Goal: Information Seeking & Learning: Check status

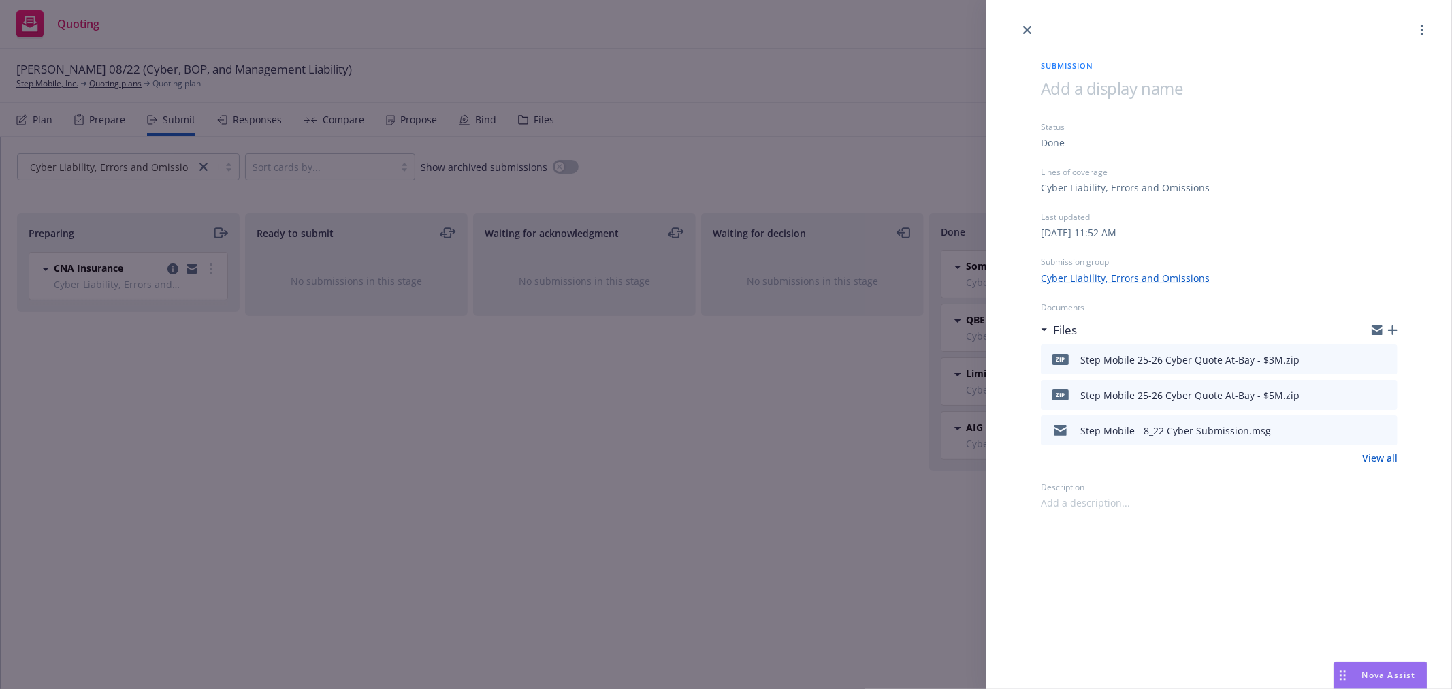
click at [698, 71] on div "Submission Status Done Lines of coverage Cyber Liability, Errors and Omissions …" at bounding box center [726, 344] width 1452 height 689
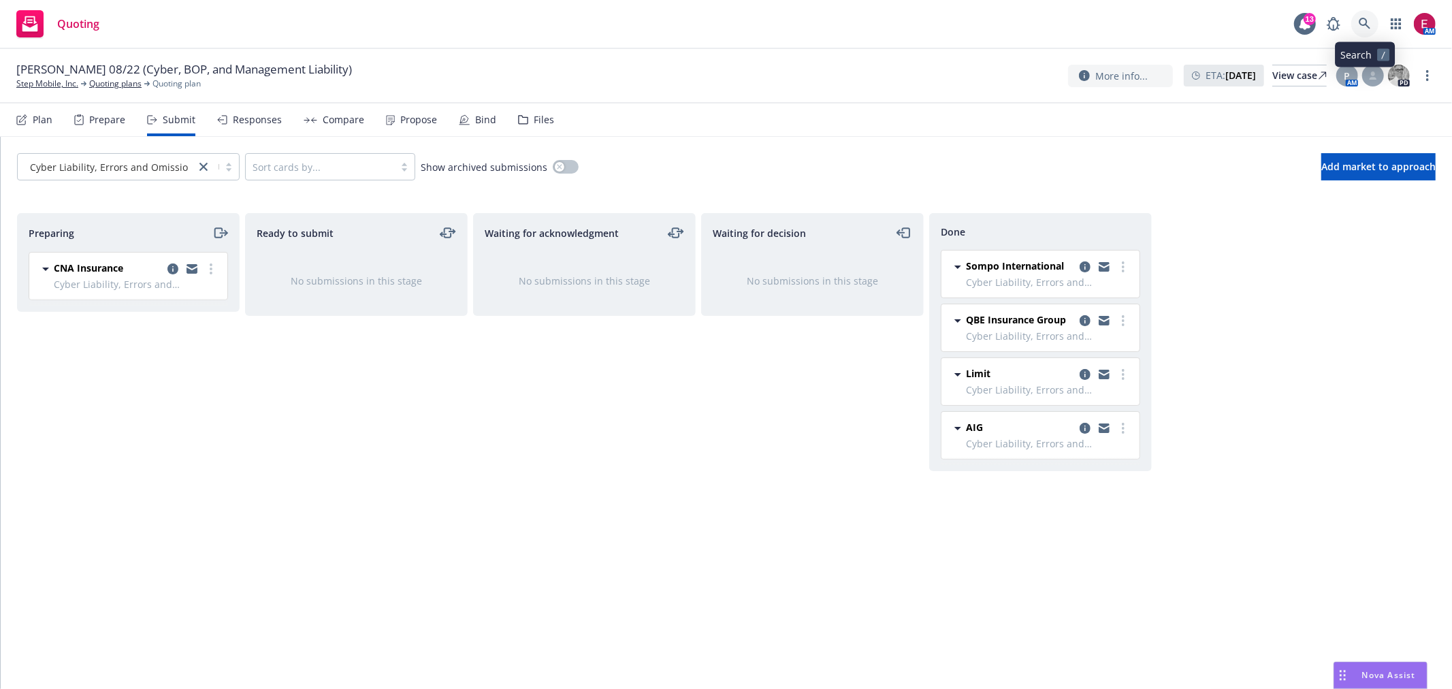
click at [1366, 22] on link at bounding box center [1364, 23] width 27 height 27
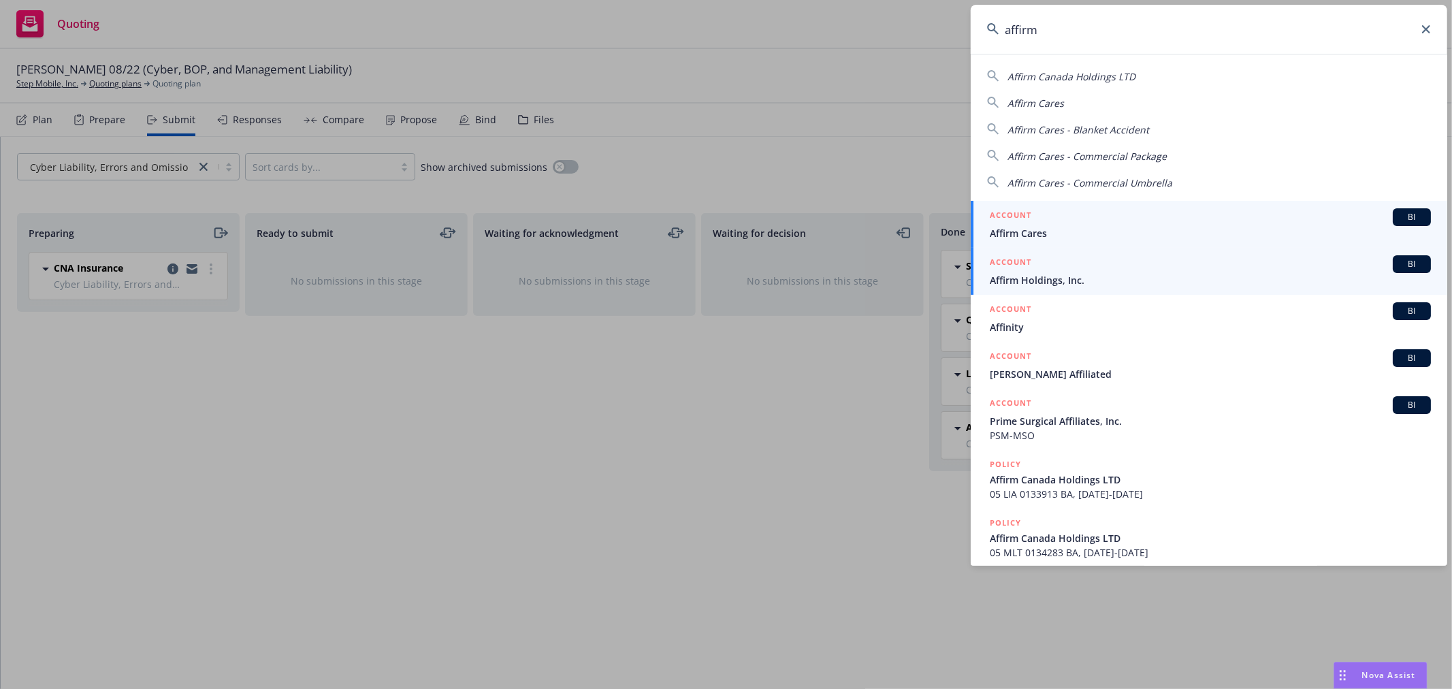
type input "affirm"
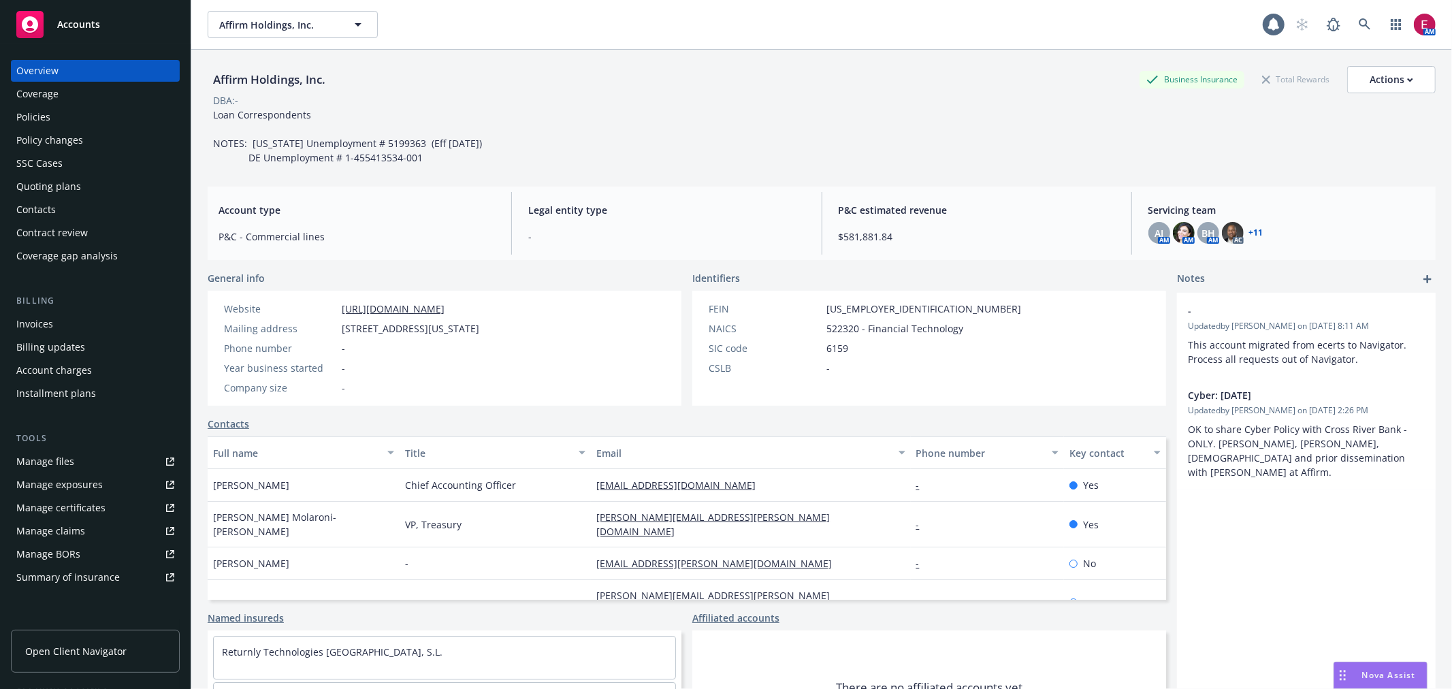
click at [58, 118] on div "Policies" at bounding box center [95, 117] width 158 height 22
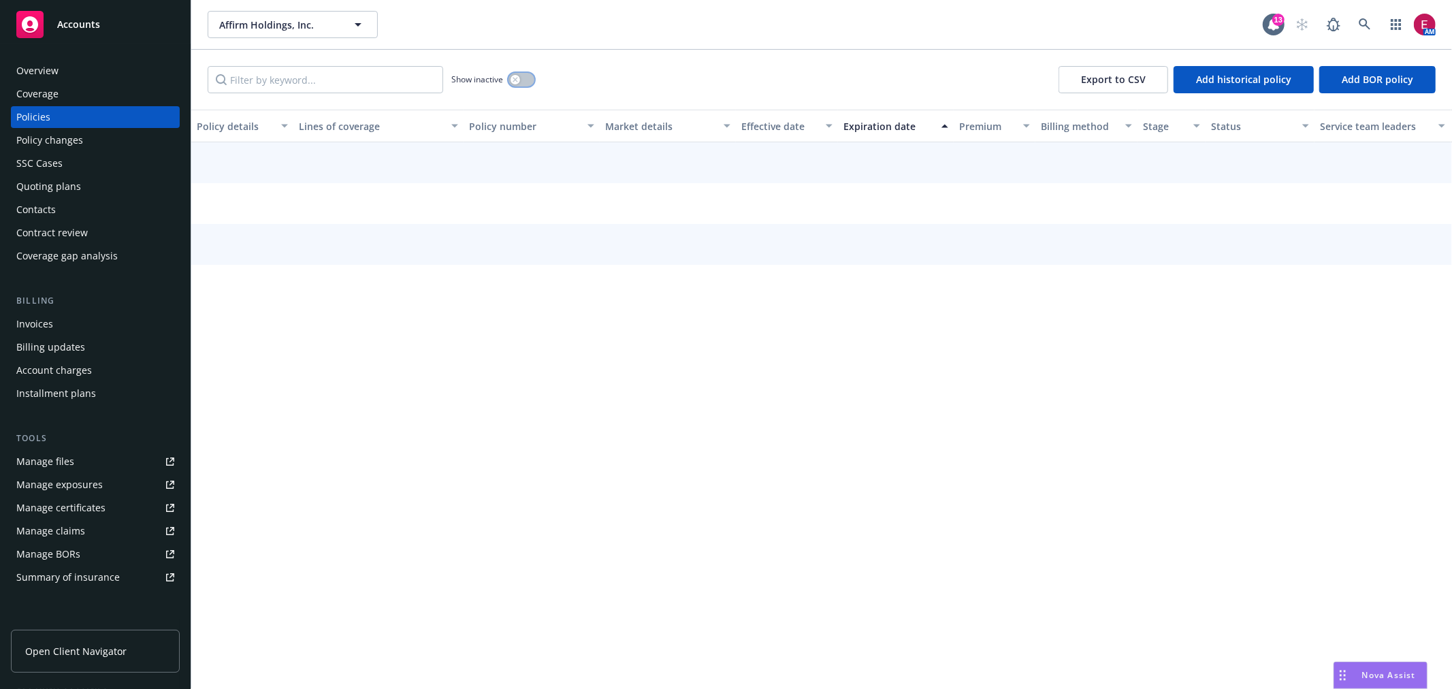
click at [529, 82] on button "button" at bounding box center [521, 80] width 26 height 14
click at [325, 82] on input "Filter by keyword..." at bounding box center [325, 79] width 235 height 27
type input "lender"
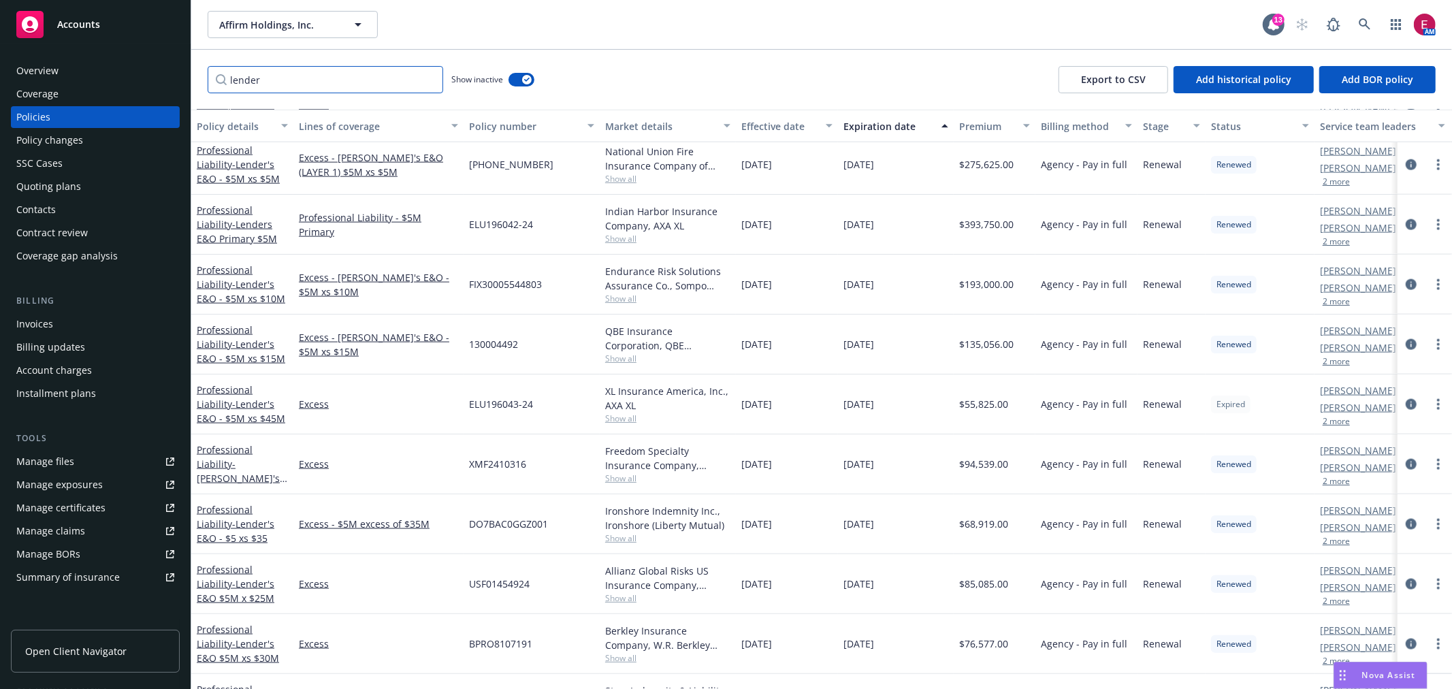
scroll to position [1403, 0]
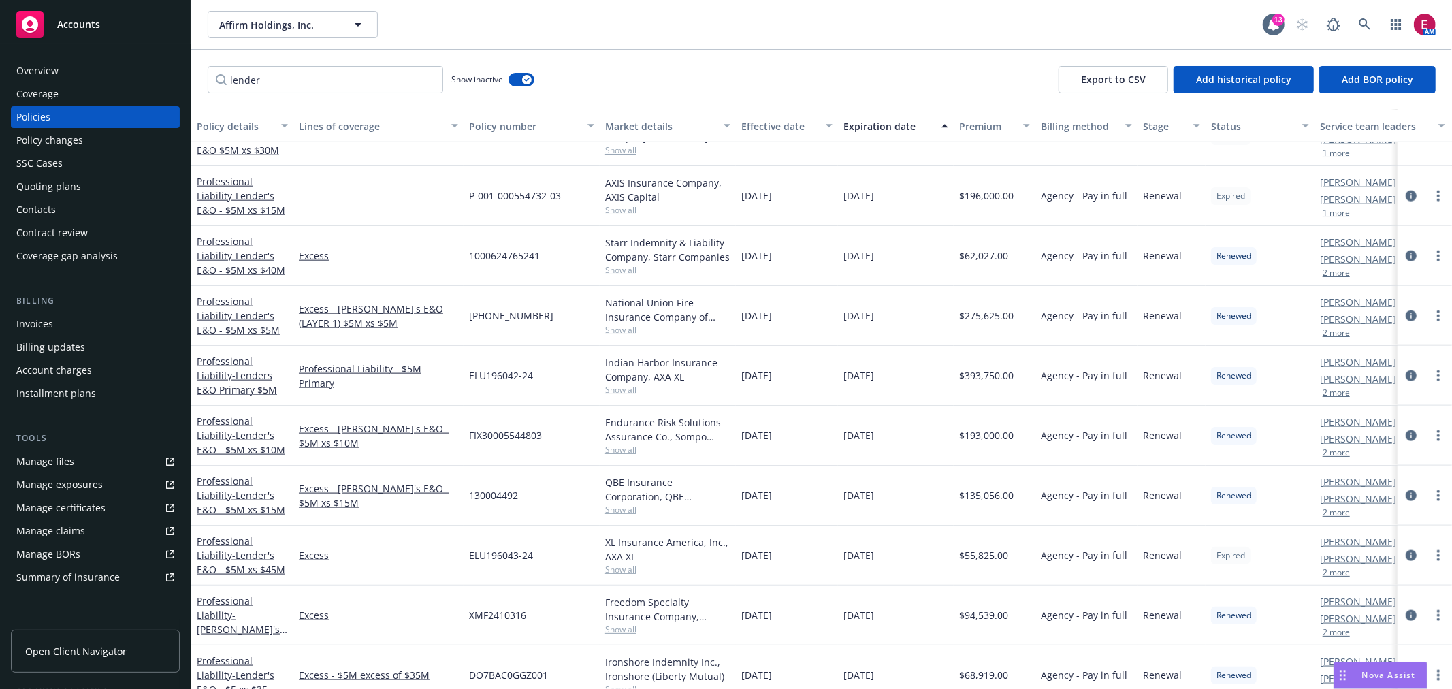
click at [235, 350] on div "Professional Liability - Lenders E&O Primary $5M" at bounding box center [242, 376] width 102 height 60
click at [235, 376] on span "- Lenders E&O Primary $5M" at bounding box center [237, 382] width 80 height 27
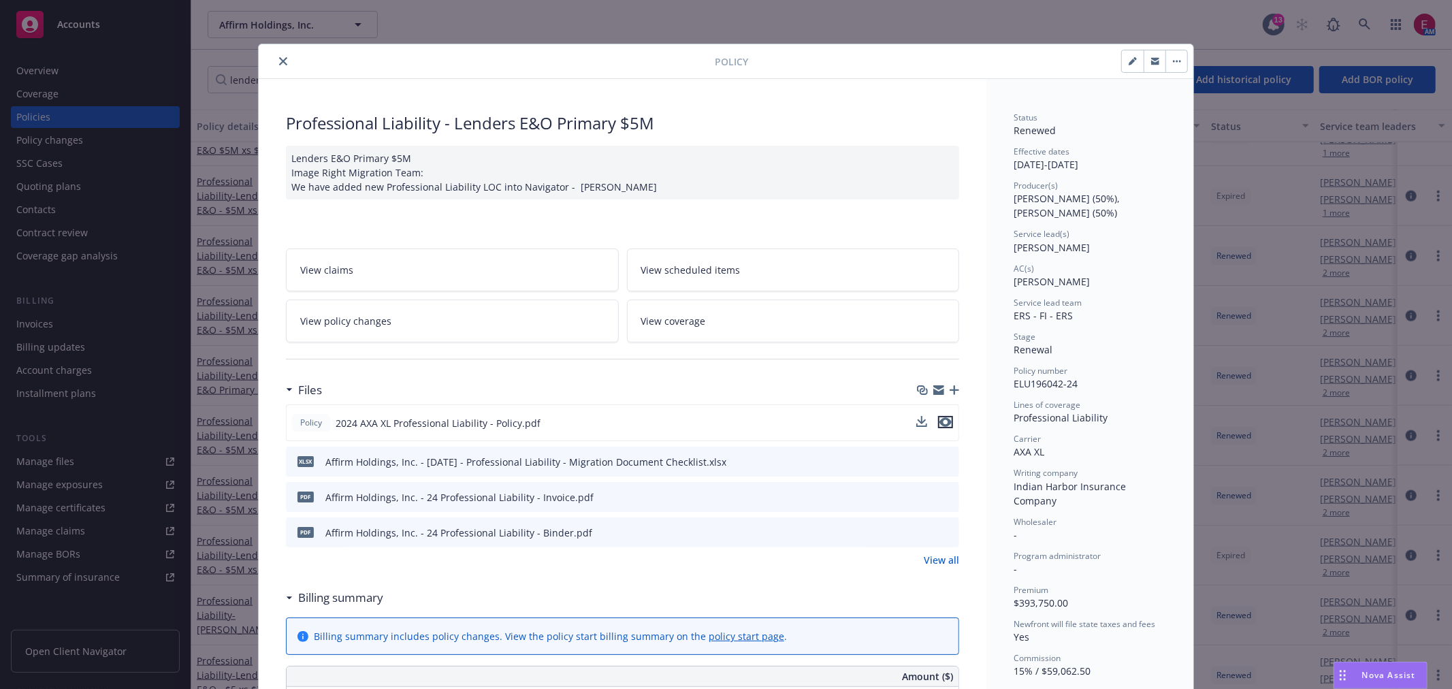
click at [946, 423] on icon "preview file" at bounding box center [945, 422] width 12 height 10
click at [283, 52] on div "Policy" at bounding box center [726, 61] width 934 height 35
click at [280, 55] on button "close" at bounding box center [283, 61] width 16 height 16
click at [275, 59] on button "close" at bounding box center [283, 61] width 16 height 16
click at [280, 57] on icon "close" at bounding box center [283, 61] width 8 height 8
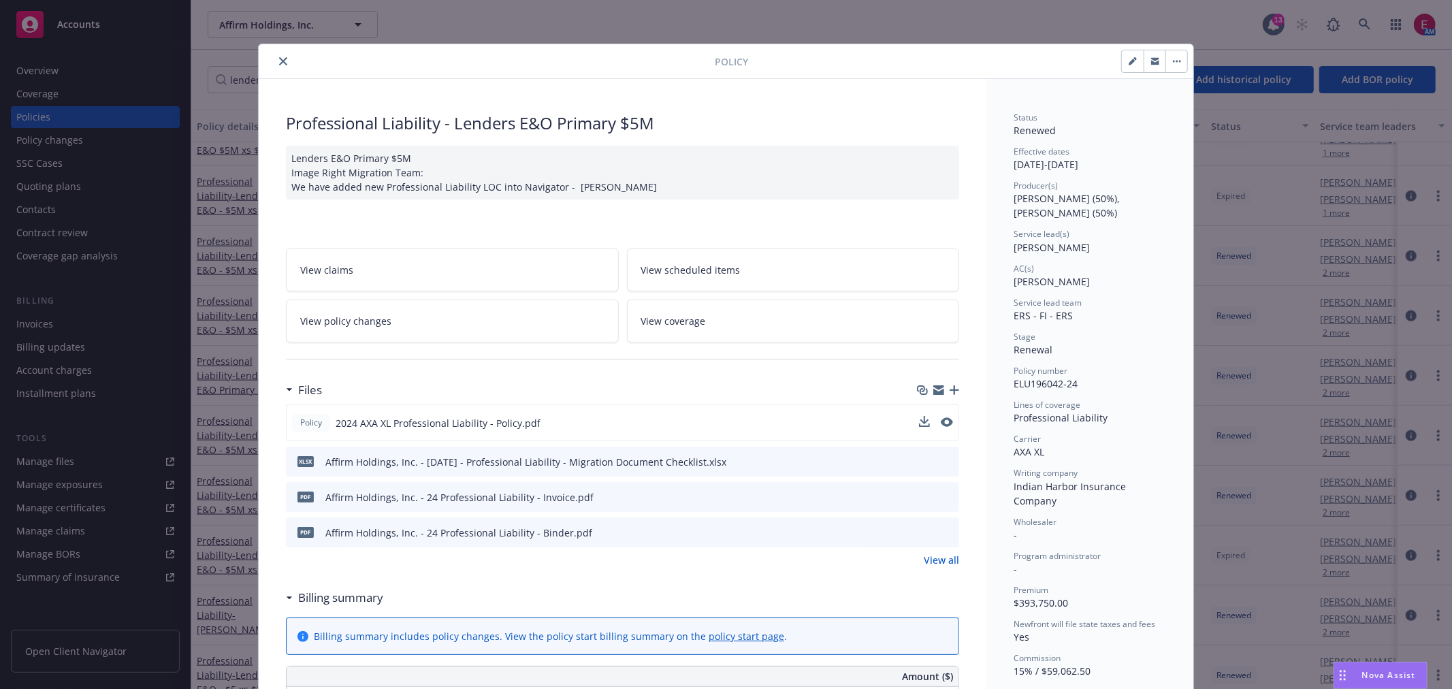
click at [279, 57] on icon "close" at bounding box center [283, 61] width 8 height 8
click at [242, 97] on div "Policy Professional Liability - Lenders E&O Primary $5M Lenders E&O Primary $5M…" at bounding box center [726, 344] width 1452 height 689
click at [274, 73] on div "Policy" at bounding box center [726, 61] width 934 height 35
click at [281, 63] on icon "close" at bounding box center [283, 61] width 8 height 8
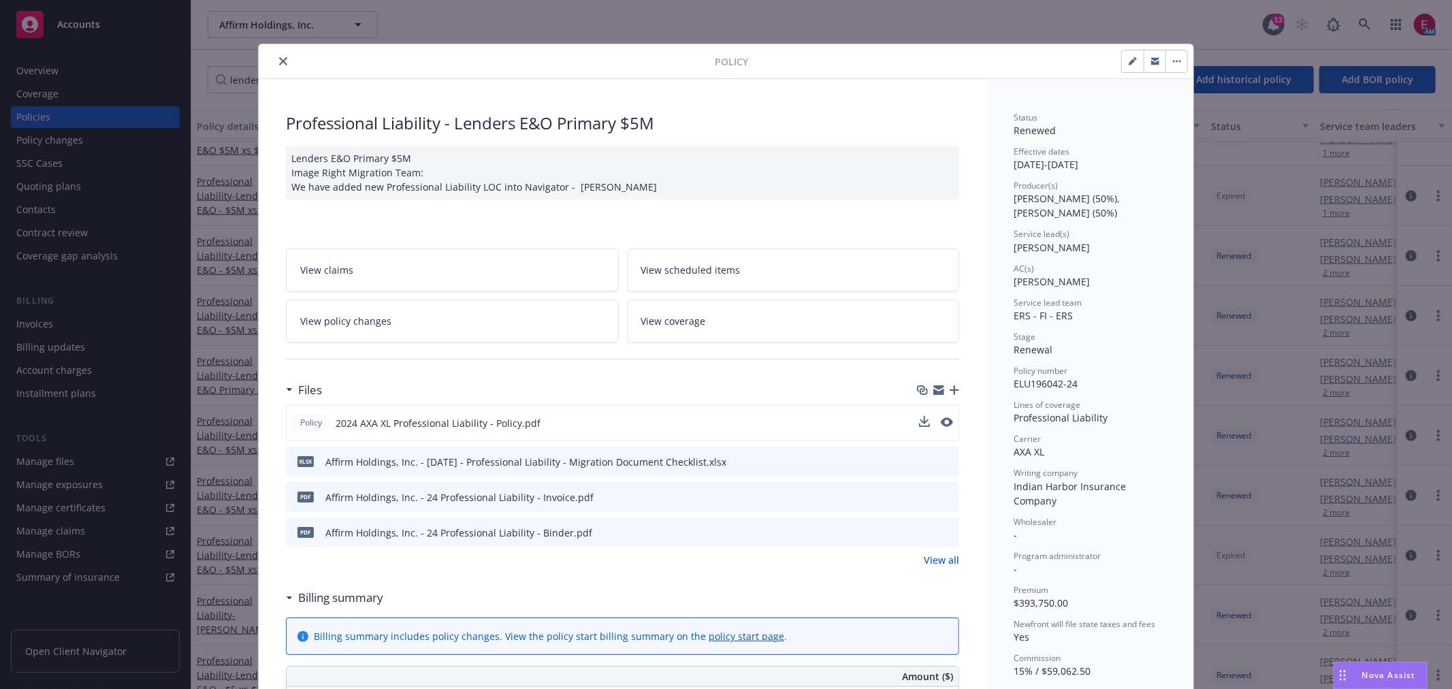
click at [280, 61] on div "lender Show inactive Export to CSV Add historical policy Add BOR policy" at bounding box center [821, 80] width 1260 height 60
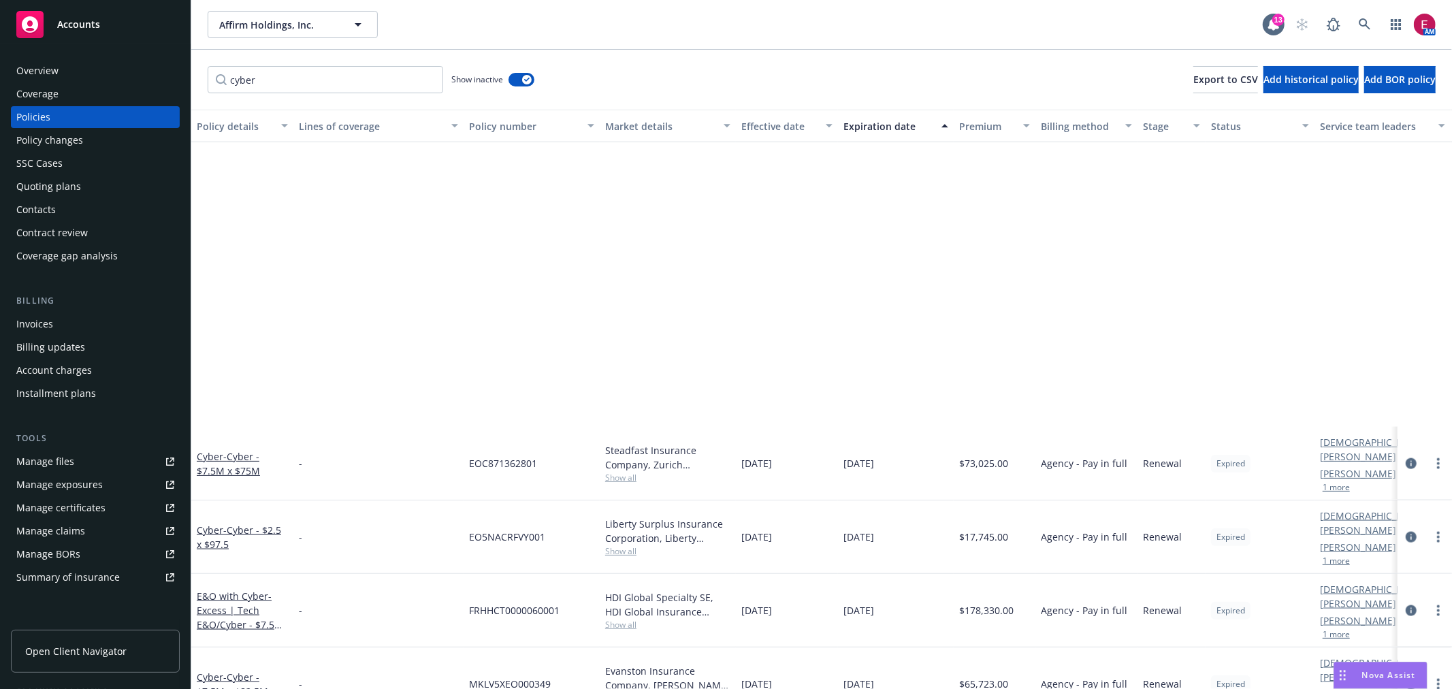
scroll to position [1890, 0]
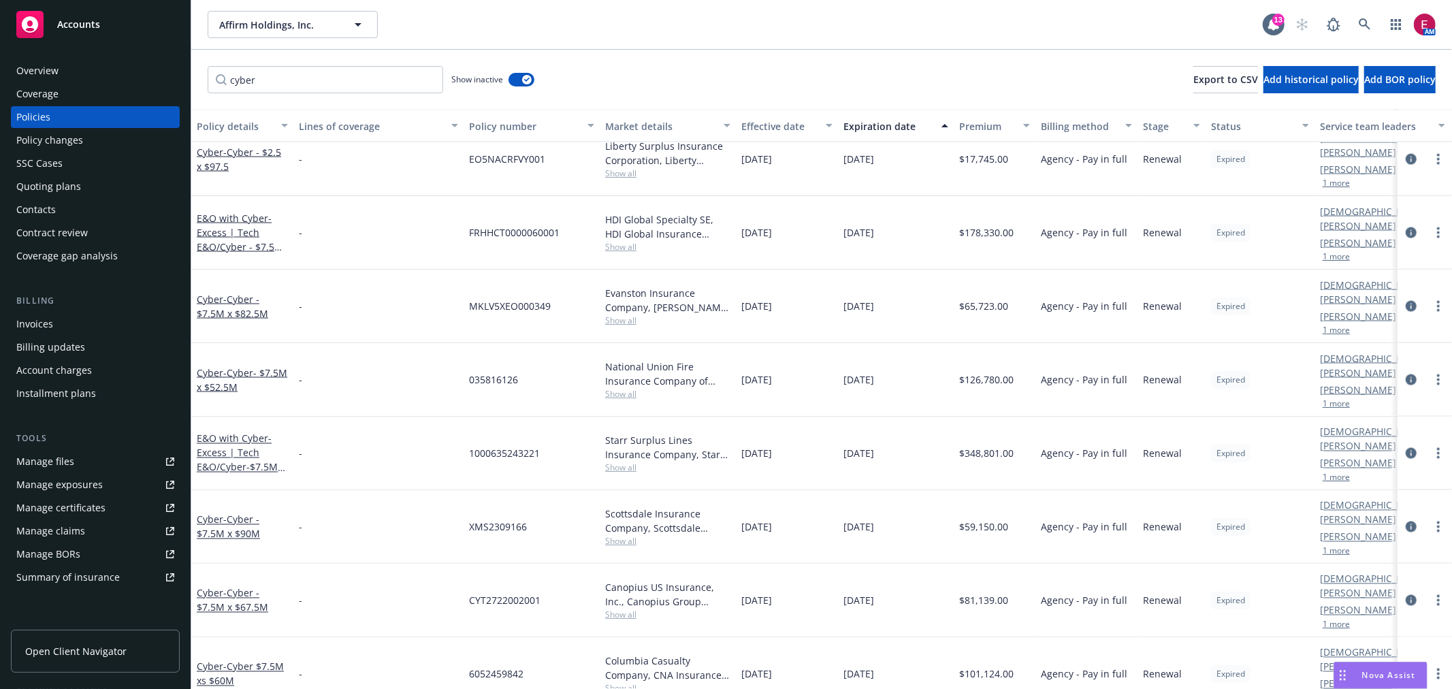
type input "cyber"
click at [1375, 18] on link at bounding box center [1364, 24] width 27 height 27
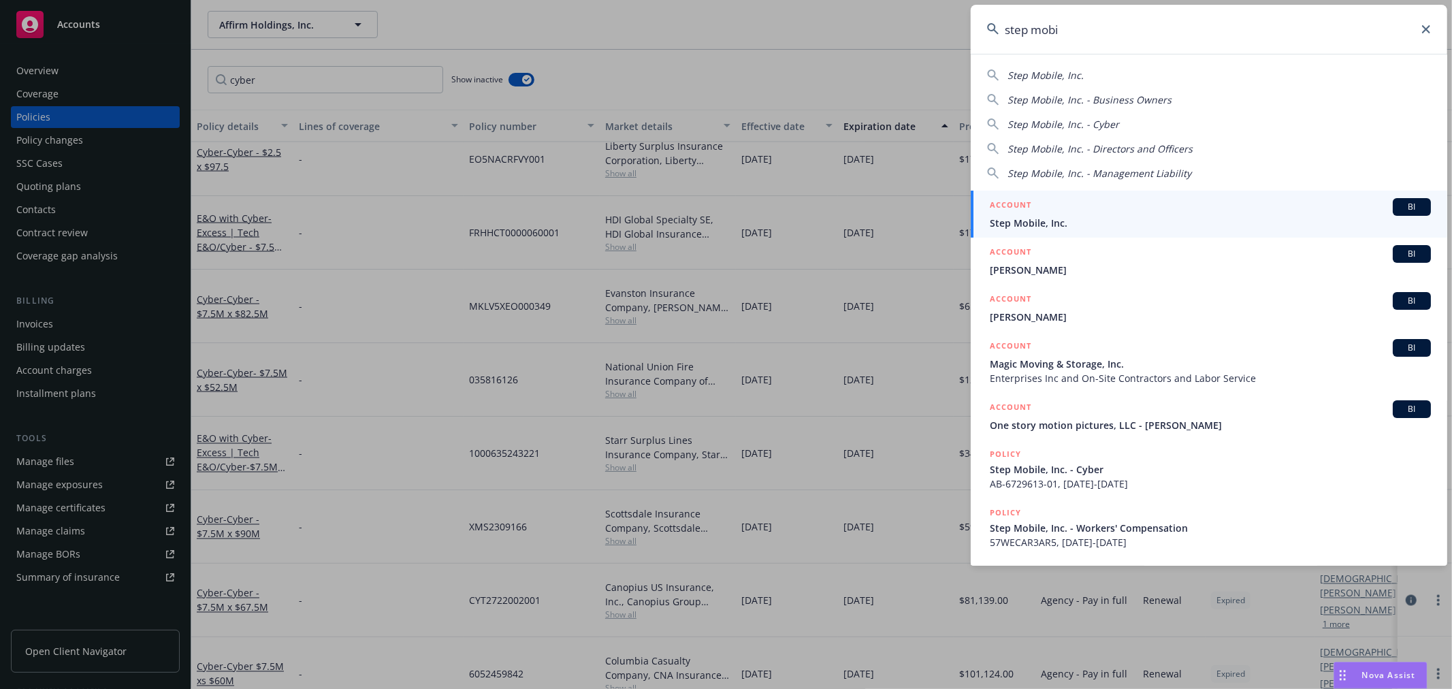
type input "step mobi"
click at [1053, 212] on div "ACCOUNT BI" at bounding box center [1210, 207] width 441 height 18
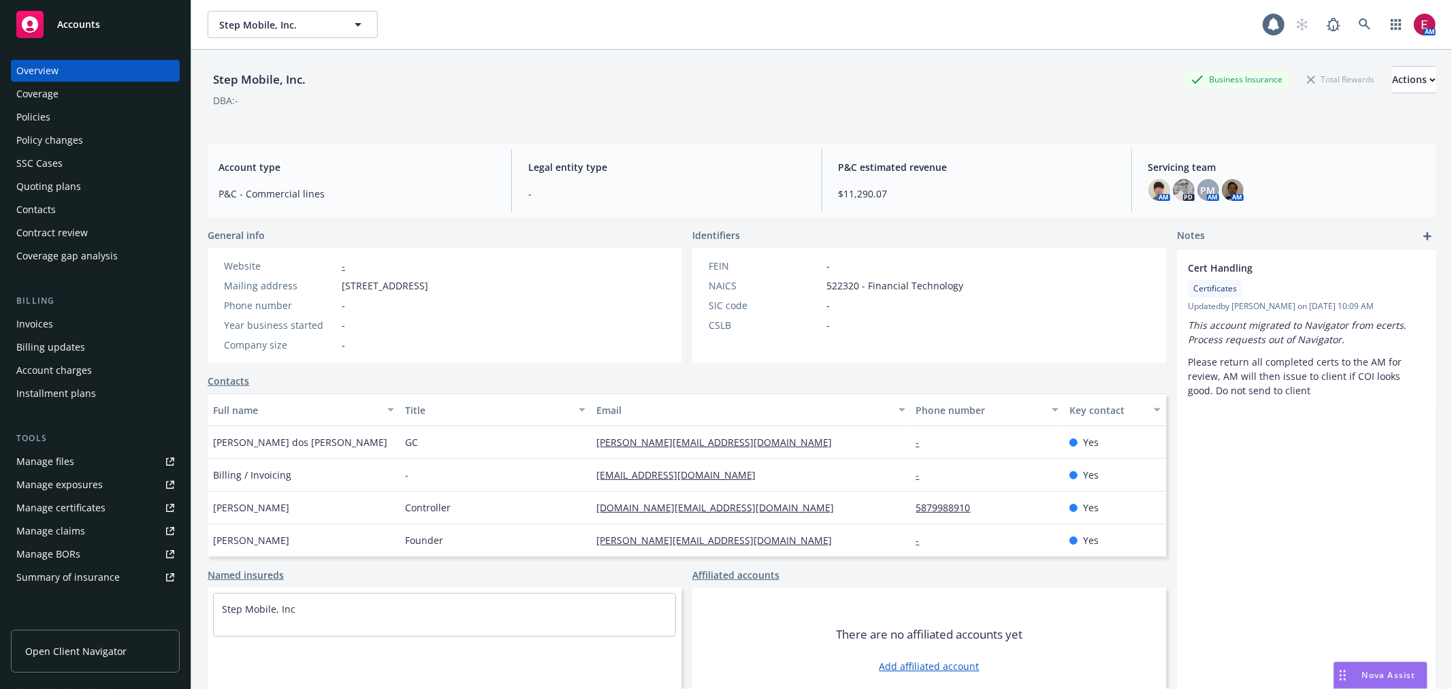
click at [84, 184] on div "Quoting plans" at bounding box center [95, 187] width 158 height 22
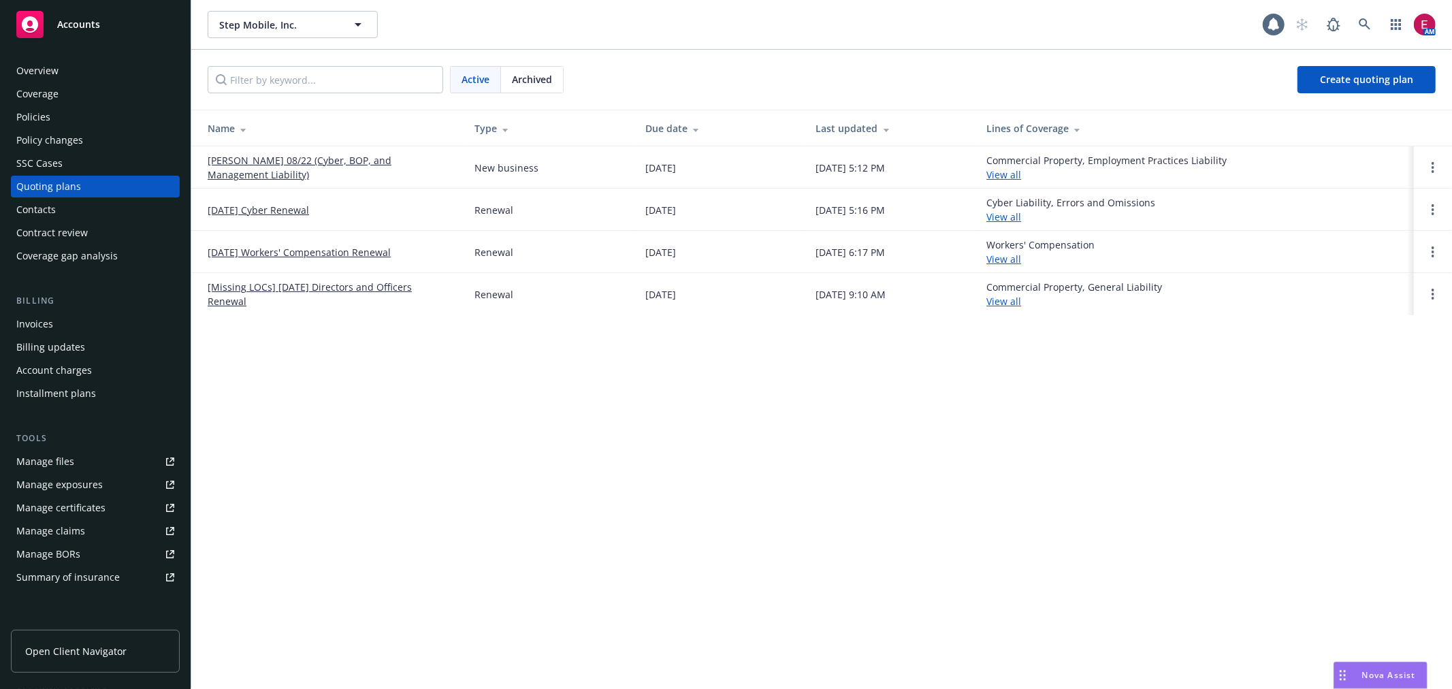
click at [253, 155] on link "[PERSON_NAME] 08/22 (Cyber, BOP, and Management Liability)" at bounding box center [330, 167] width 245 height 29
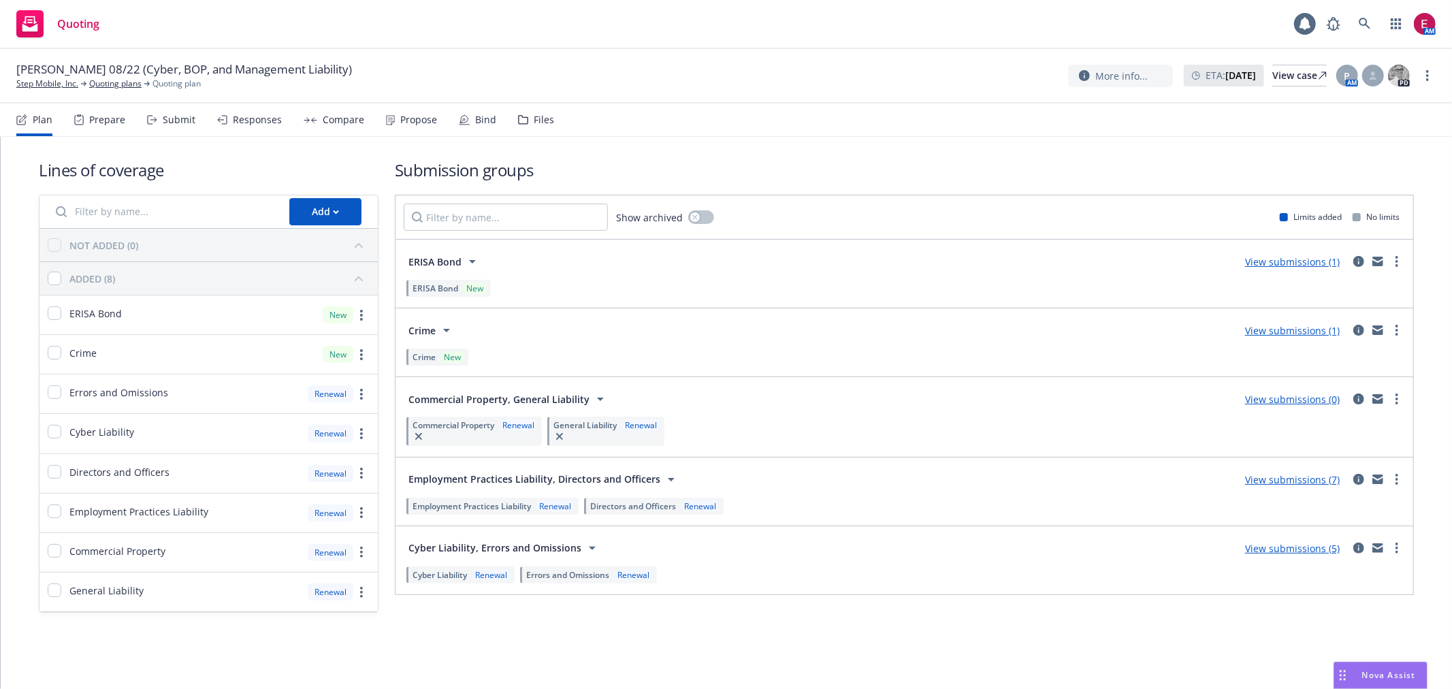
click at [180, 119] on div "Submit" at bounding box center [179, 119] width 33 height 11
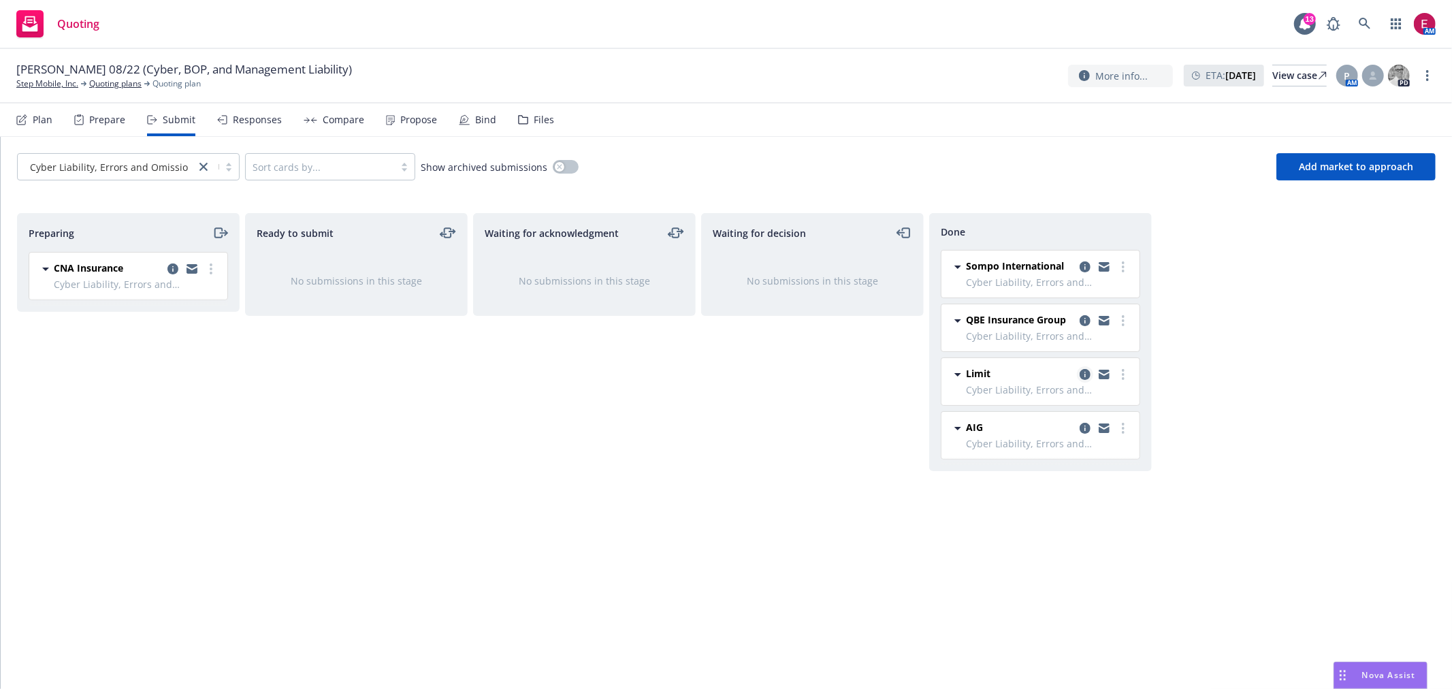
click at [1084, 371] on icon "copy logging email" at bounding box center [1084, 374] width 11 height 11
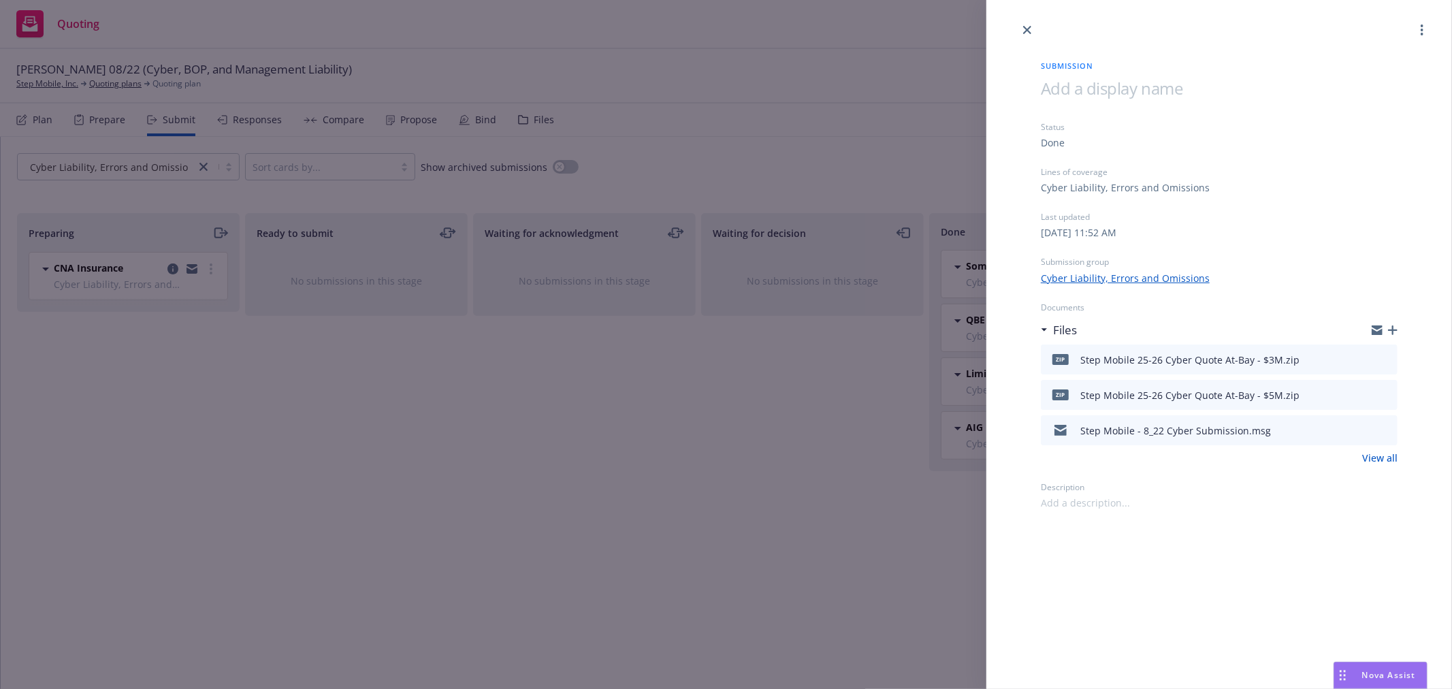
click at [481, 365] on div "Submission Status Done Lines of coverage Cyber Liability, Errors and Omissions …" at bounding box center [726, 344] width 1452 height 689
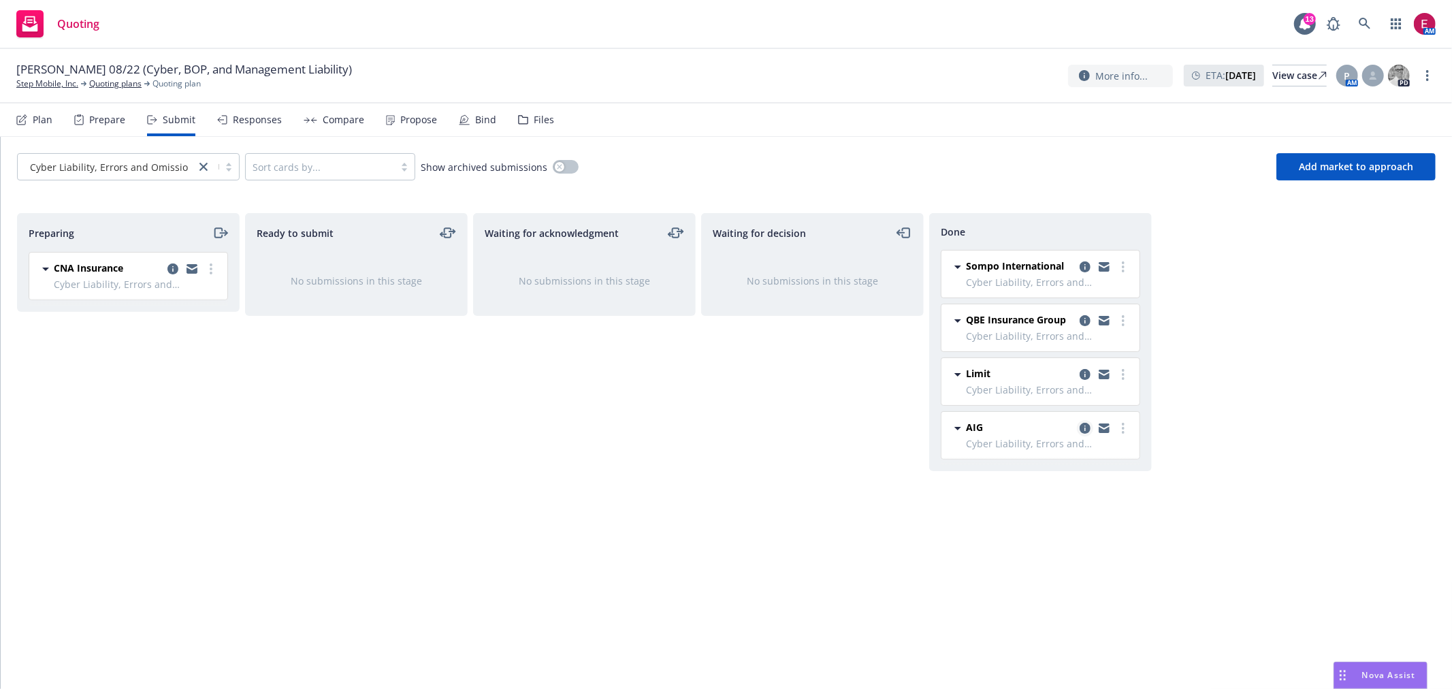
click at [1090, 427] on link "copy logging email" at bounding box center [1085, 428] width 16 height 16
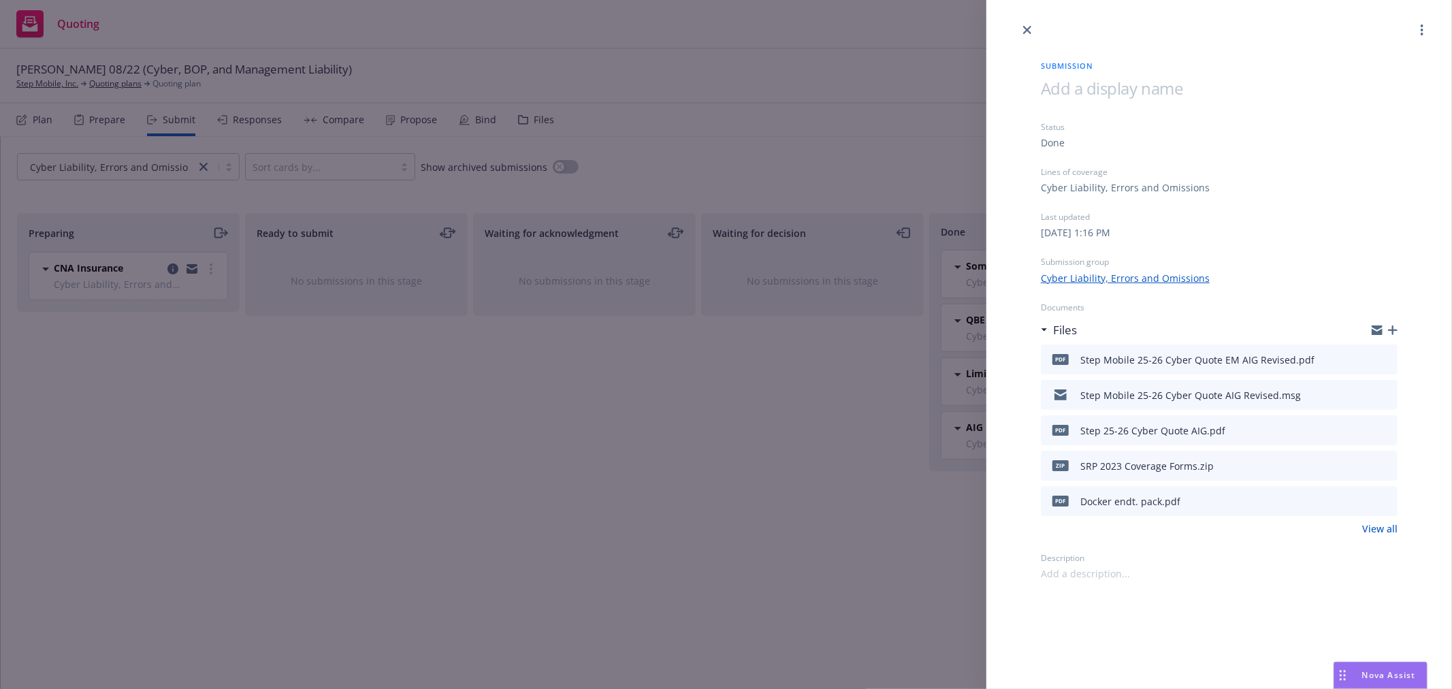
click at [1389, 356] on icon "preview file" at bounding box center [1384, 359] width 12 height 10
drag, startPoint x: 104, startPoint y: 154, endPoint x: 56, endPoint y: 96, distance: 74.9
click at [97, 146] on div "Submission Status Done Lines of coverage Cyber Liability, Errors and Omissions …" at bounding box center [726, 344] width 1452 height 689
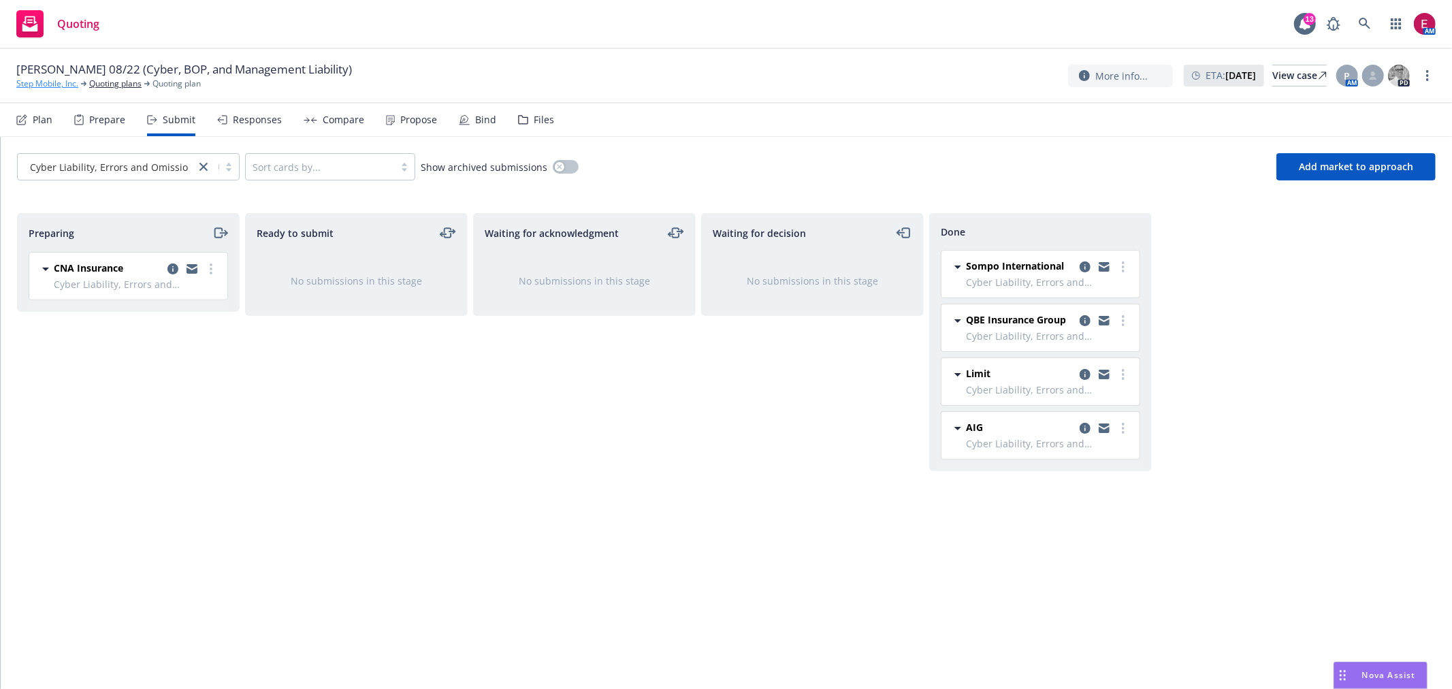
click at [43, 80] on link "Step Mobile, Inc." at bounding box center [47, 84] width 62 height 12
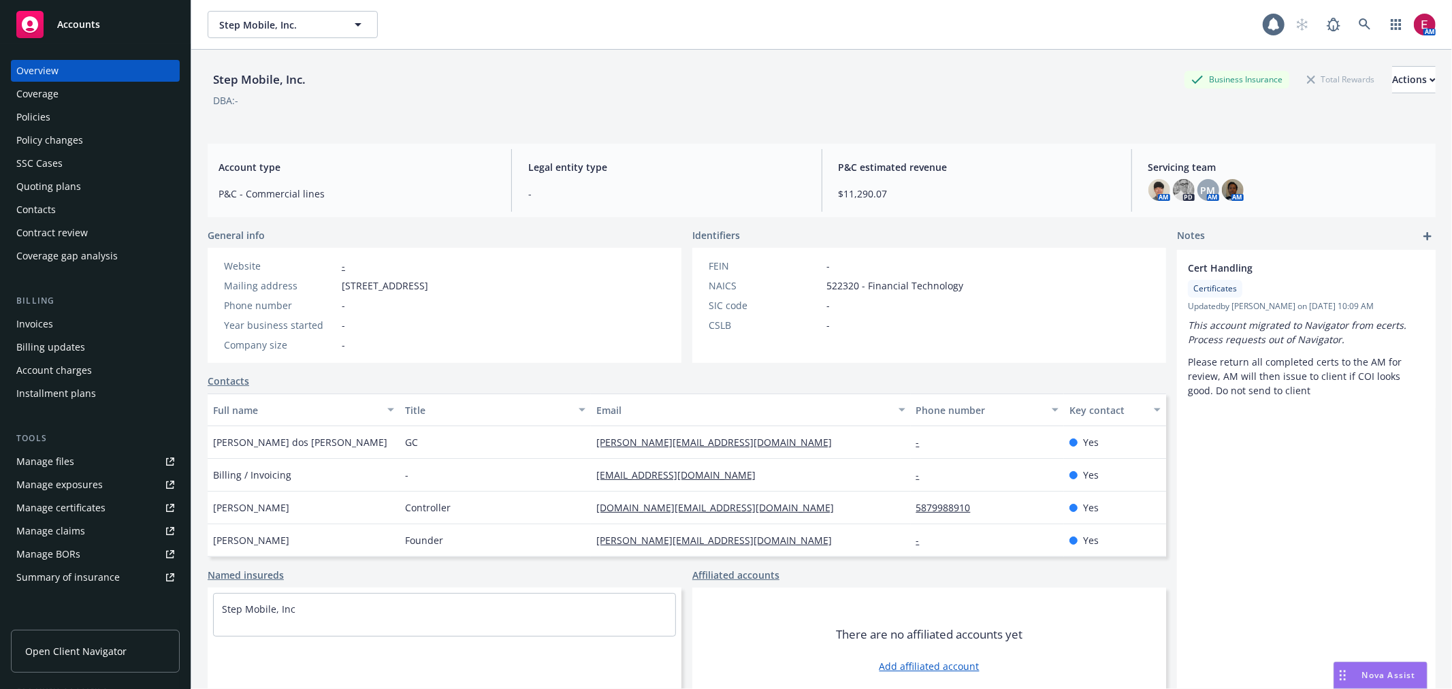
click at [75, 112] on div "Policies" at bounding box center [95, 117] width 158 height 22
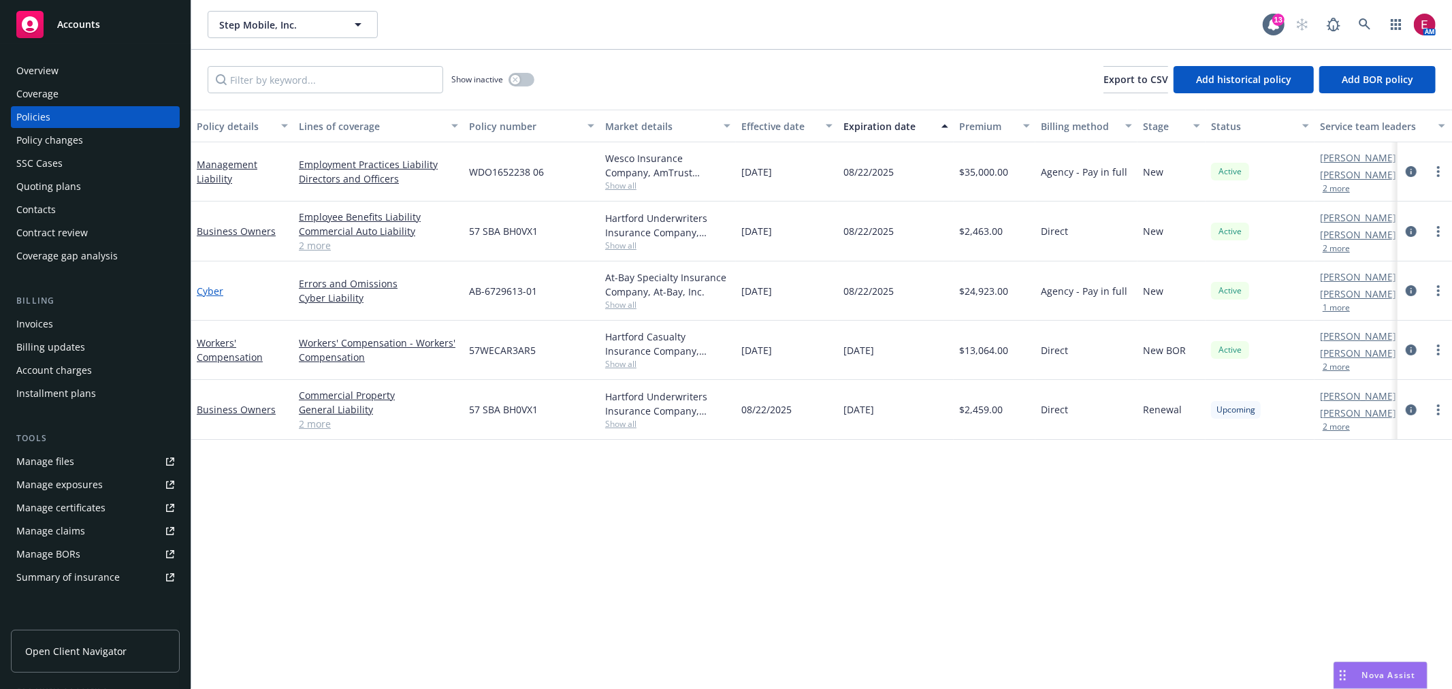
click at [206, 295] on link "Cyber" at bounding box center [210, 290] width 27 height 13
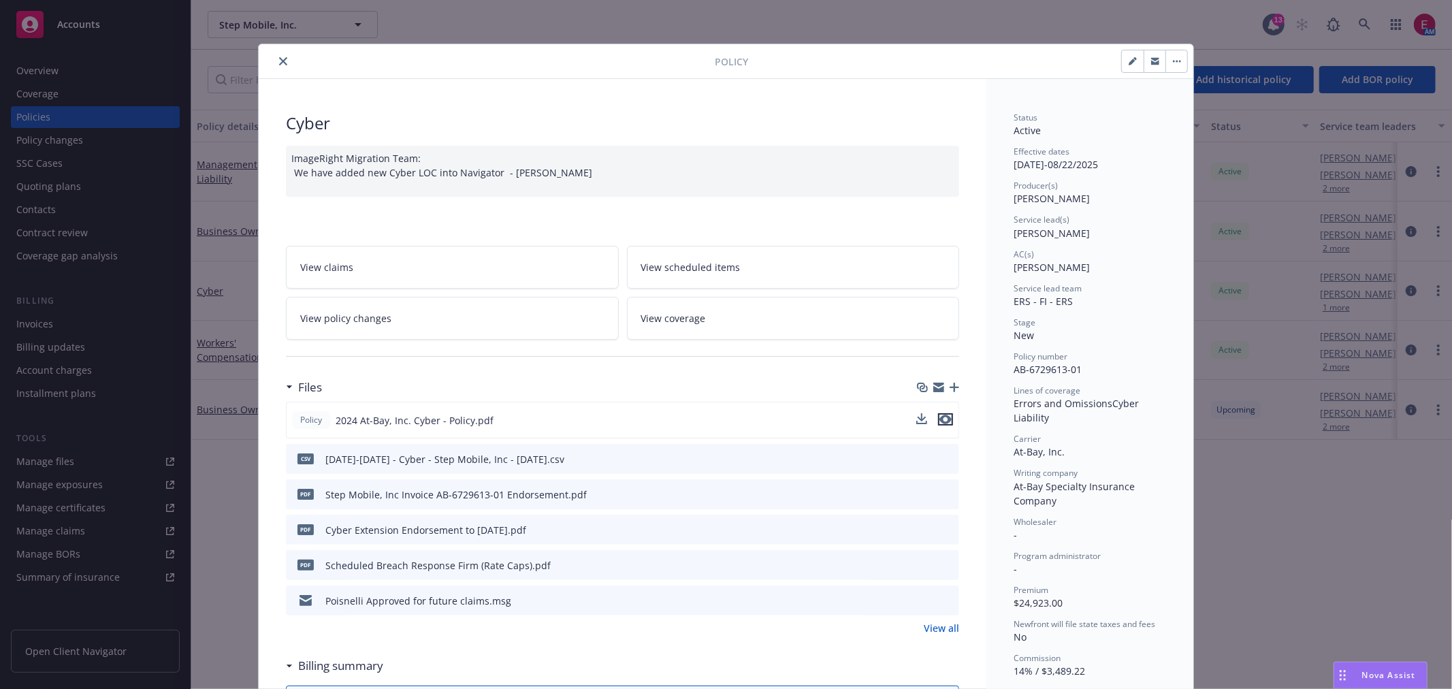
click at [939, 418] on icon "preview file" at bounding box center [945, 419] width 12 height 10
click at [279, 61] on icon "close" at bounding box center [283, 61] width 8 height 8
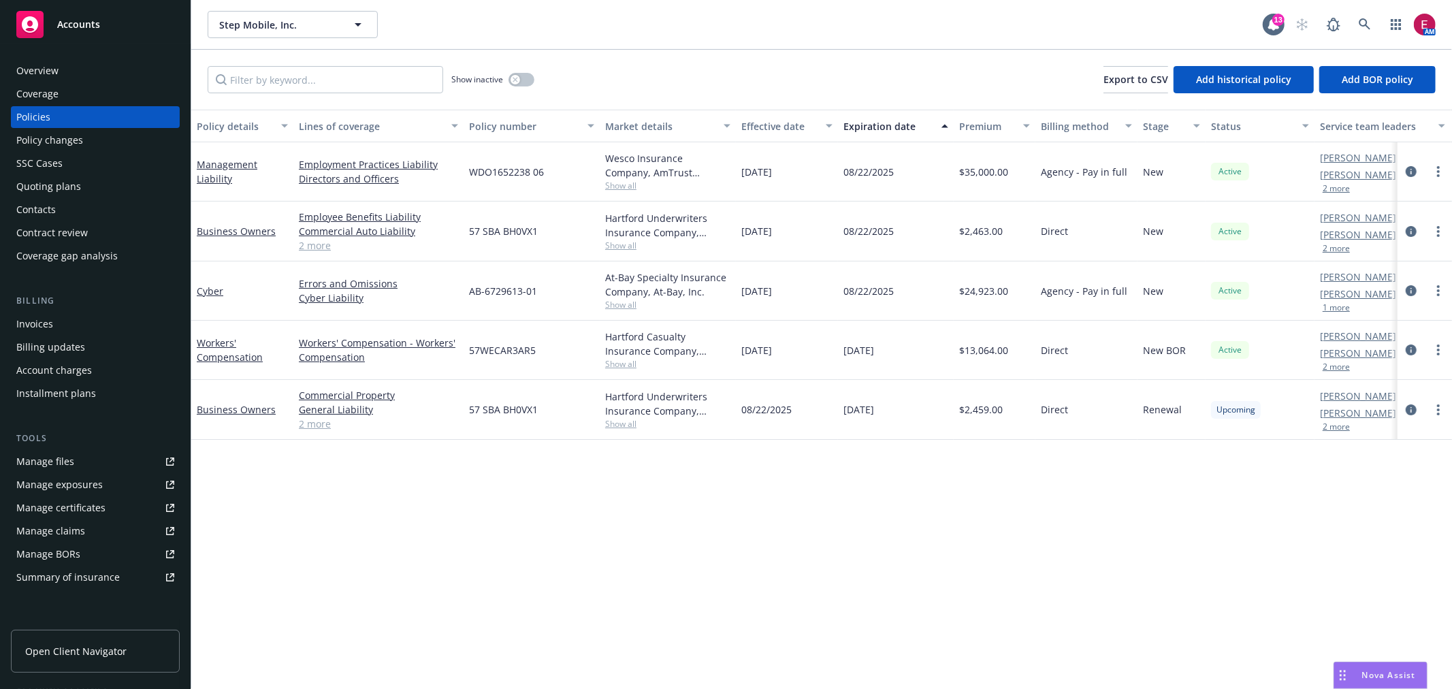
click at [101, 173] on div "SSC Cases" at bounding box center [95, 163] width 158 height 22
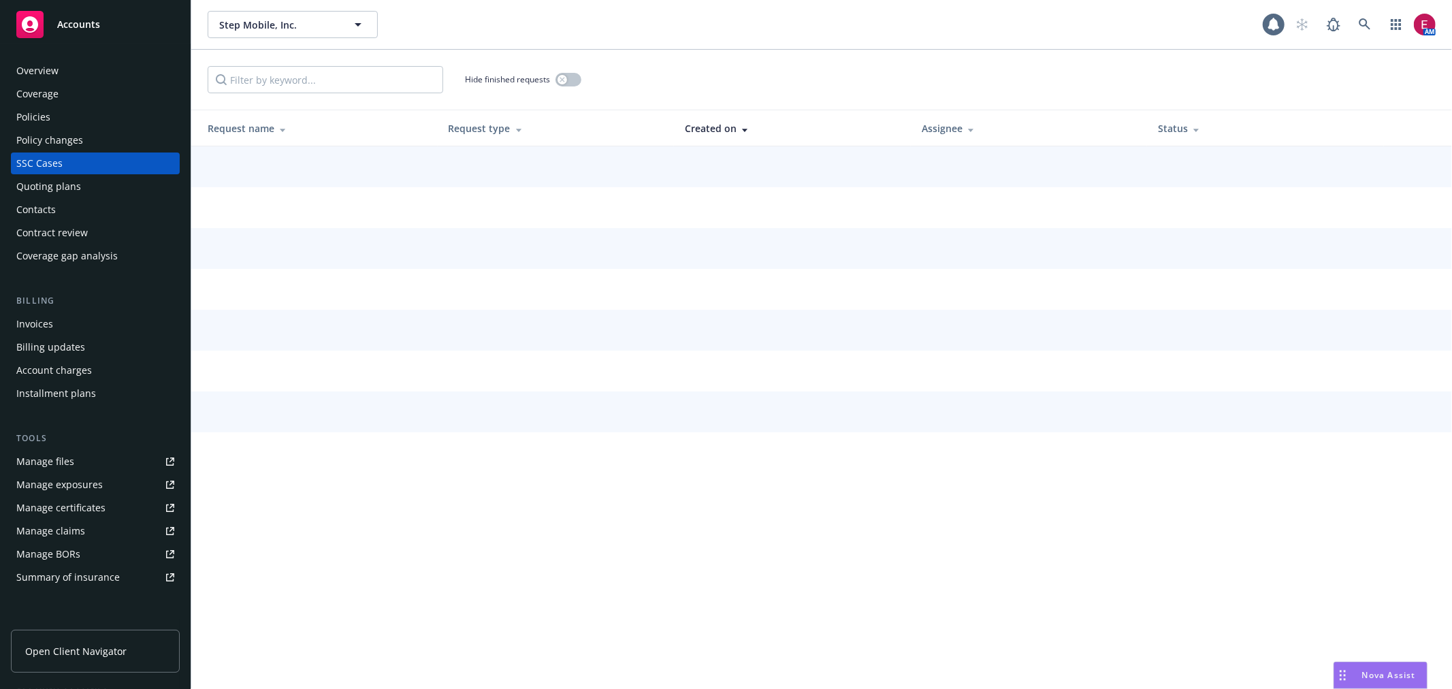
click at [101, 196] on div "Quoting plans" at bounding box center [95, 187] width 158 height 22
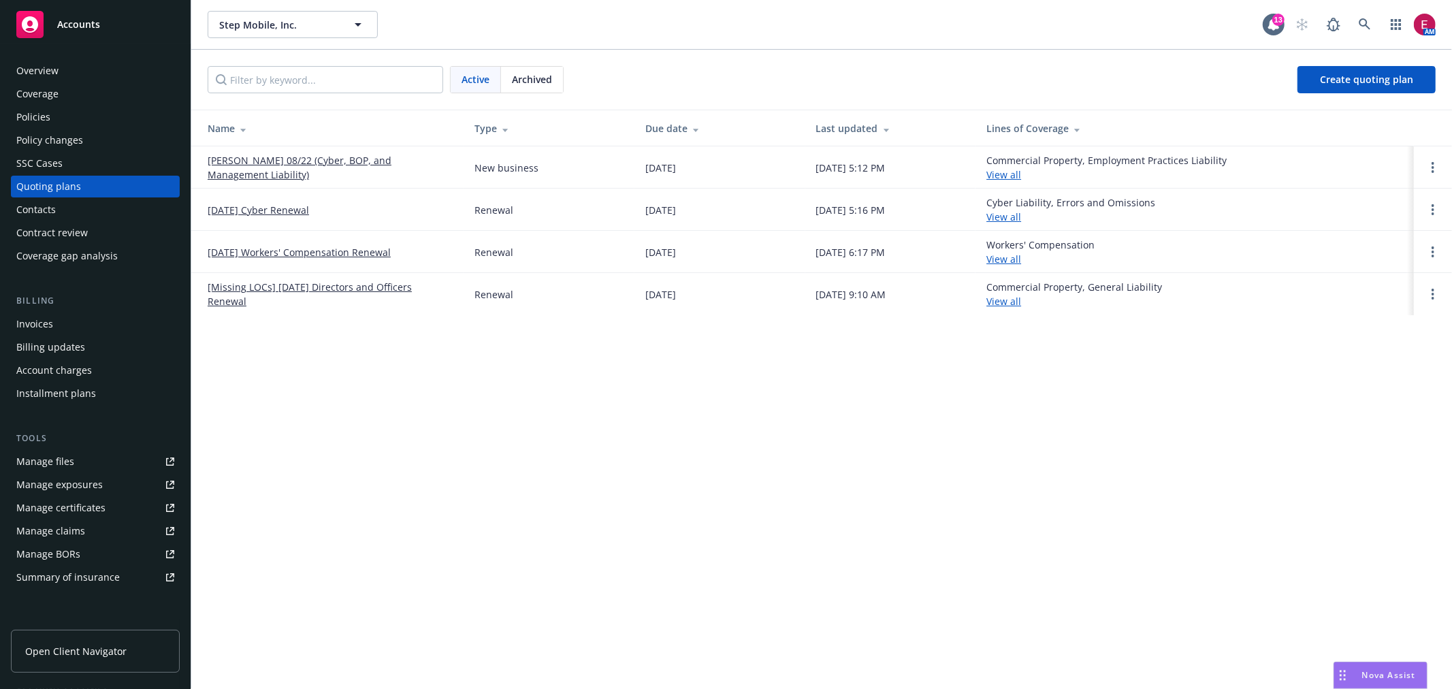
drag, startPoint x: 335, startPoint y: 161, endPoint x: 342, endPoint y: 142, distance: 20.9
click at [335, 161] on link "[PERSON_NAME] 08/22 (Cyber, BOP, and Management Liability)" at bounding box center [330, 167] width 245 height 29
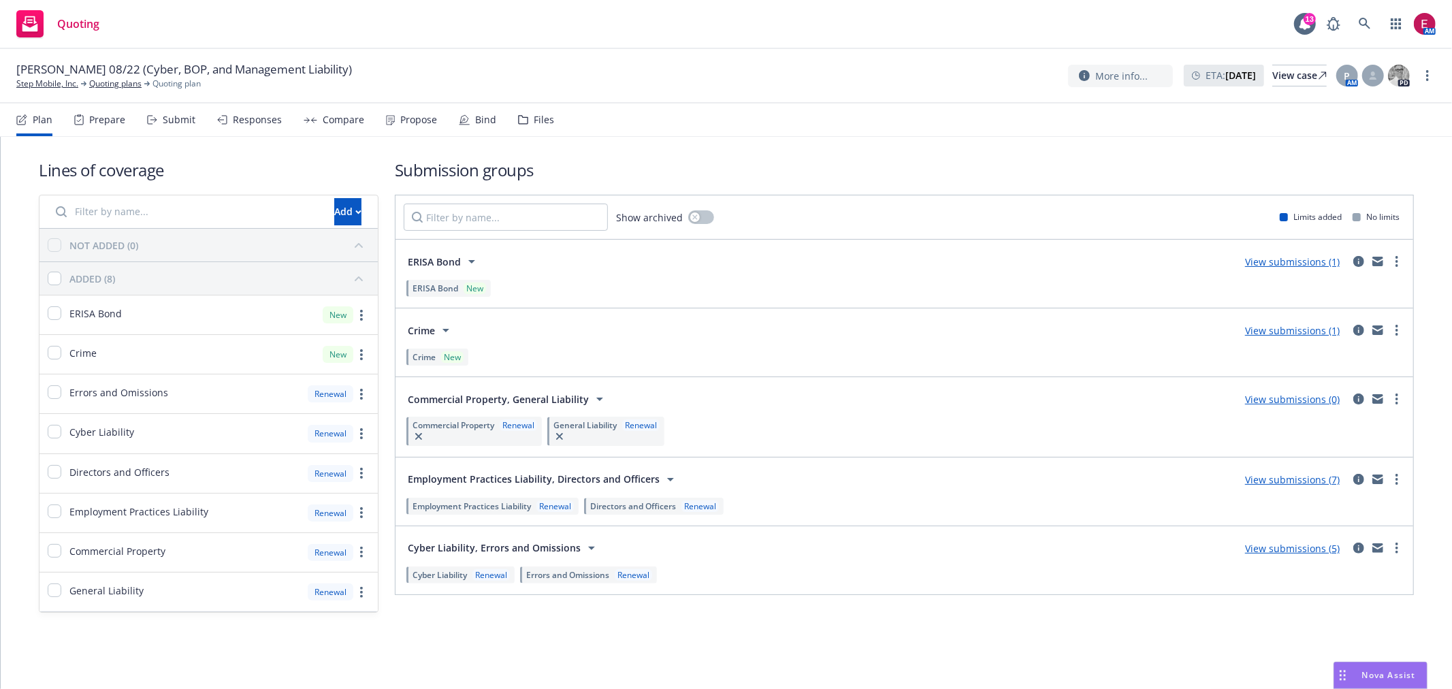
click at [154, 131] on div "Submit" at bounding box center [171, 119] width 48 height 33
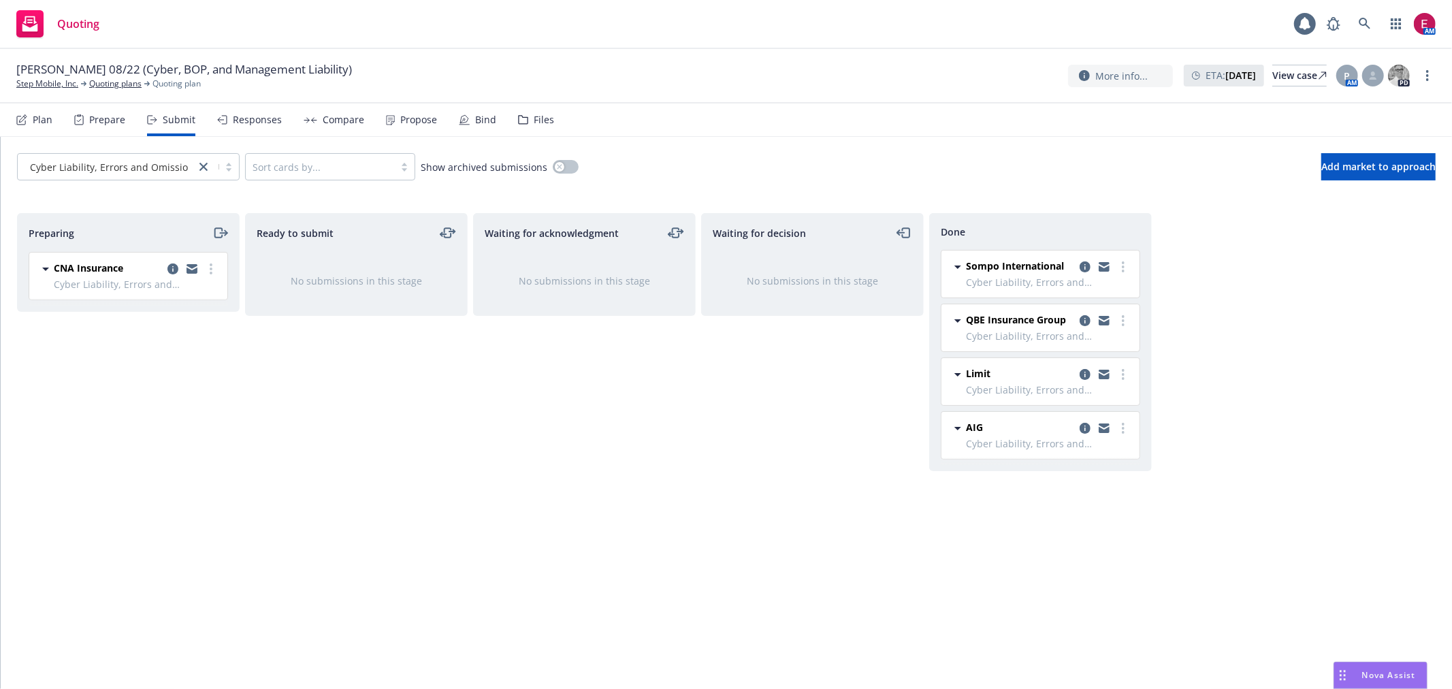
click at [1081, 436] on span "Cyber Liability, Errors and Omissions" at bounding box center [1048, 443] width 165 height 14
click at [1085, 427] on icon "copy logging email" at bounding box center [1084, 428] width 11 height 11
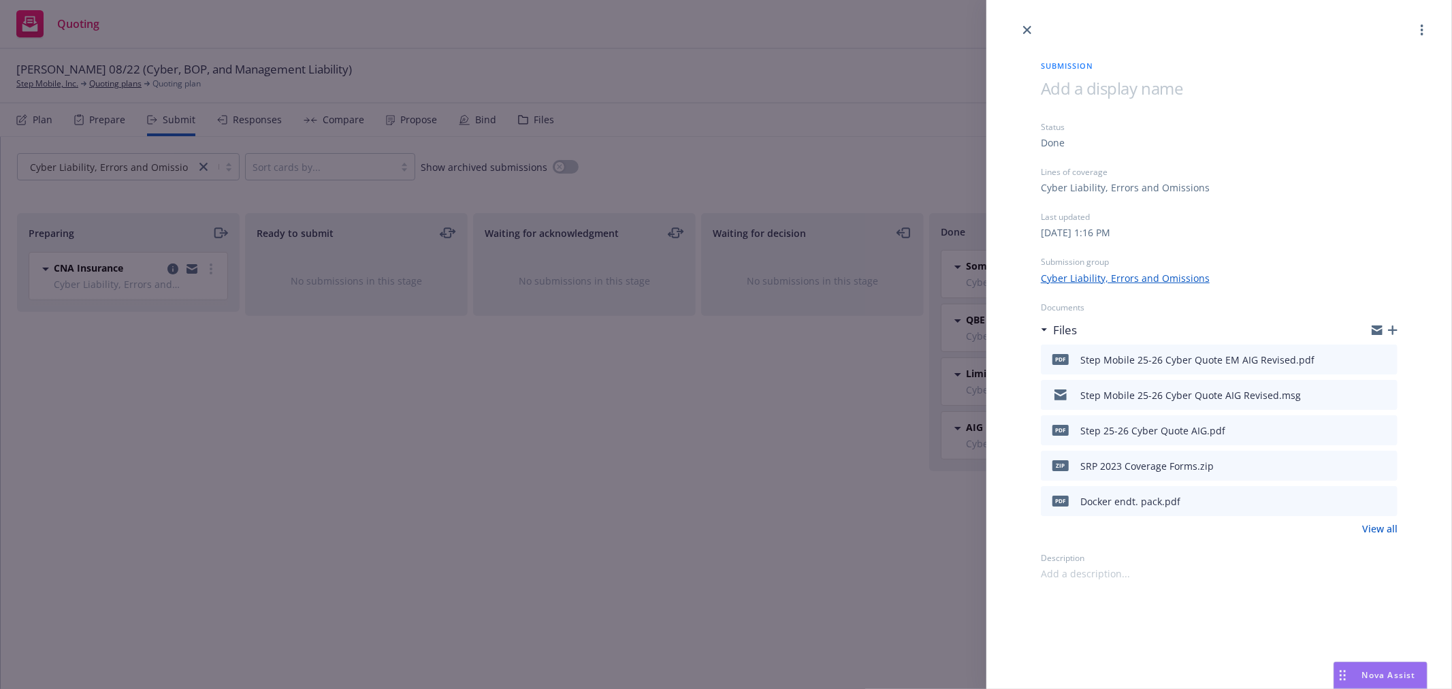
click at [1364, 464] on icon "download file" at bounding box center [1362, 463] width 9 height 8
click at [855, 69] on div "Submission Status Done Lines of coverage Cyber Liability, Errors and Omissions …" at bounding box center [726, 344] width 1452 height 689
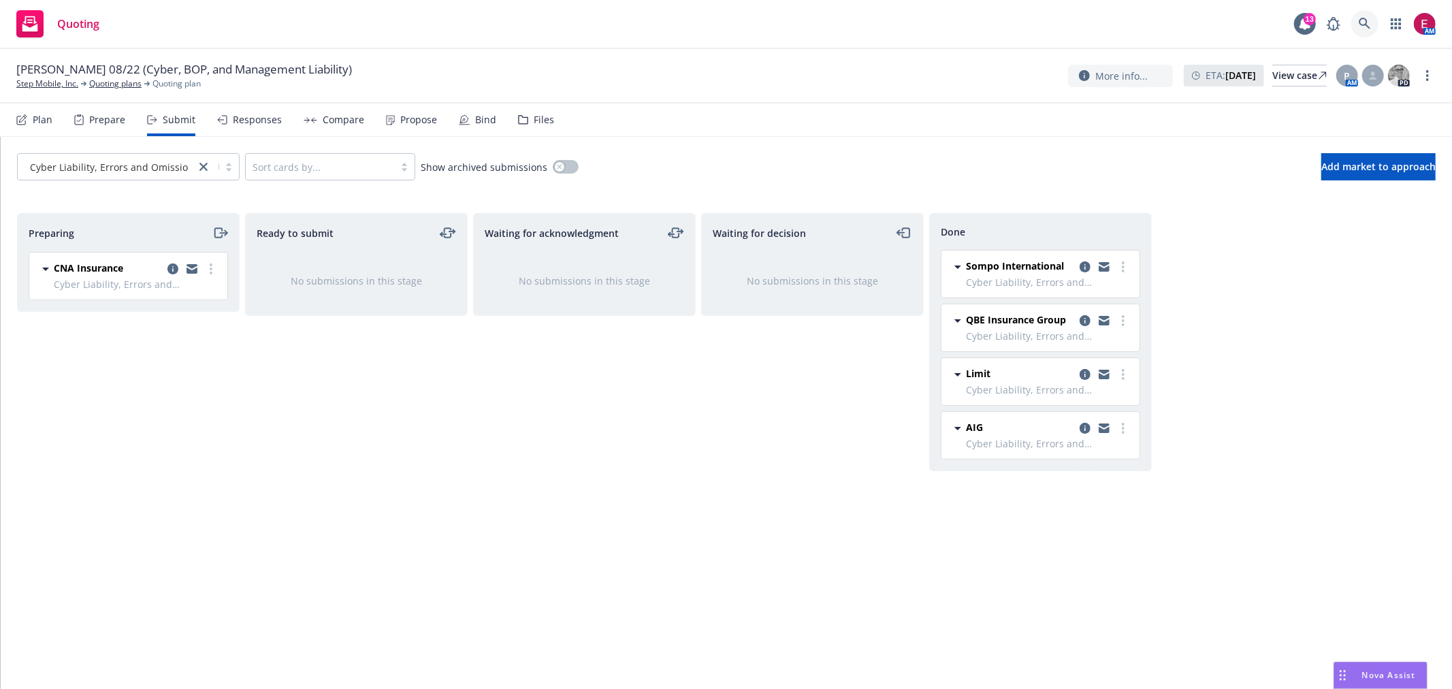
click at [1355, 17] on link at bounding box center [1364, 23] width 27 height 27
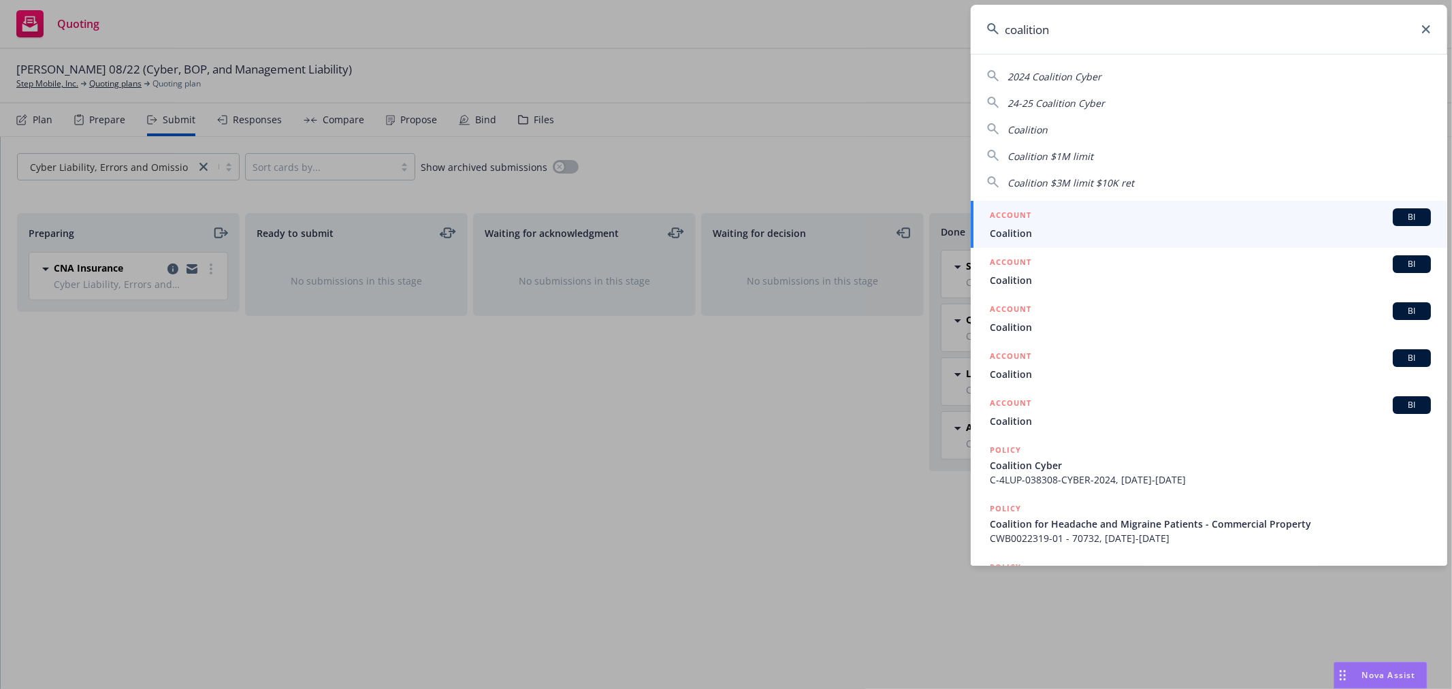
click at [1063, 43] on input "coalition" at bounding box center [1208, 29] width 476 height 49
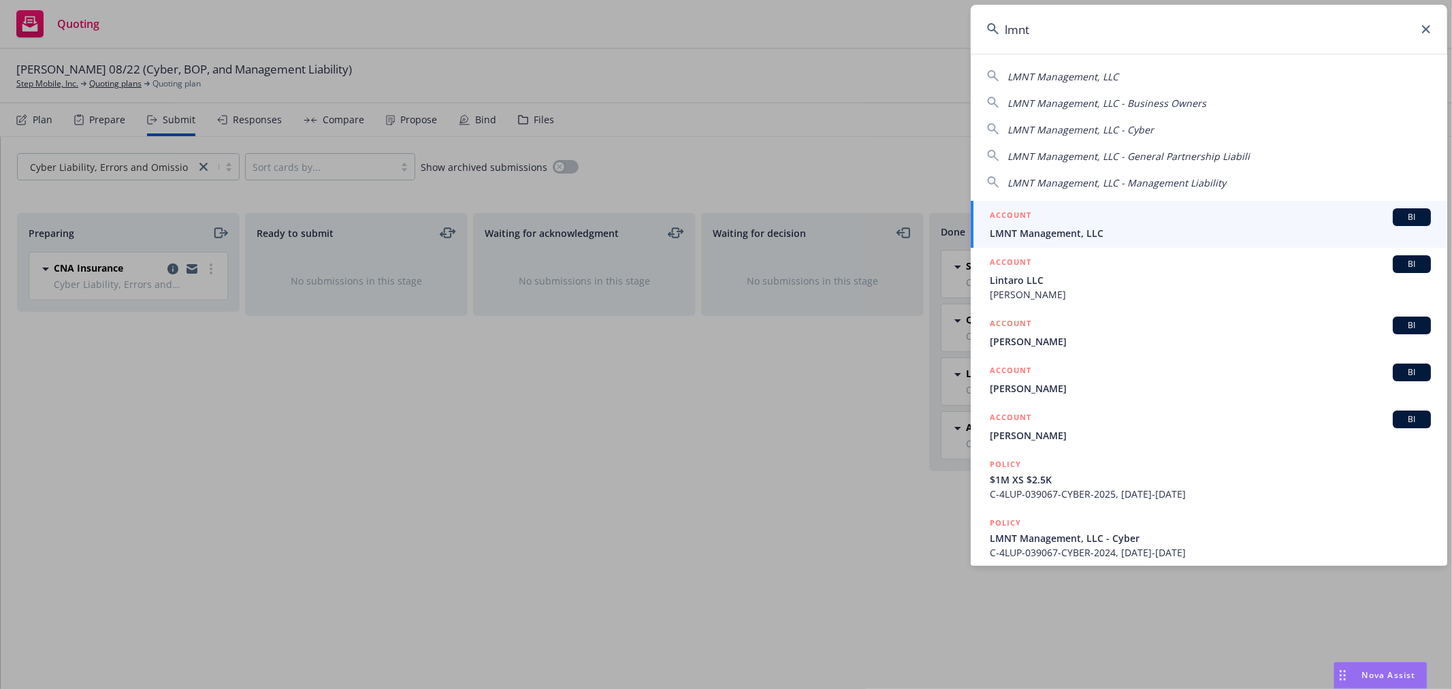
type input "lmnt"
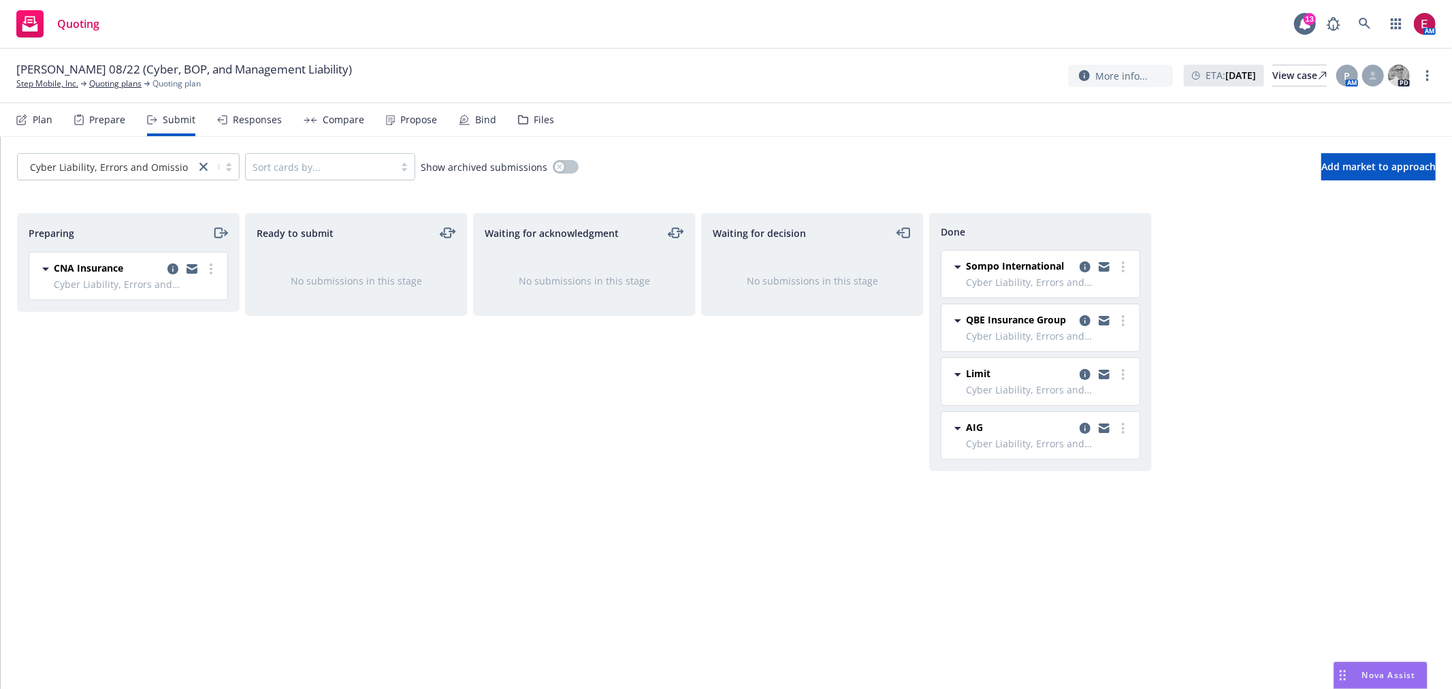
click at [1372, 676] on span "Nova Assist" at bounding box center [1389, 675] width 54 height 12
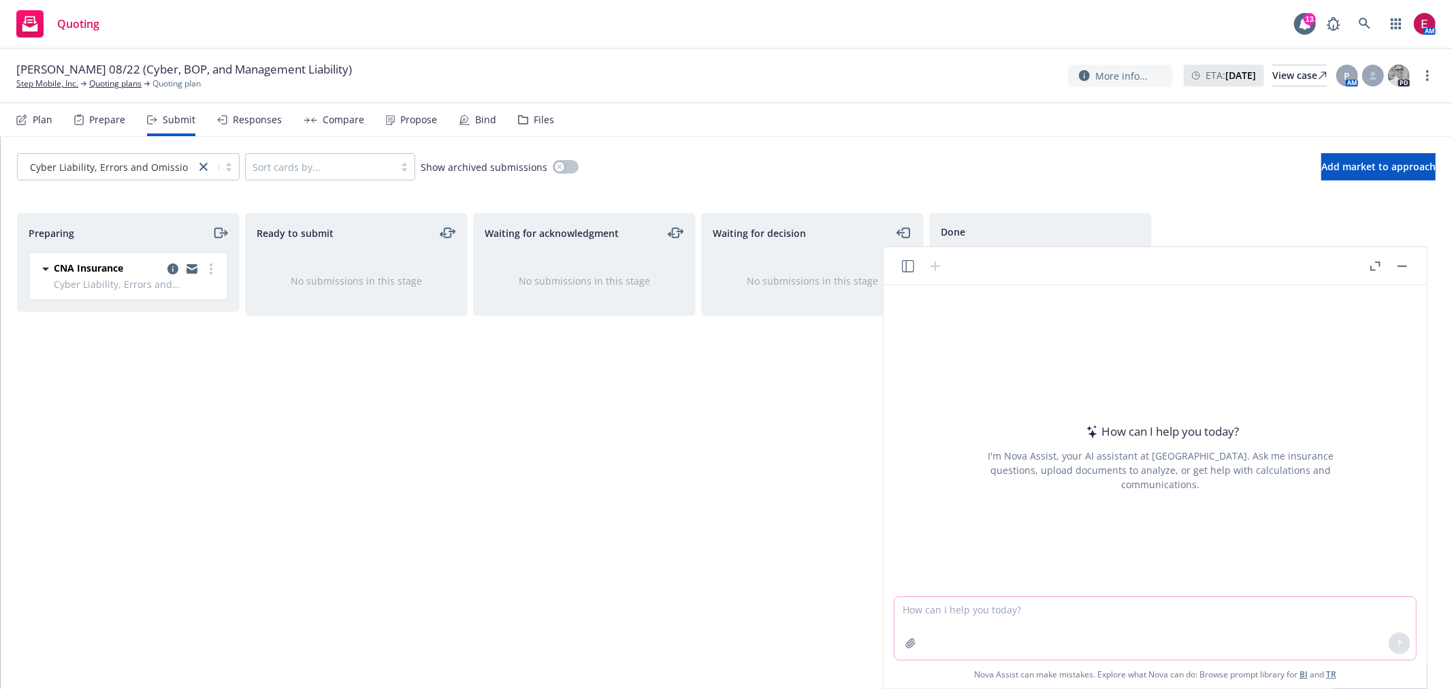
click at [1017, 610] on textarea at bounding box center [1154, 628] width 521 height 63
type textarea "If a outside party provides the retirement plan, does the policyholder need an …"
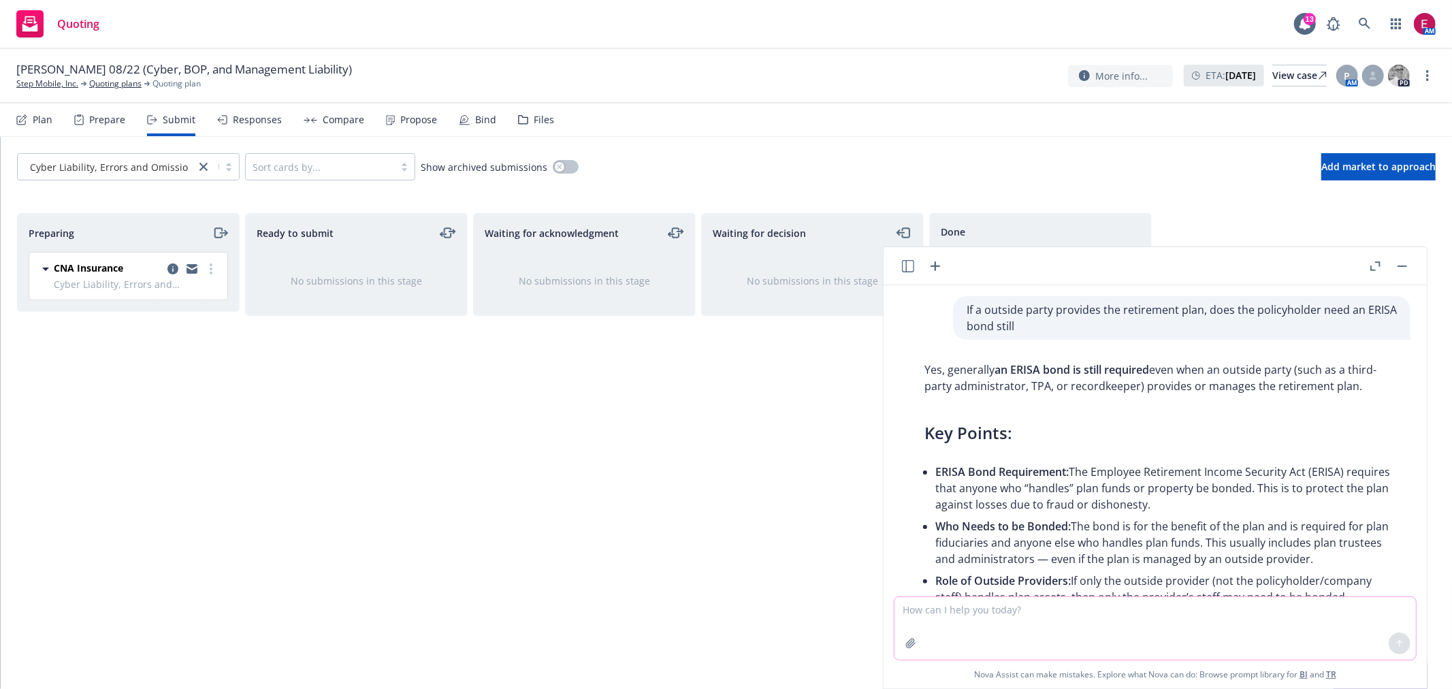
scroll to position [76, 0]
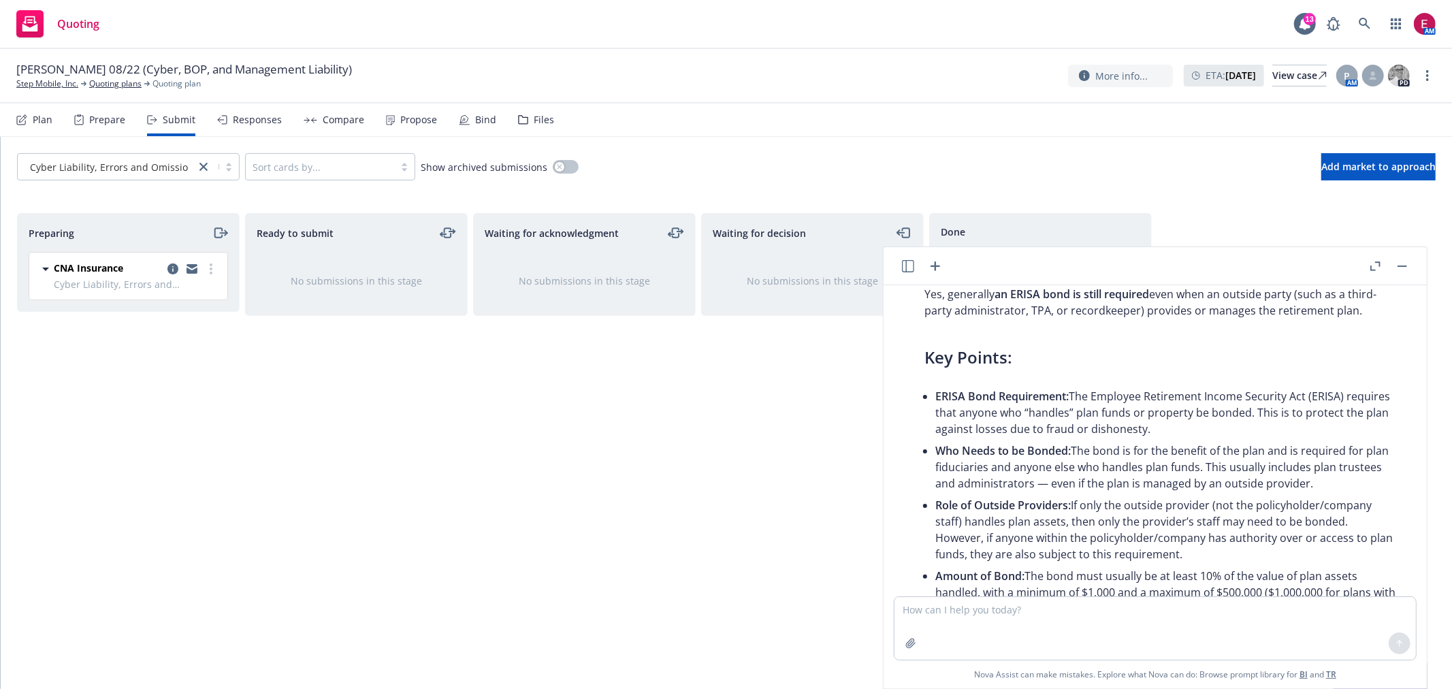
drag, startPoint x: 923, startPoint y: 346, endPoint x: 1225, endPoint y: 421, distance: 310.6
click at [1225, 421] on div "Yes, generally an ERISA bond is still required even when an outside party (such…" at bounding box center [1161, 495] width 500 height 431
click at [1225, 421] on li "ERISA Bond Requirement: The Employee Retirement Income Security Act (ERISA) req…" at bounding box center [1165, 412] width 461 height 54
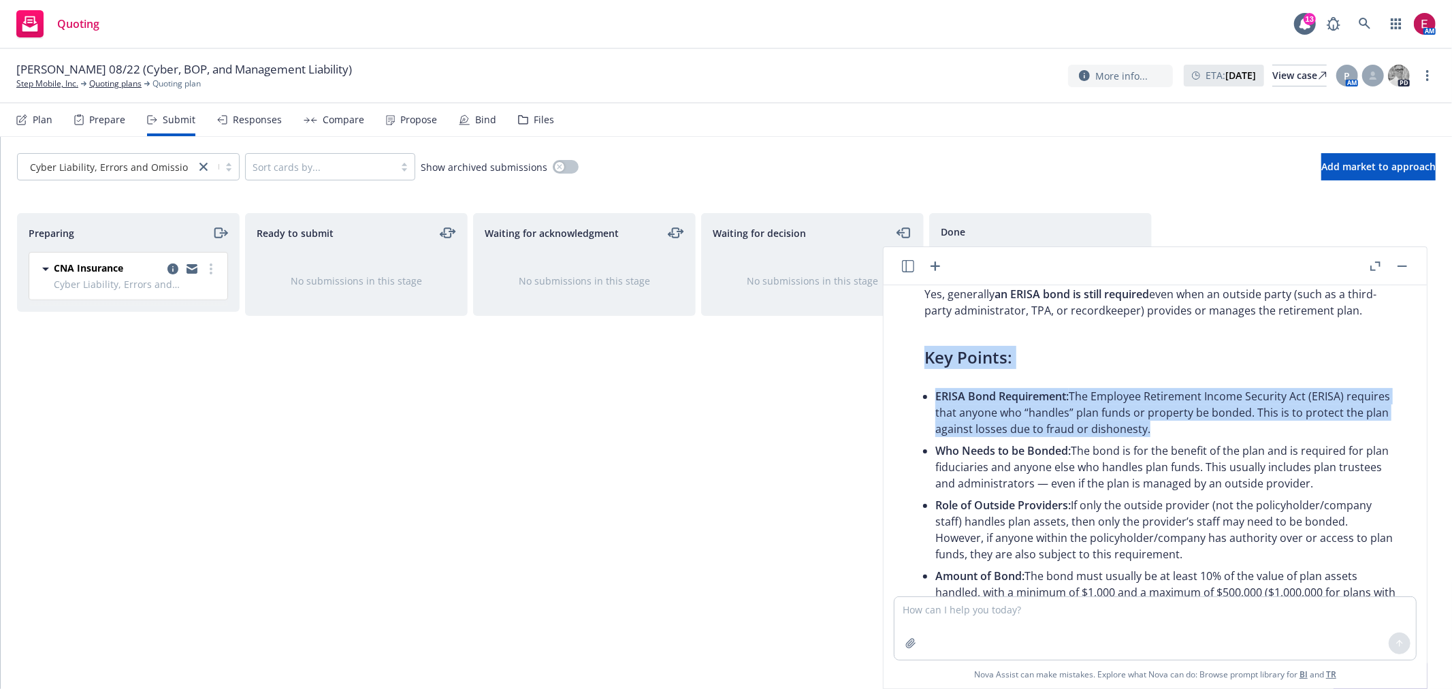
drag, startPoint x: 1225, startPoint y: 421, endPoint x: 909, endPoint y: 350, distance: 324.3
click at [909, 350] on div "Yes, generally an ERISA bond is still required even when an outside party (such…" at bounding box center [1160, 495] width 521 height 431
click at [907, 350] on div "Yes, generally an ERISA bond is still required even when an outside party (such…" at bounding box center [1160, 495] width 521 height 431
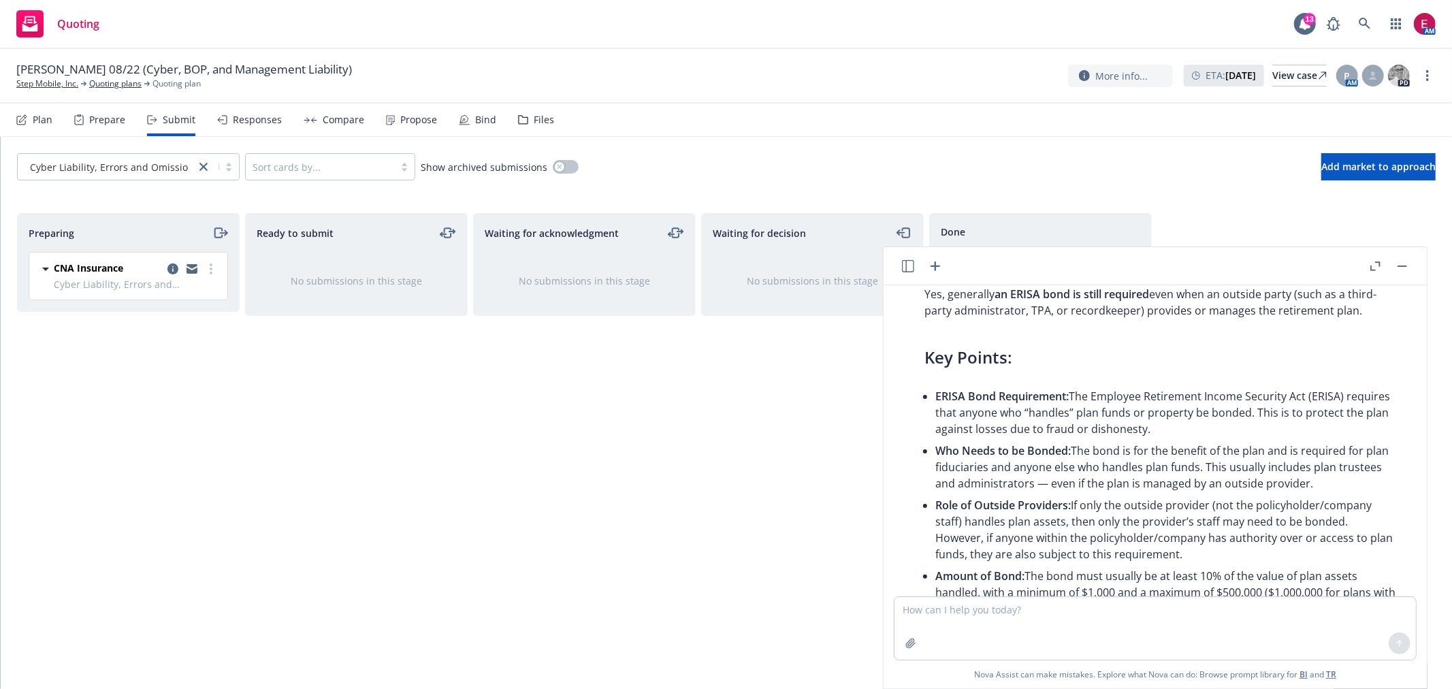
drag, startPoint x: 907, startPoint y: 350, endPoint x: 1368, endPoint y: 481, distance: 479.1
click at [1368, 481] on div "Yes, generally an ERISA bond is still required even when an outside party (such…" at bounding box center [1160, 495] width 521 height 431
click at [1369, 481] on li "Who Needs to be Bonded: The bond is for the benefit of the plan and is required…" at bounding box center [1165, 467] width 461 height 54
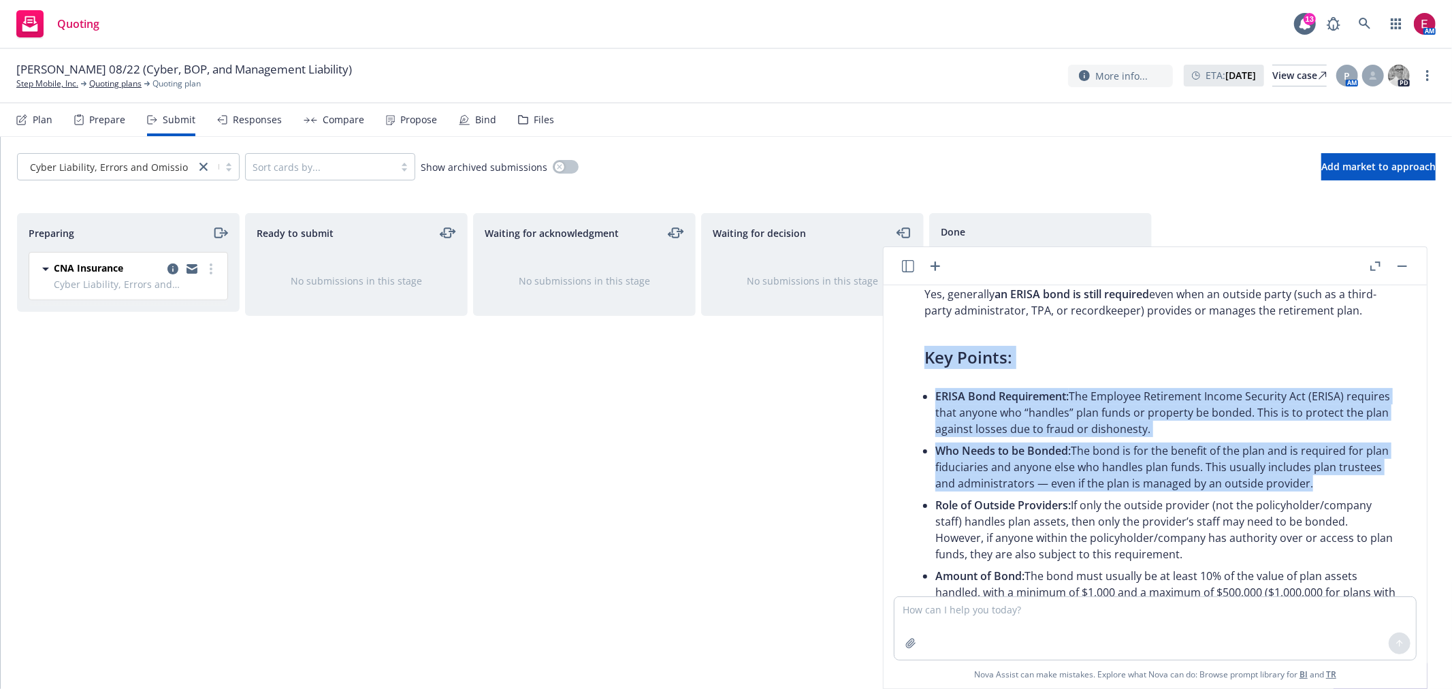
drag, startPoint x: 1369, startPoint y: 481, endPoint x: 912, endPoint y: 339, distance: 478.3
click at [912, 339] on div "Yes, generally an ERISA bond is still required even when an outside party (such…" at bounding box center [1161, 495] width 500 height 431
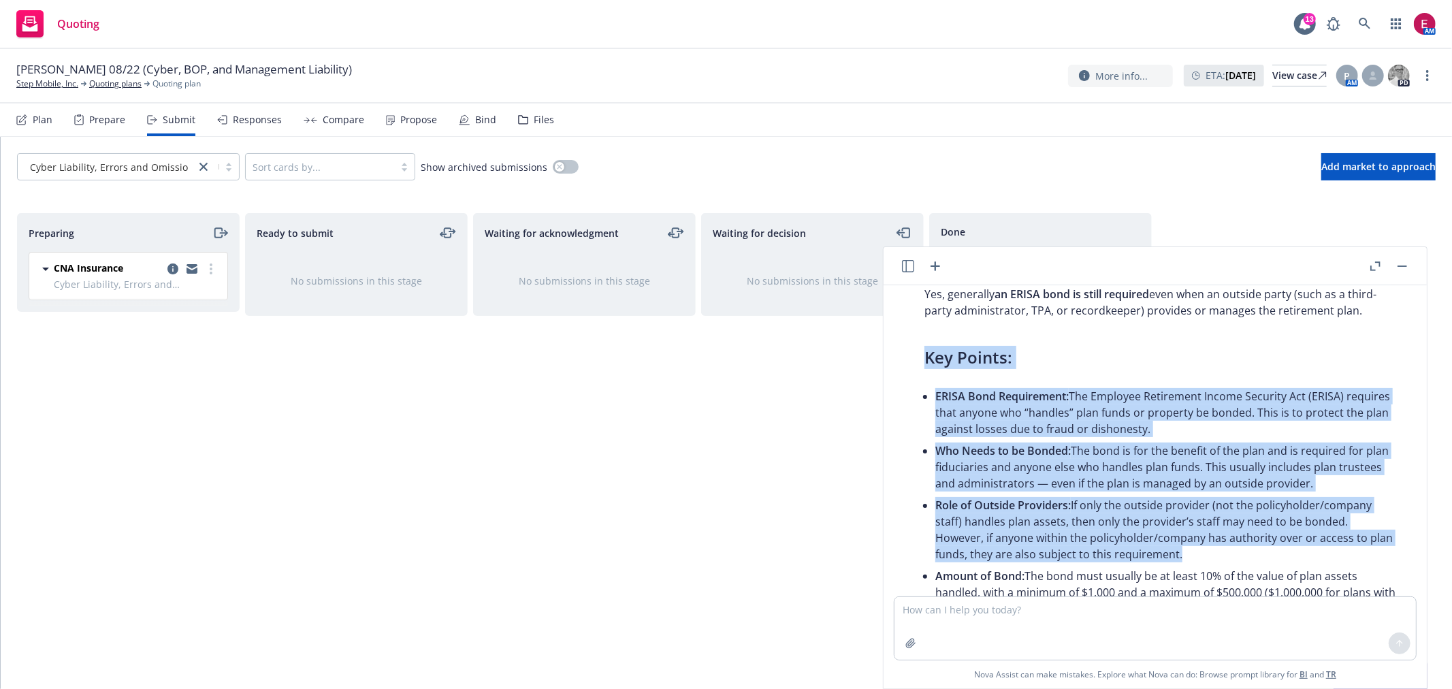
drag, startPoint x: 912, startPoint y: 339, endPoint x: 1235, endPoint y: 555, distance: 388.6
click at [1235, 555] on div "Yes, generally an ERISA bond is still required even when an outside party (such…" at bounding box center [1161, 495] width 500 height 431
click at [1235, 555] on li "Role of Outside Providers: If only the outside provider (not the policyholder/c…" at bounding box center [1165, 529] width 461 height 71
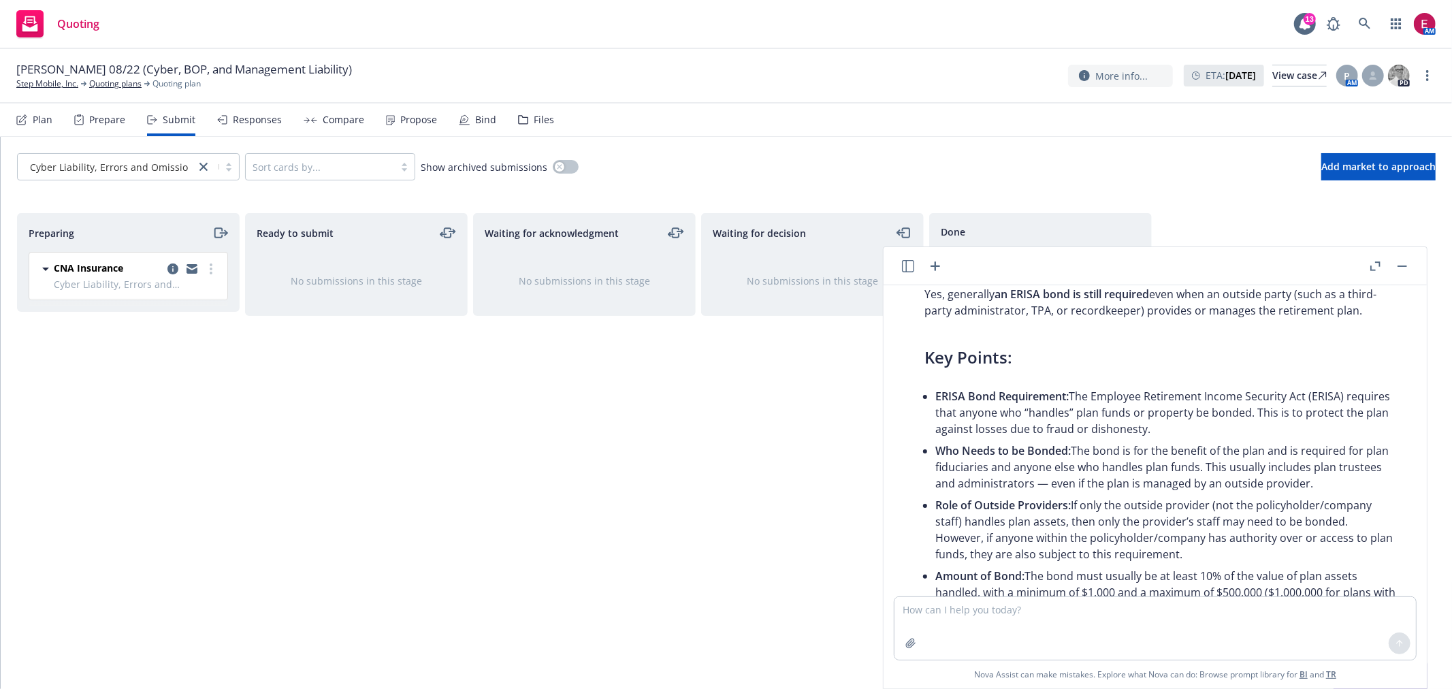
drag, startPoint x: 1234, startPoint y: 554, endPoint x: 926, endPoint y: 377, distance: 356.0
click at [926, 377] on div "Yes, generally an ERISA bond is still required even when an outside party (such…" at bounding box center [1161, 495] width 500 height 431
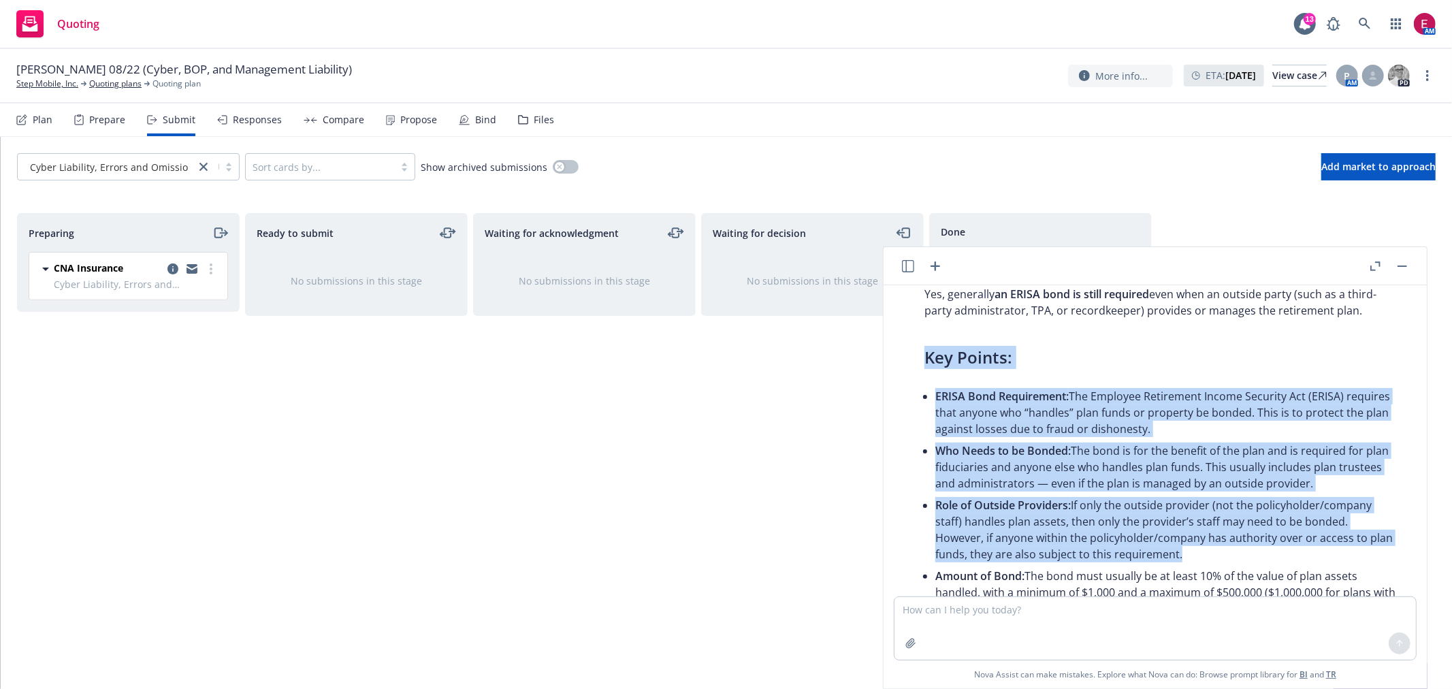
scroll to position [151, 0]
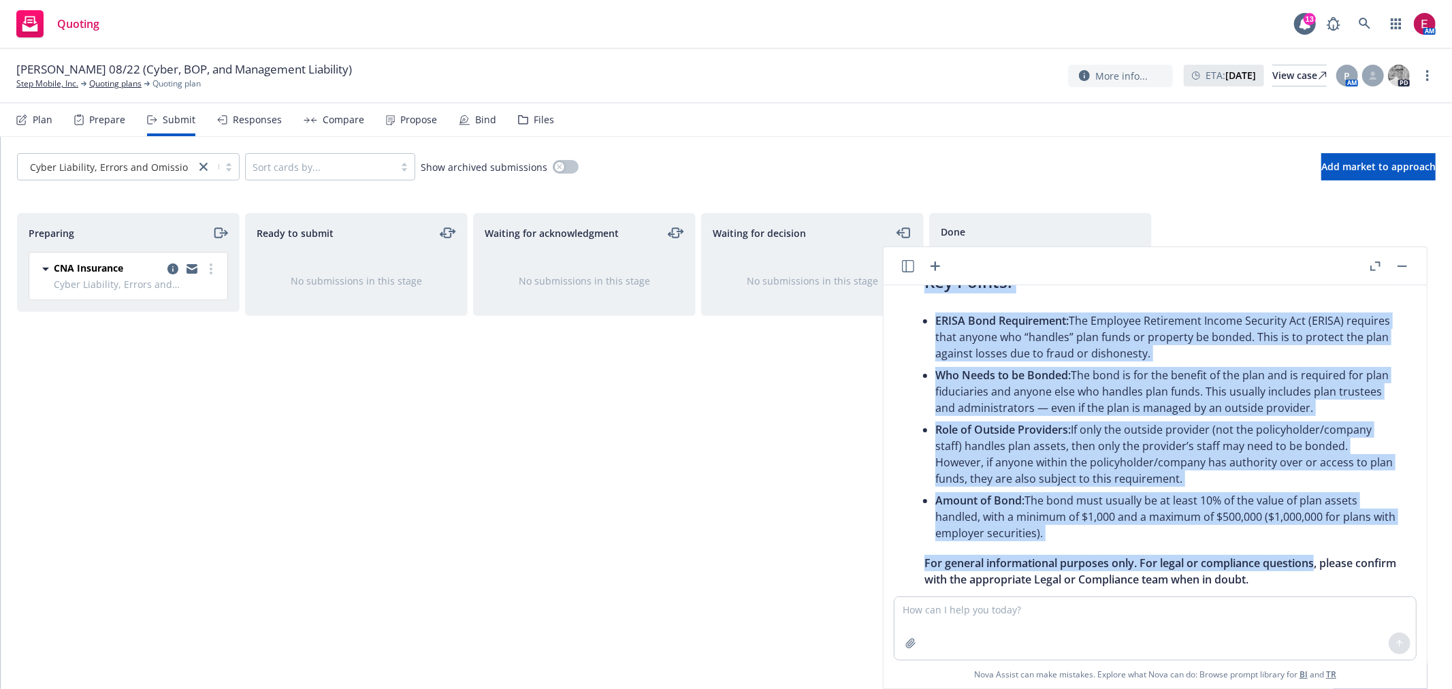
drag, startPoint x: 926, startPoint y: 377, endPoint x: 1257, endPoint y: 540, distance: 369.5
click at [1266, 547] on div "Yes, generally an ERISA bond is still required even when an outside party (such…" at bounding box center [1161, 420] width 500 height 431
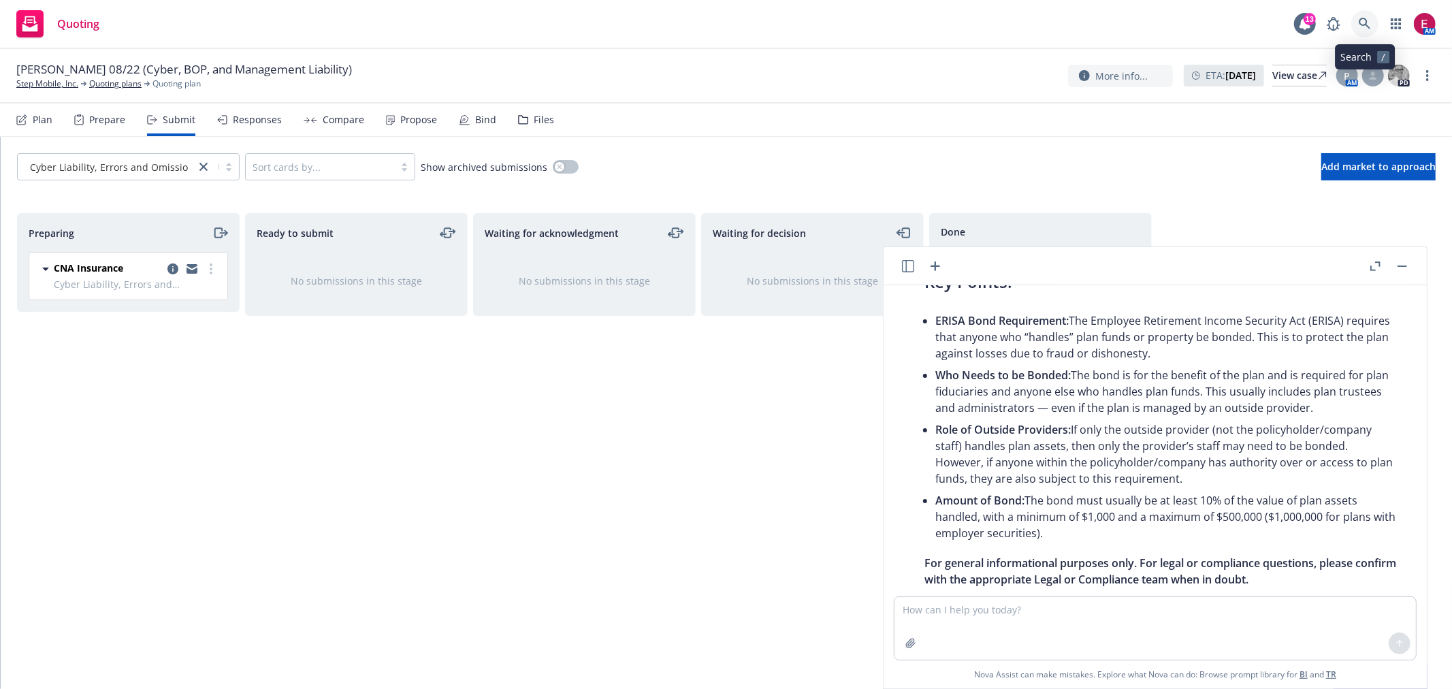
click at [1369, 24] on icon at bounding box center [1364, 24] width 12 height 12
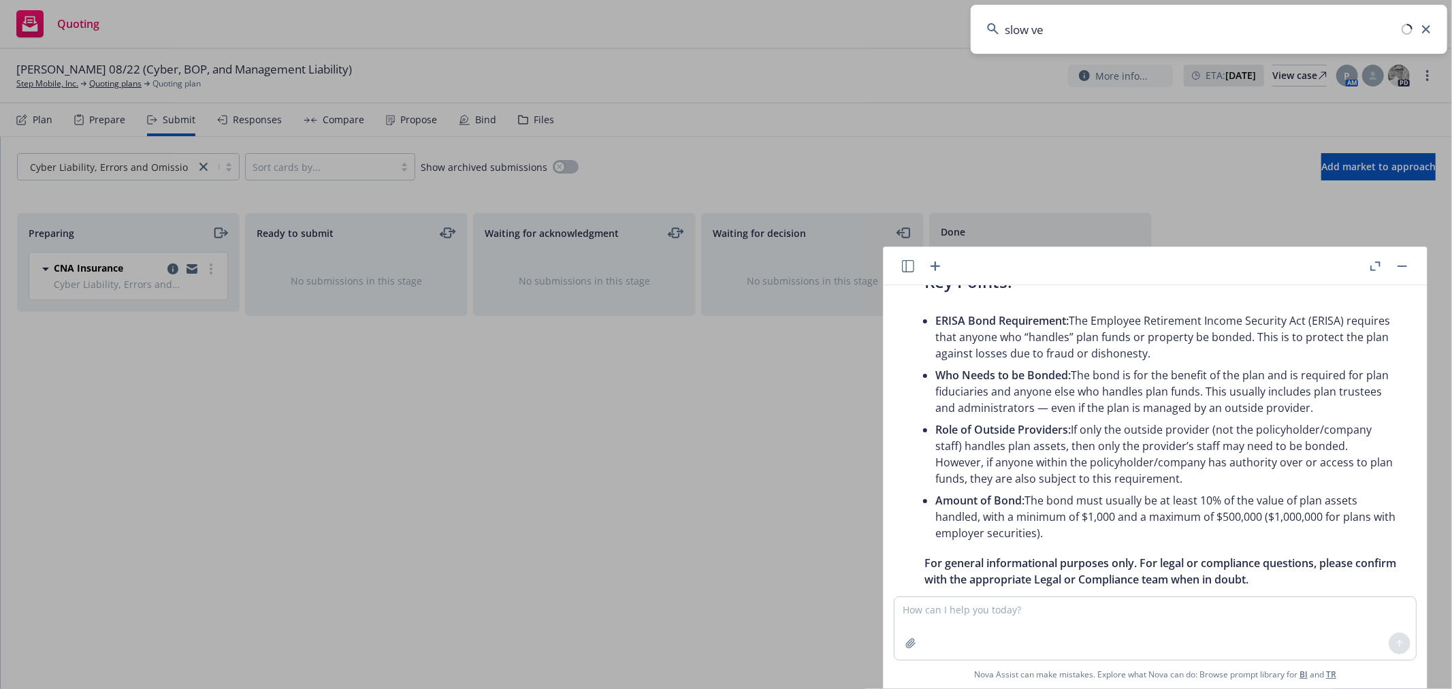
type input "slow ven"
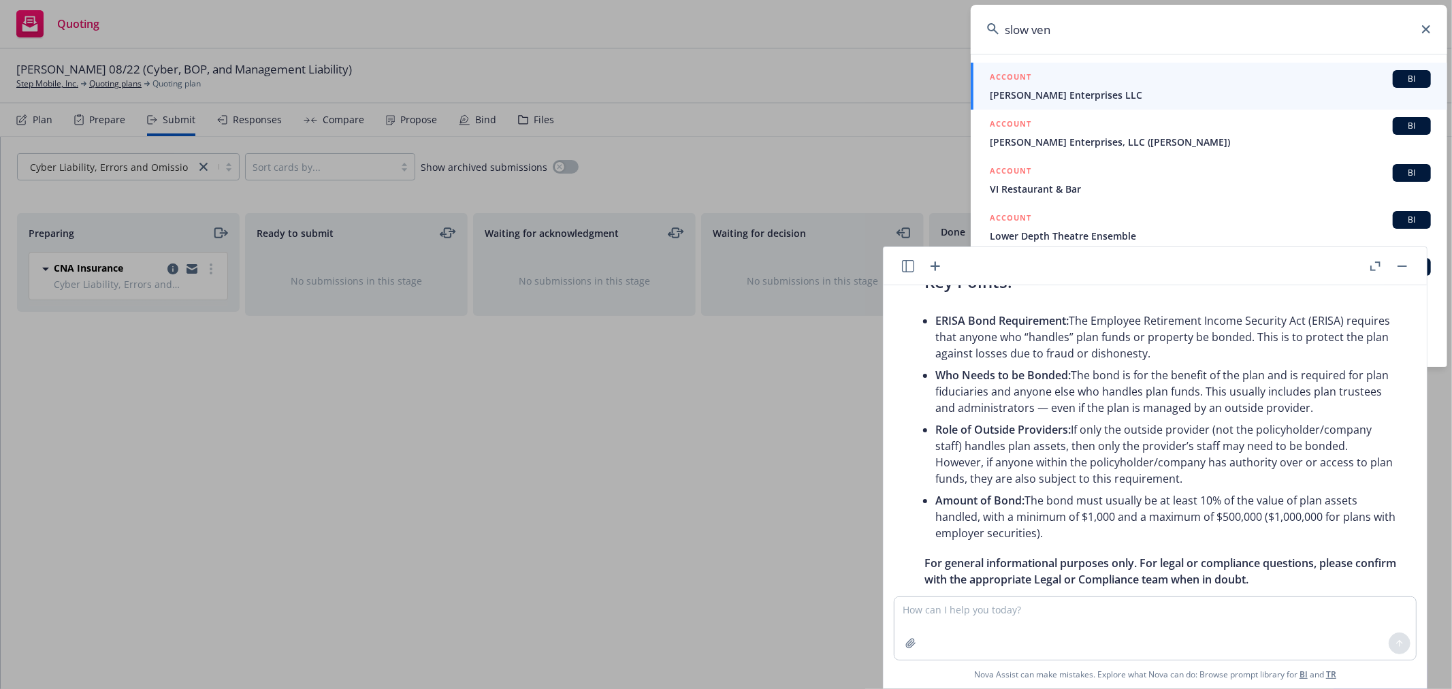
click at [1399, 266] on rect "button" at bounding box center [1402, 265] width 10 height 1
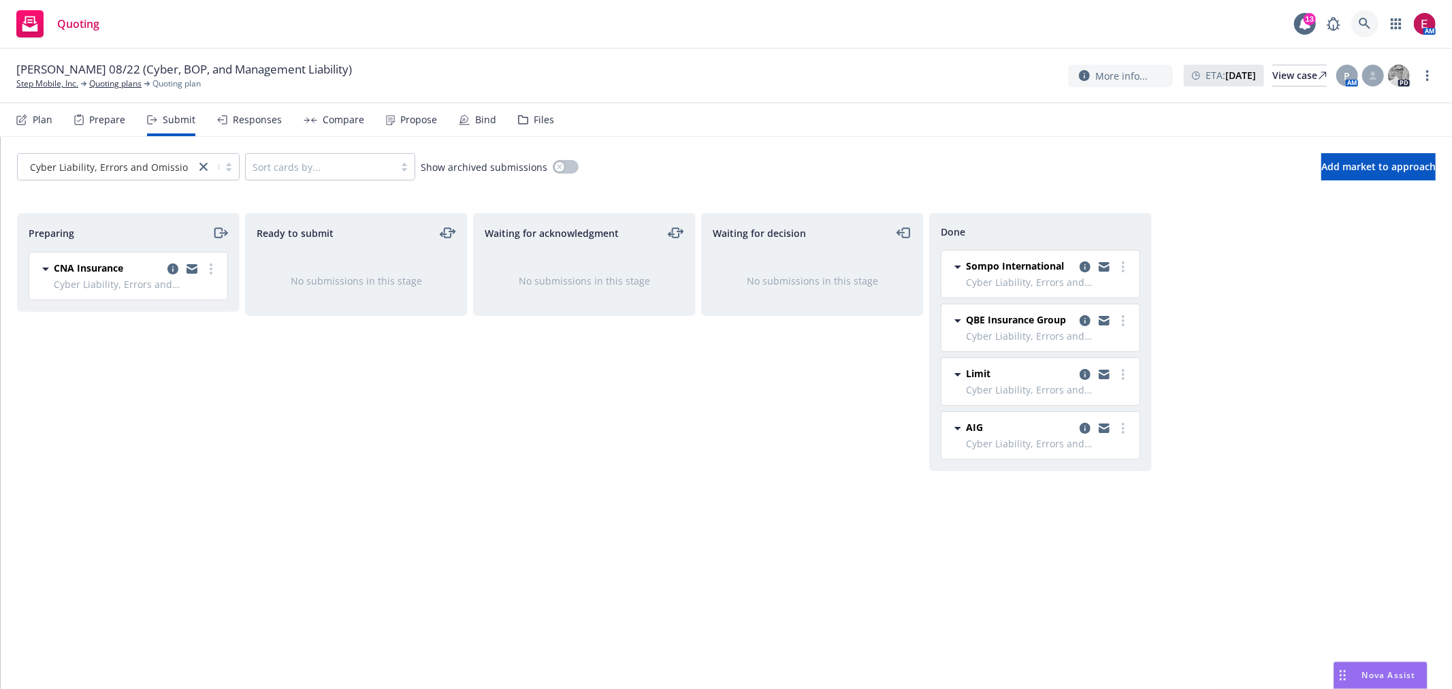
click at [1365, 21] on icon at bounding box center [1364, 24] width 12 height 12
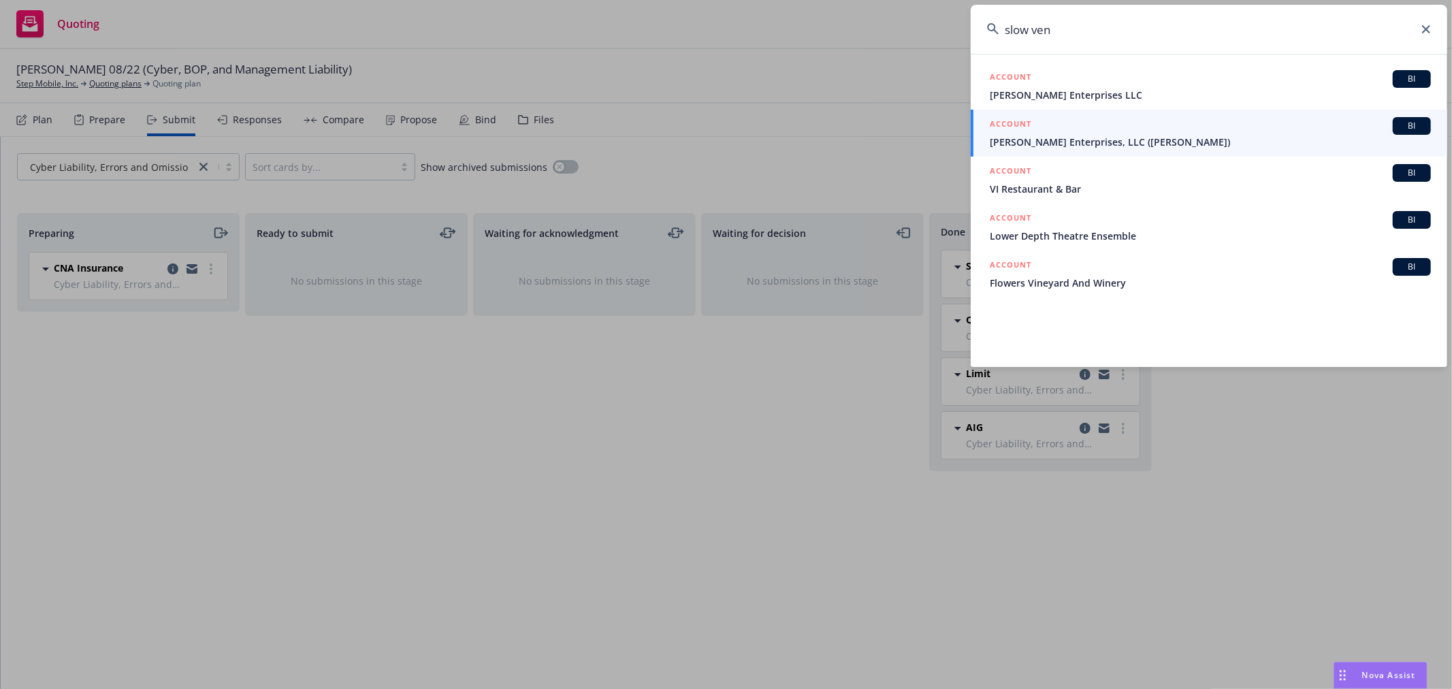
click at [1124, 28] on input "slow ven" at bounding box center [1208, 29] width 476 height 49
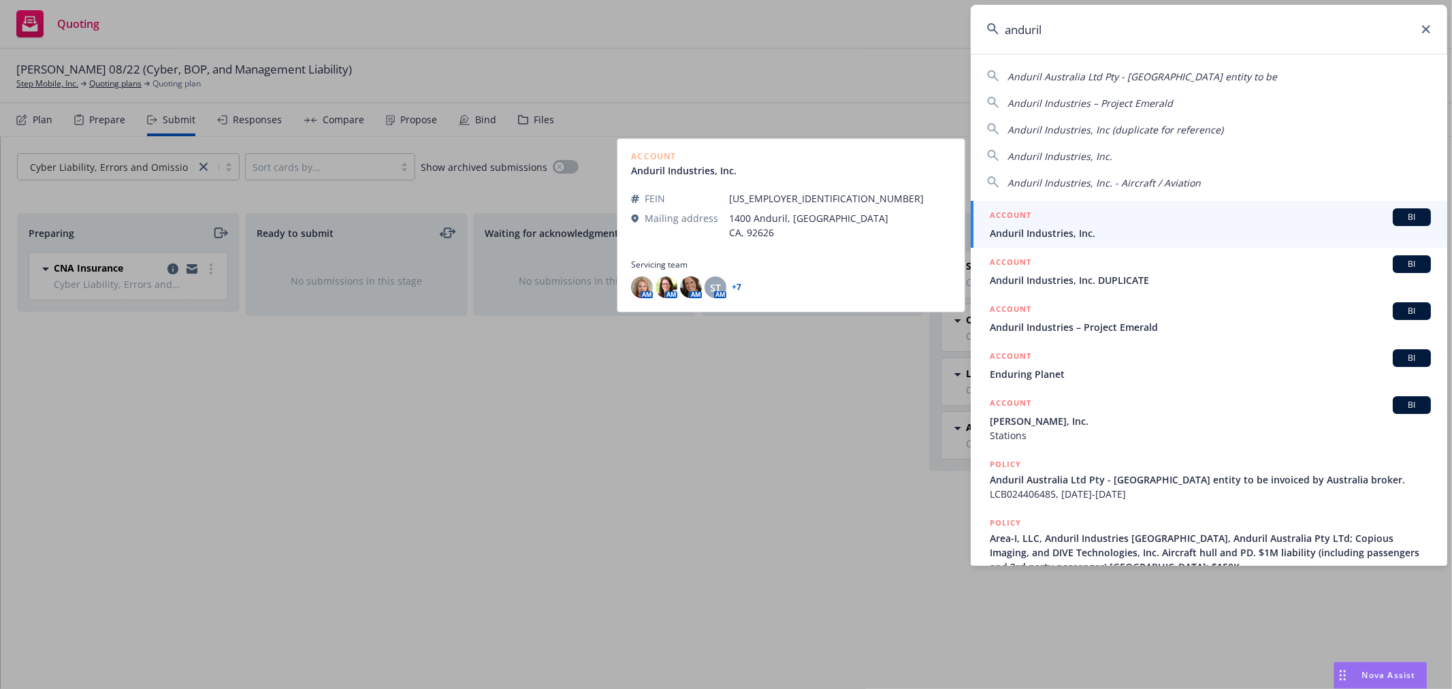
type input "anduril"
click at [1085, 232] on span "Anduril Industries, Inc." at bounding box center [1210, 233] width 441 height 14
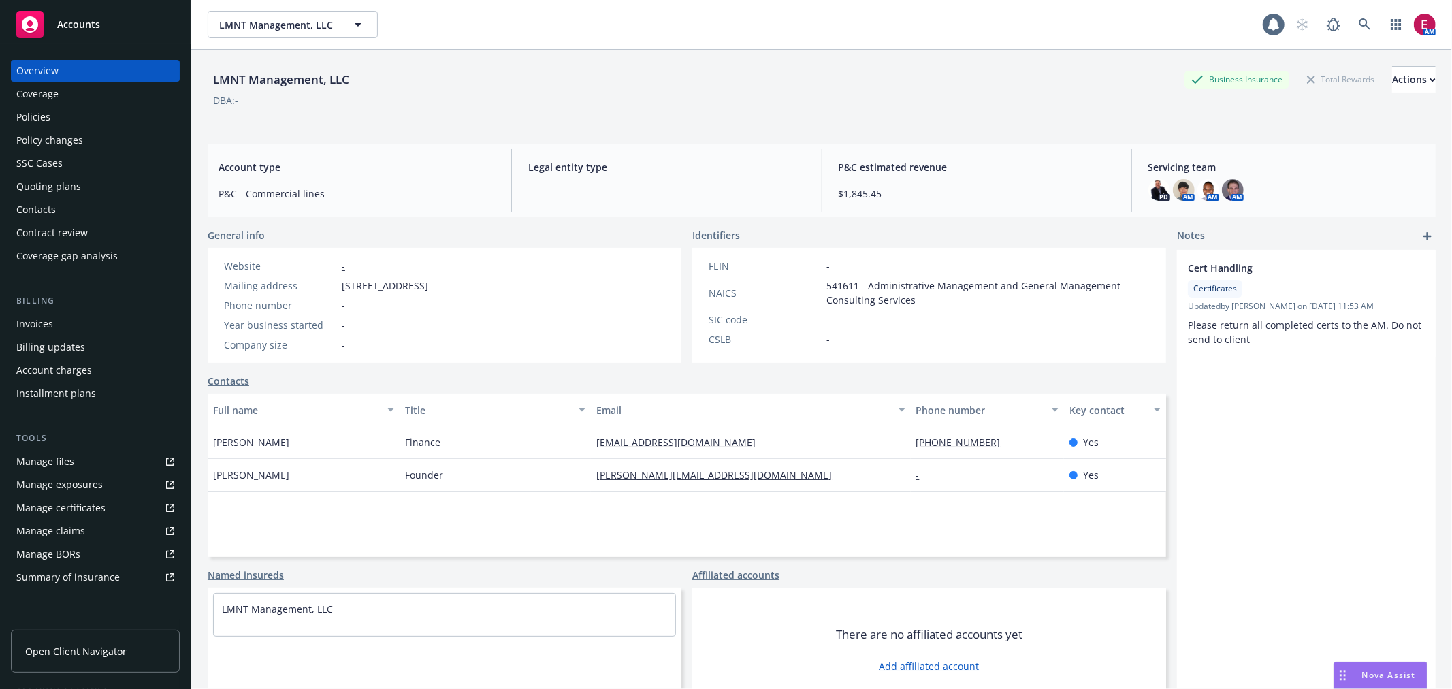
click at [71, 118] on div "Policies" at bounding box center [95, 117] width 158 height 22
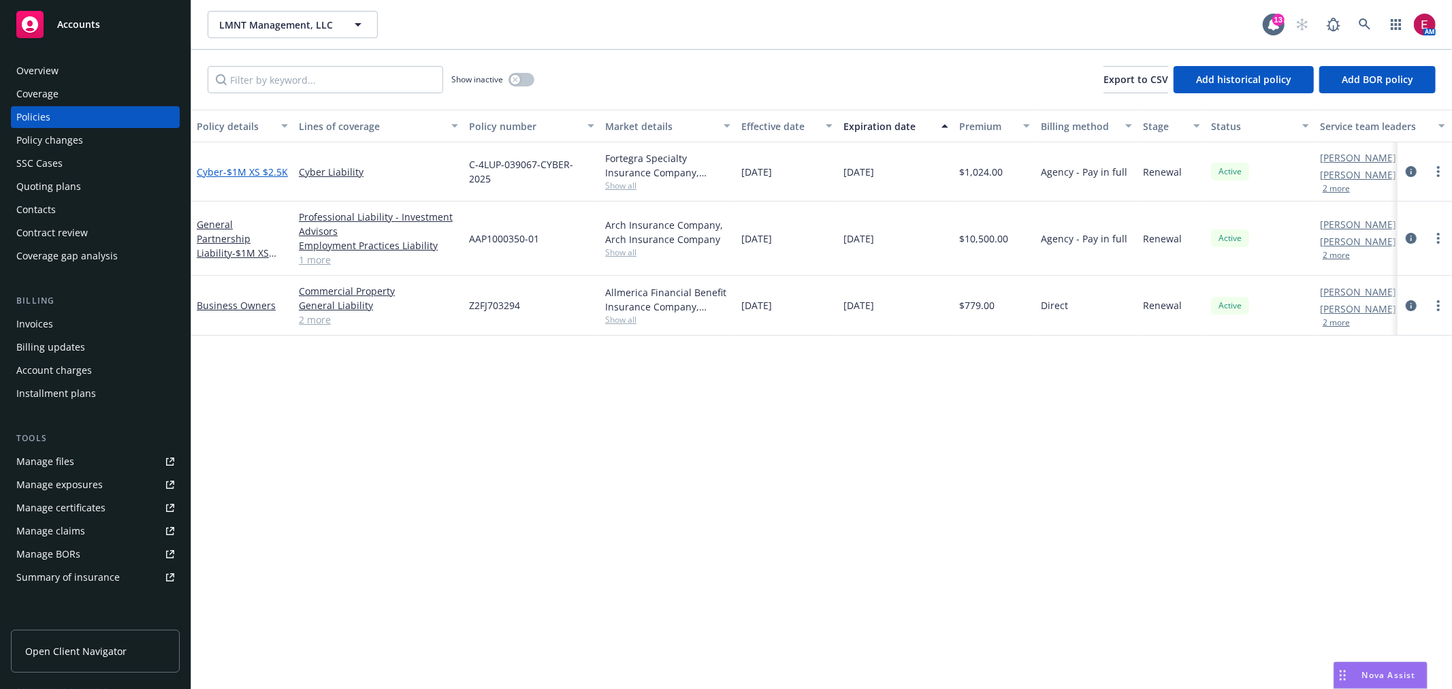
click at [240, 166] on span "- $1M XS $2.5K" at bounding box center [255, 171] width 65 height 13
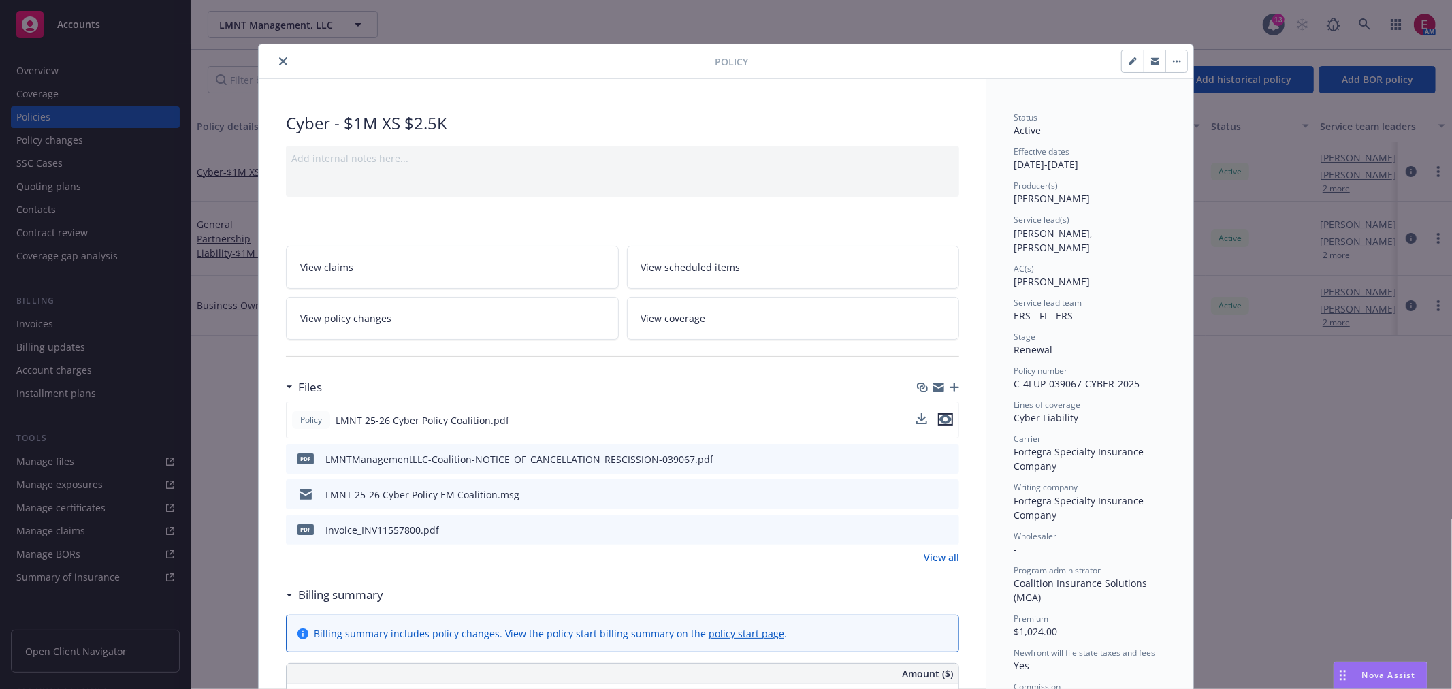
click at [942, 420] on icon "preview file" at bounding box center [945, 419] width 12 height 10
click at [738, 32] on div "Policy Cyber - $1M XS $2.5K Add internal notes here... View claims View schedul…" at bounding box center [726, 344] width 1452 height 689
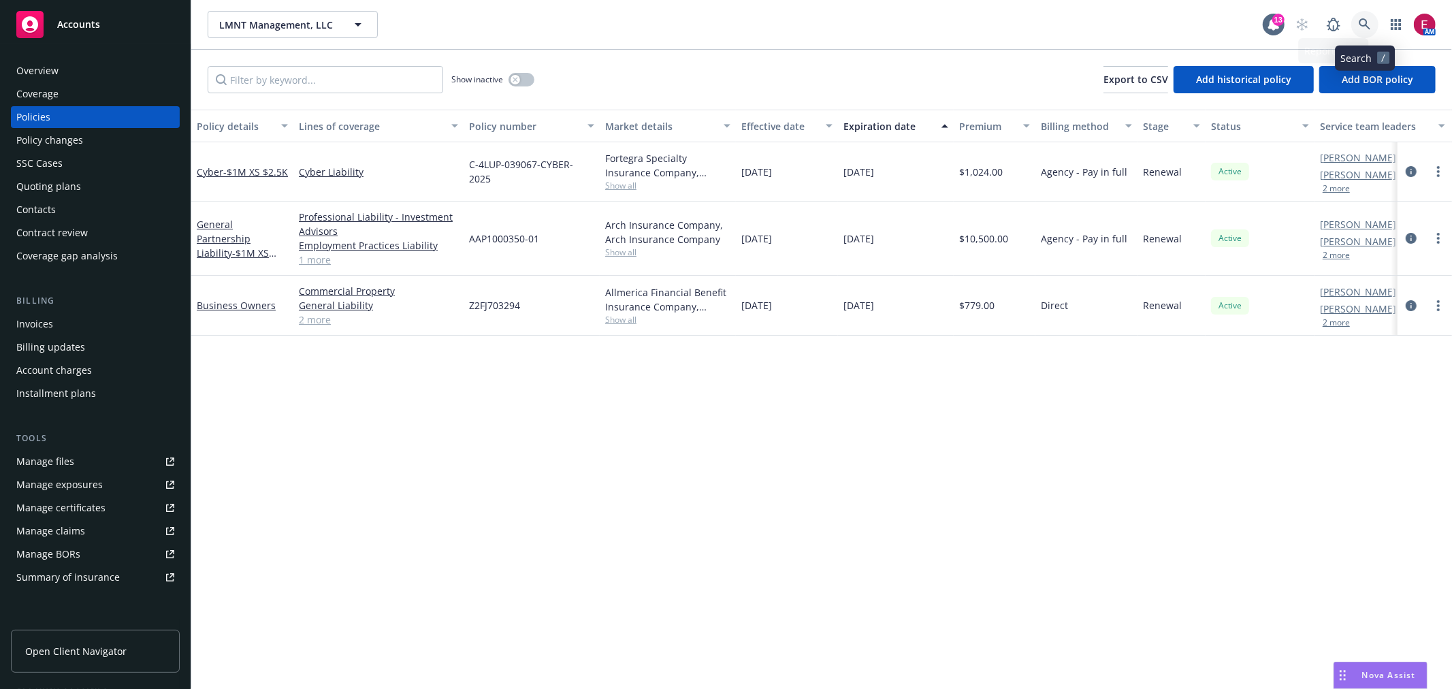
click at [1366, 27] on icon at bounding box center [1364, 24] width 12 height 12
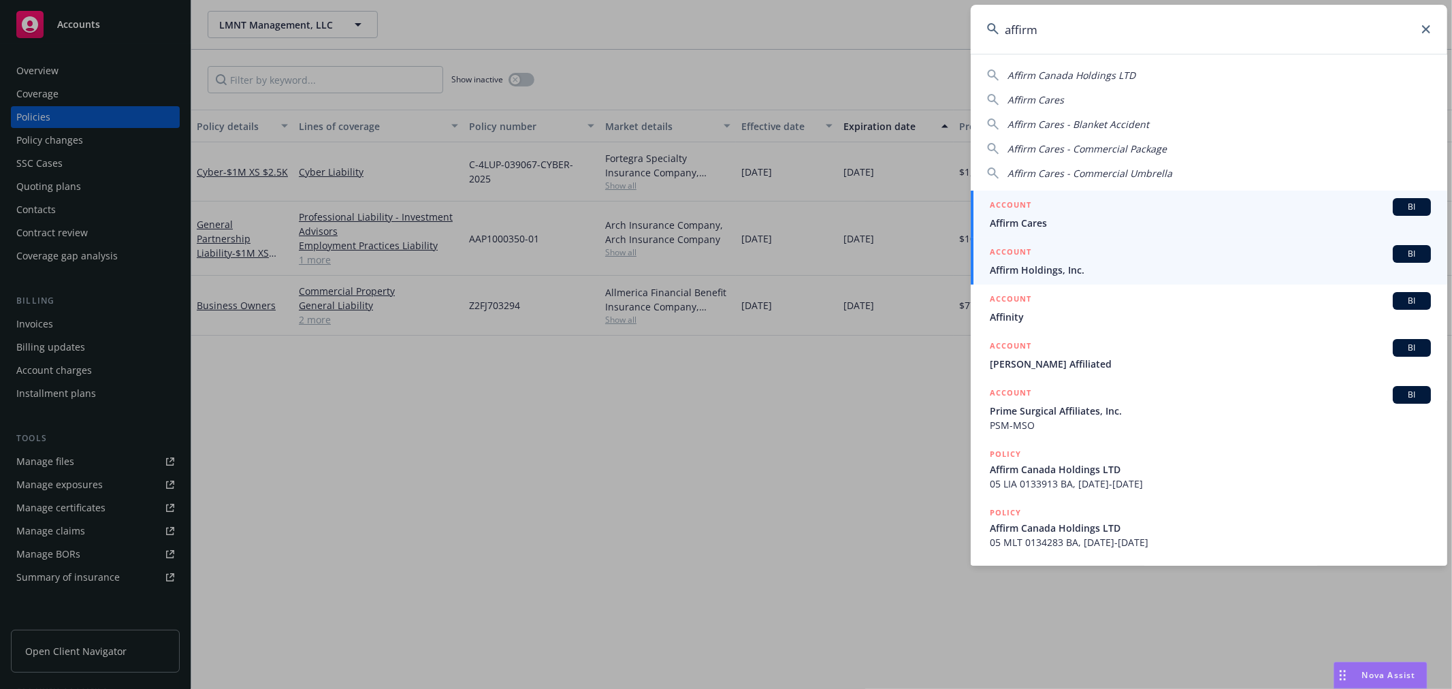
type input "affirm"
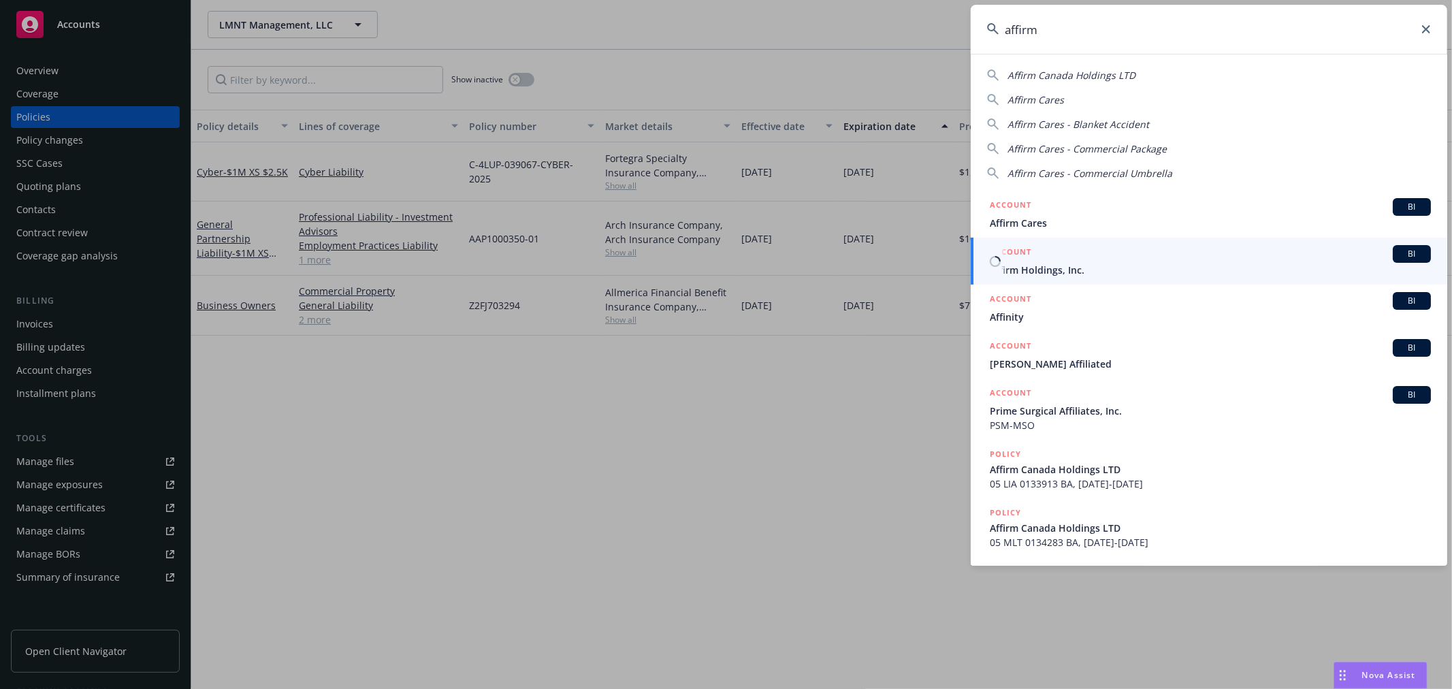
click at [1104, 250] on div "ACCOUNT BI" at bounding box center [1210, 254] width 441 height 18
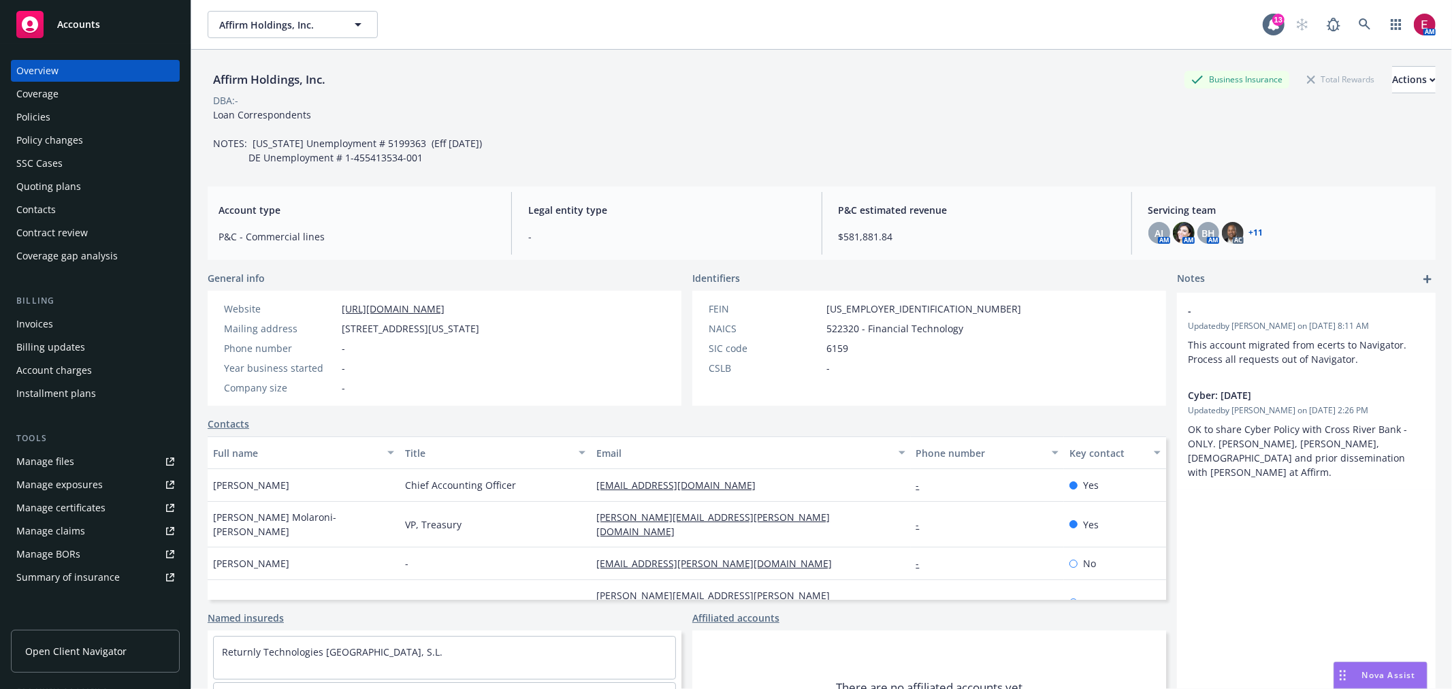
click at [51, 113] on div "Policies" at bounding box center [95, 117] width 158 height 22
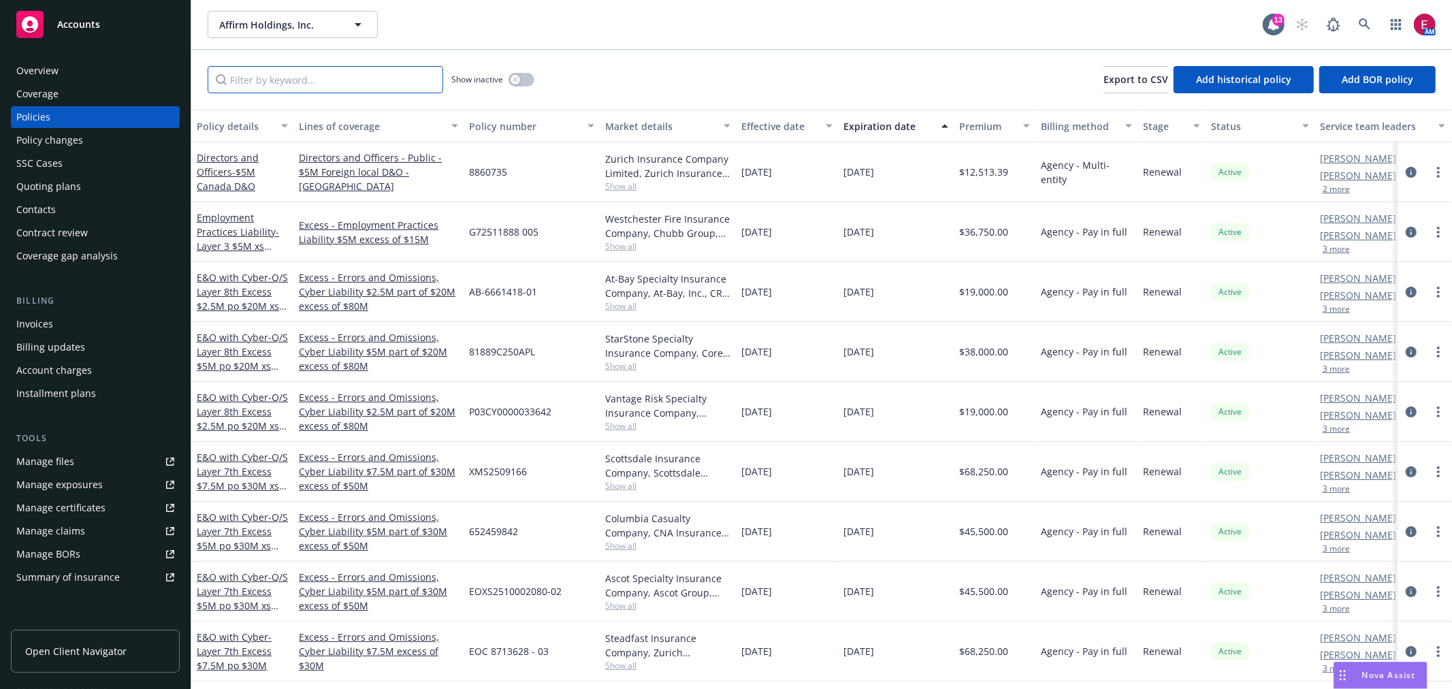
click at [283, 82] on input "Filter by keyword..." at bounding box center [325, 79] width 235 height 27
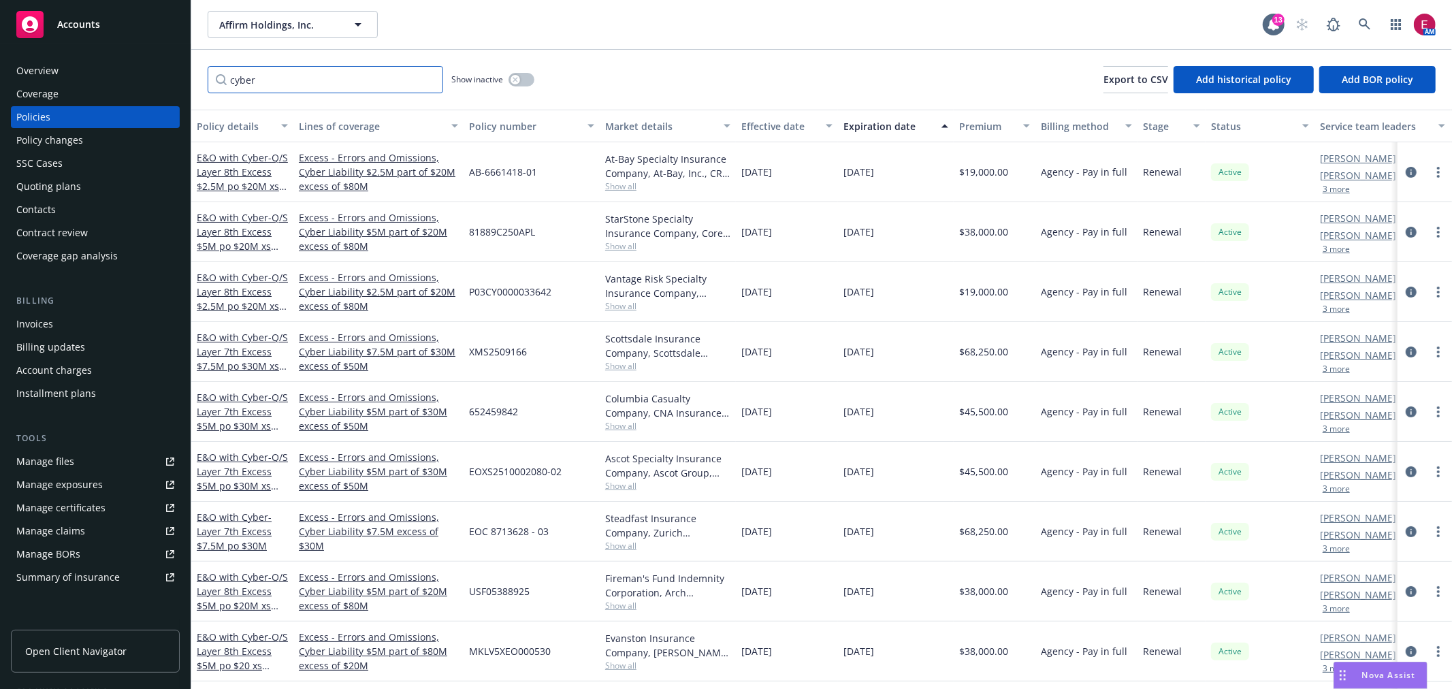
type input "cyber"
click at [526, 80] on button "button" at bounding box center [521, 80] width 26 height 14
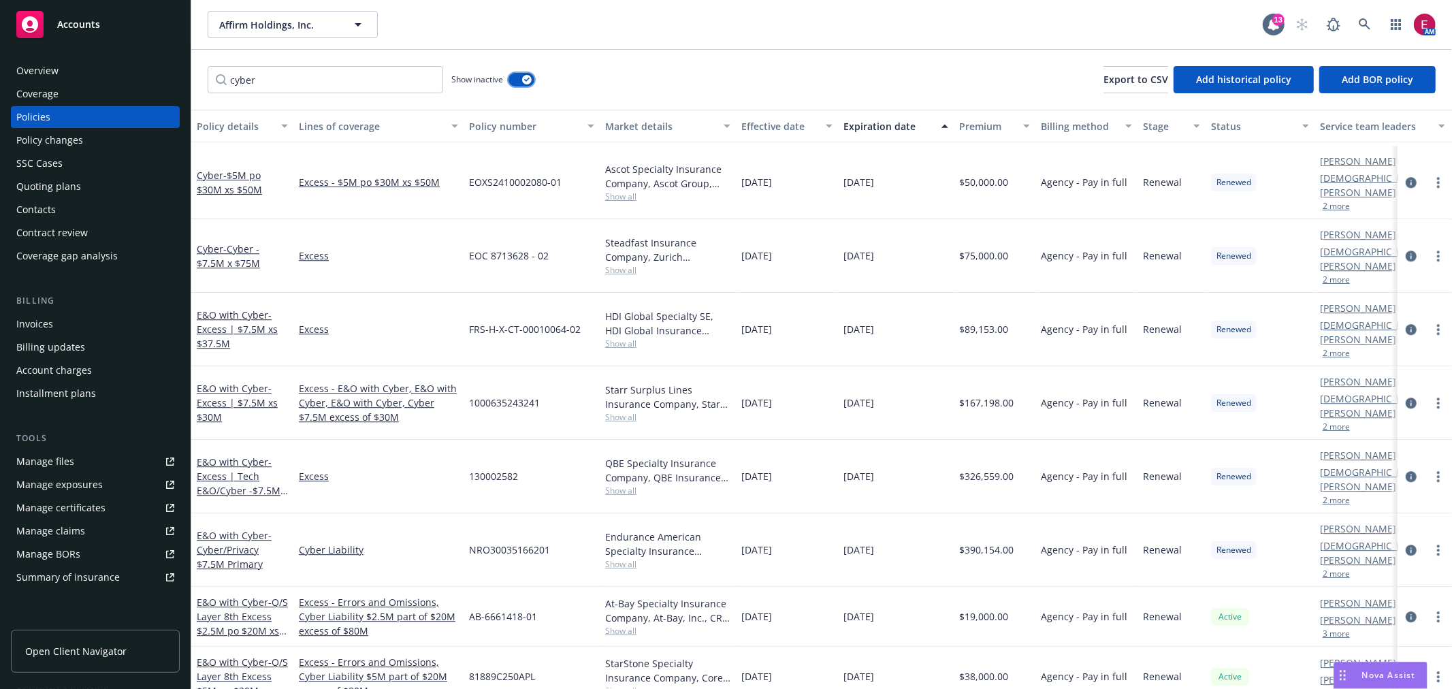
scroll to position [3175, 0]
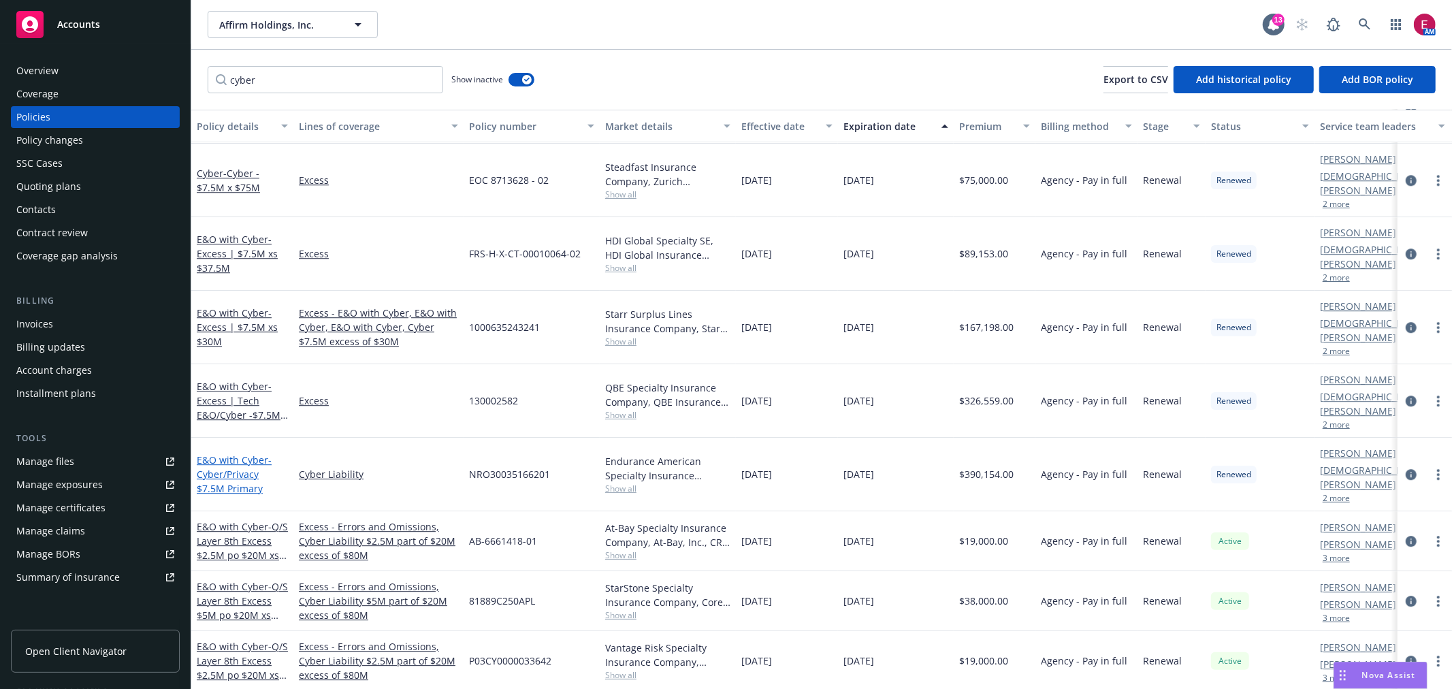
click at [246, 453] on span "- Cyber/Privacy $7.5M Primary" at bounding box center [234, 474] width 75 height 42
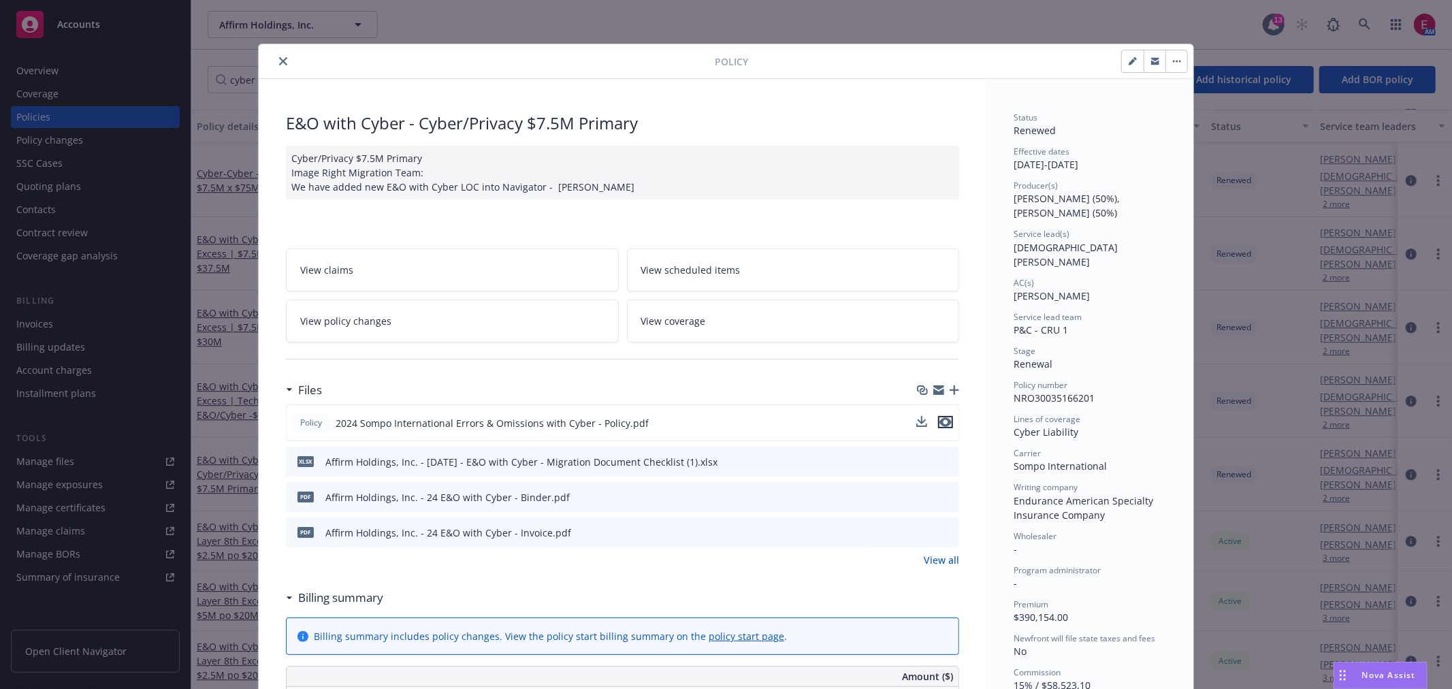
click at [940, 425] on icon "preview file" at bounding box center [945, 422] width 12 height 10
click at [944, 423] on icon "preview file" at bounding box center [945, 422] width 12 height 10
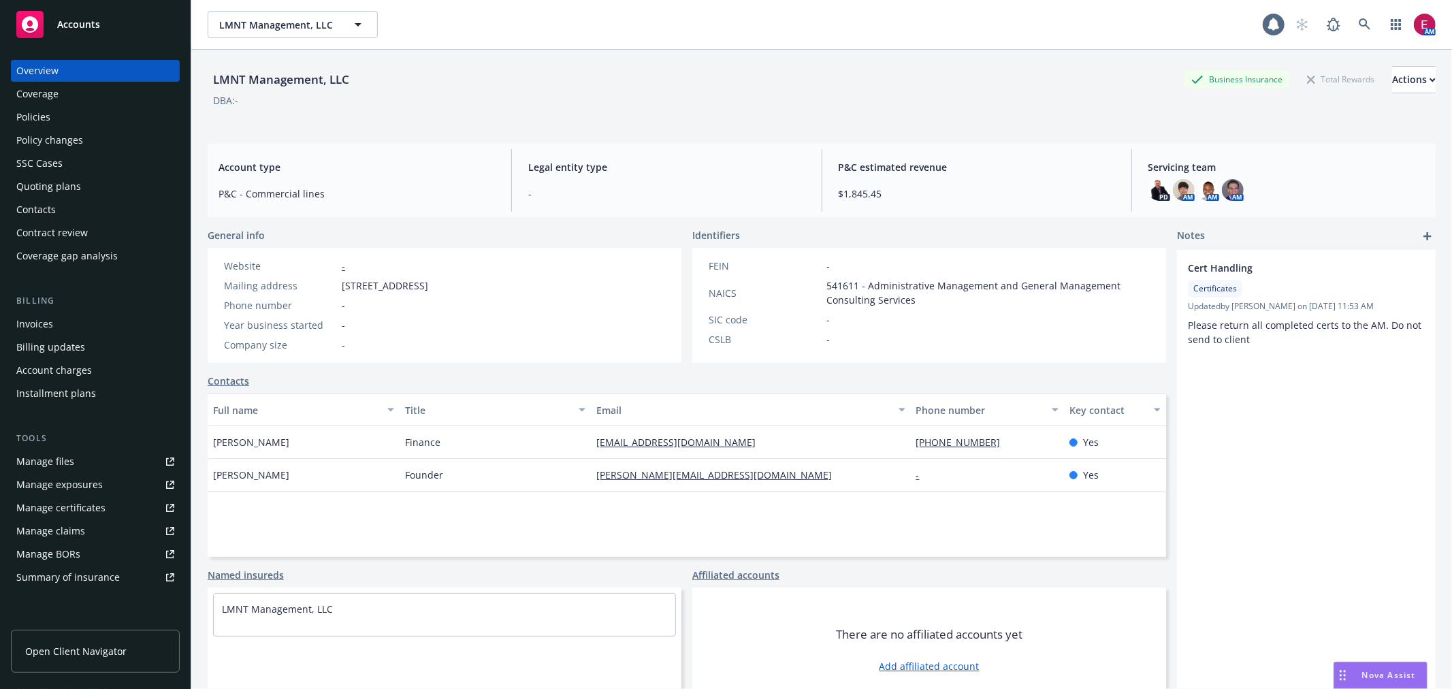
click at [76, 116] on div "Policies" at bounding box center [95, 117] width 158 height 22
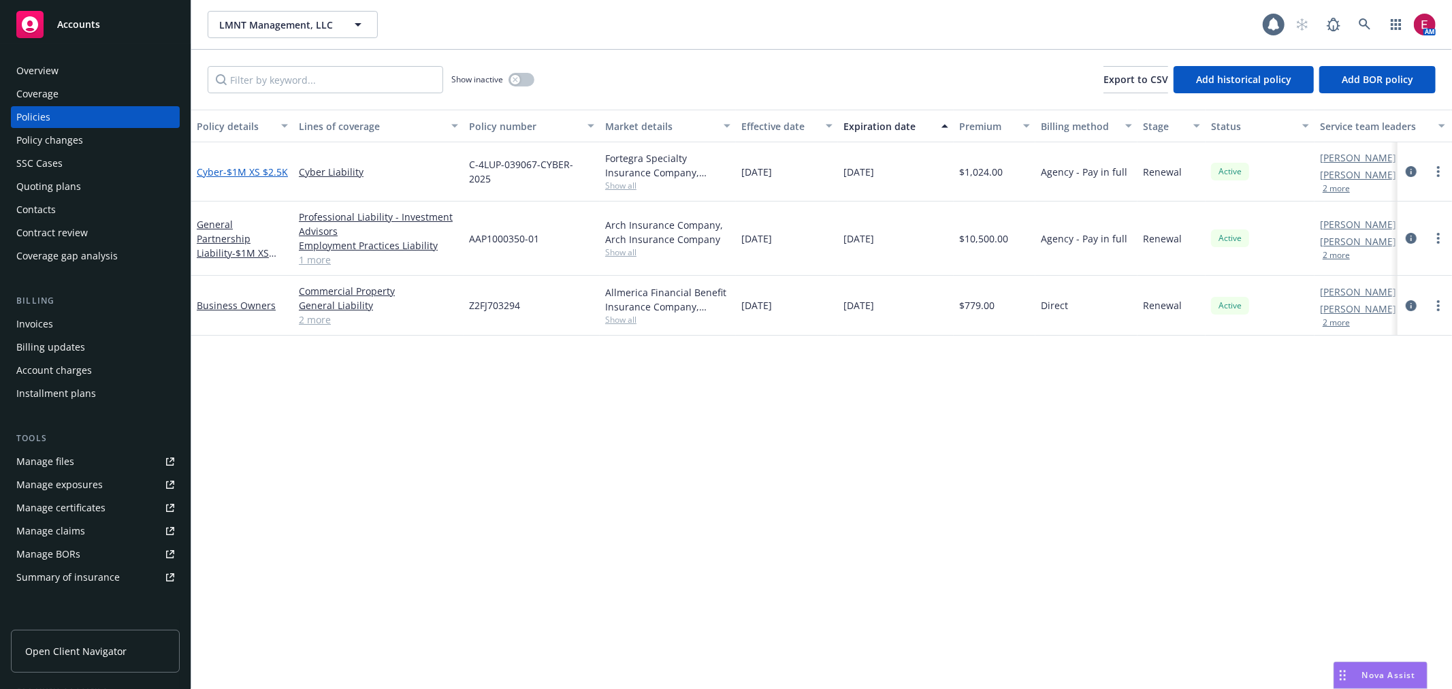
click at [244, 165] on span "- $1M XS $2.5K" at bounding box center [255, 171] width 65 height 13
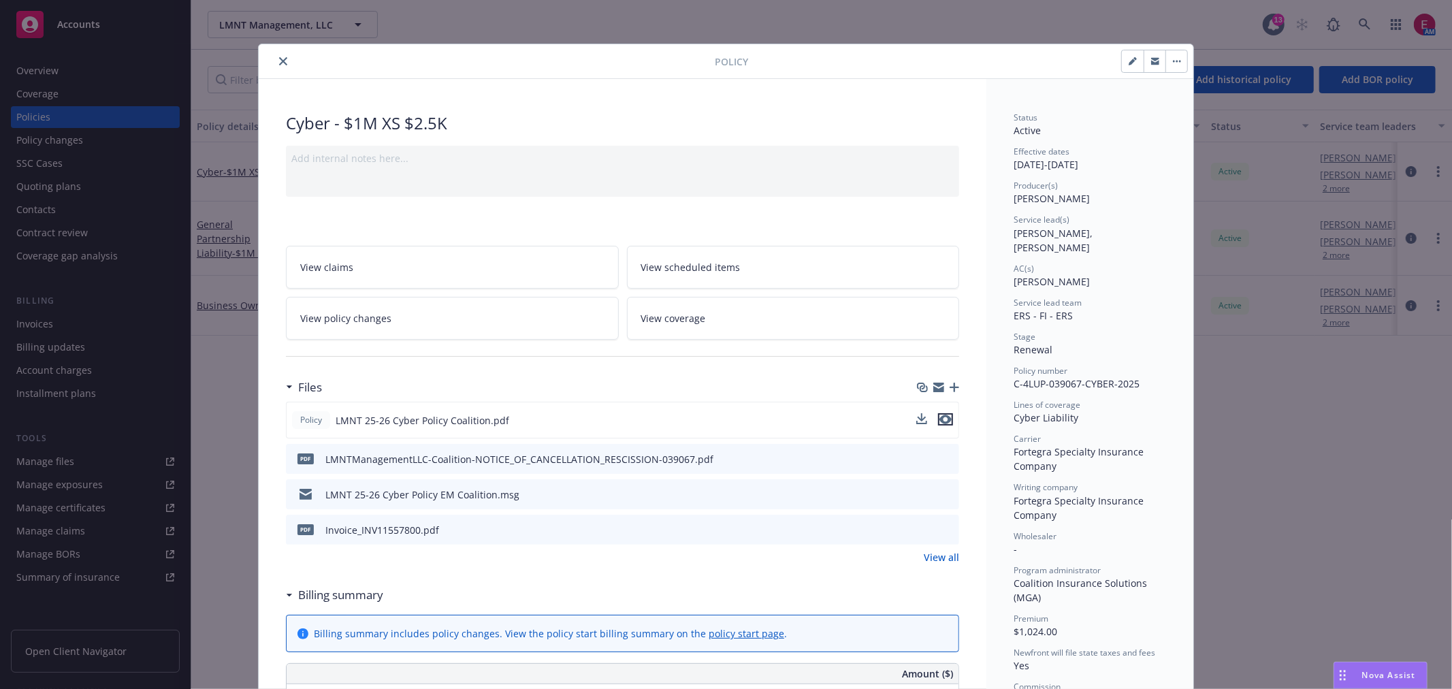
click at [939, 417] on icon "preview file" at bounding box center [945, 419] width 12 height 10
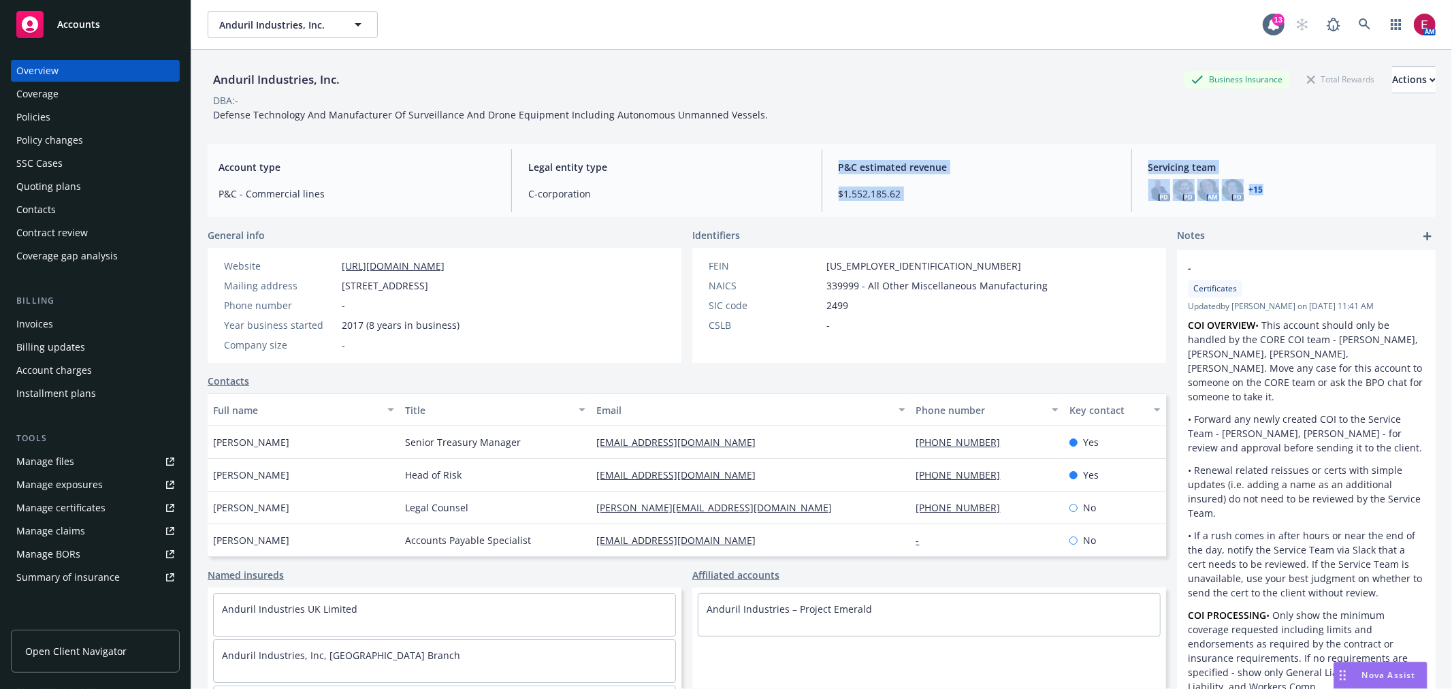
drag, startPoint x: 824, startPoint y: 161, endPoint x: 1283, endPoint y: 196, distance: 460.7
click at [1283, 196] on div "Account type P&C - Commercial lines Legal entity type C-corporation P&C estimat…" at bounding box center [822, 180] width 1228 height 73
click at [1275, 236] on div "Notes" at bounding box center [1306, 236] width 259 height 16
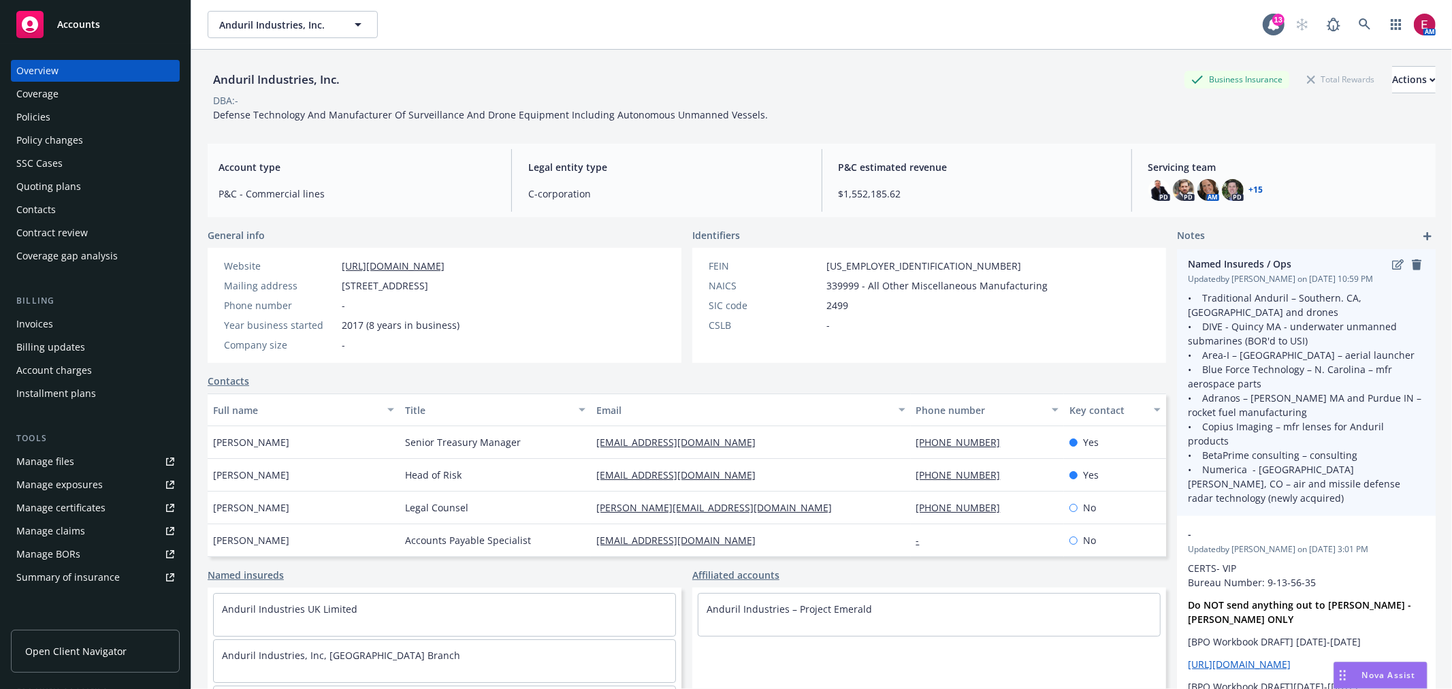
scroll to position [885, 0]
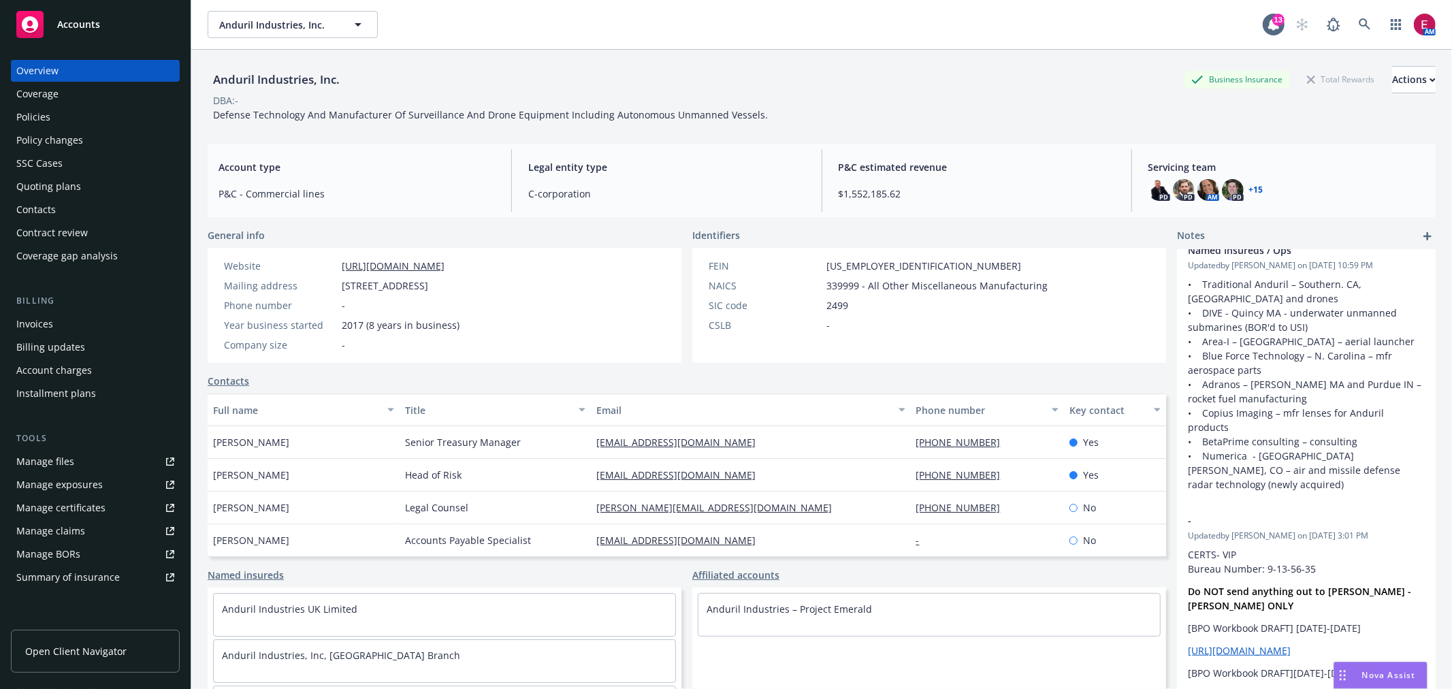
click at [1249, 187] on link "+ 15" at bounding box center [1256, 190] width 14 height 8
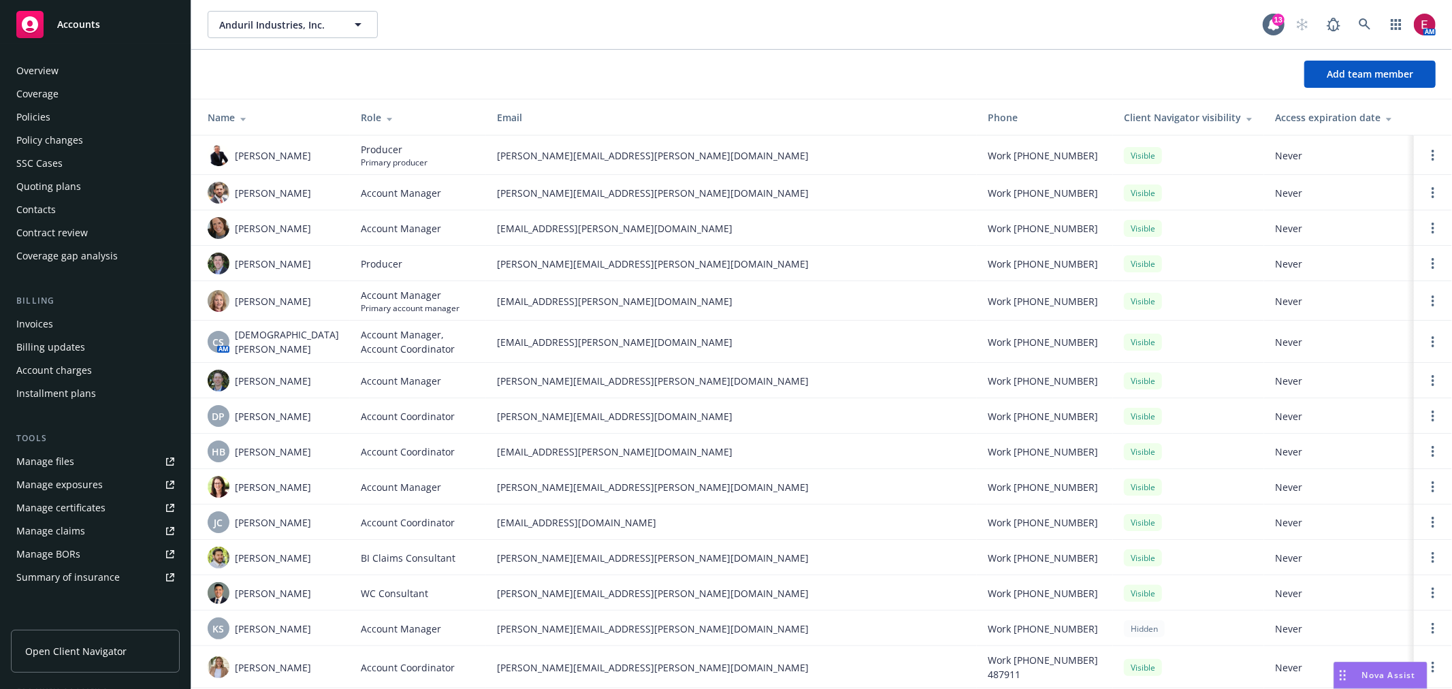
click at [78, 116] on div "Policies" at bounding box center [95, 117] width 158 height 22
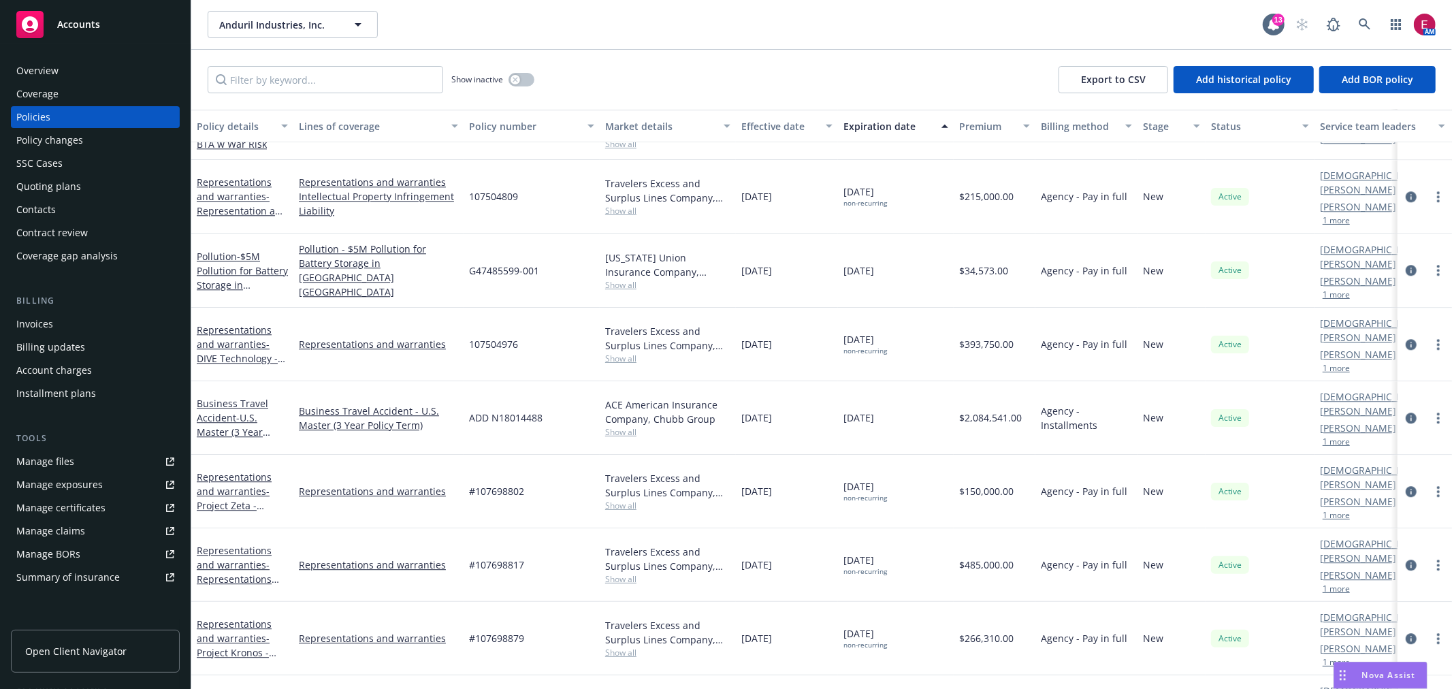
scroll to position [2875, 0]
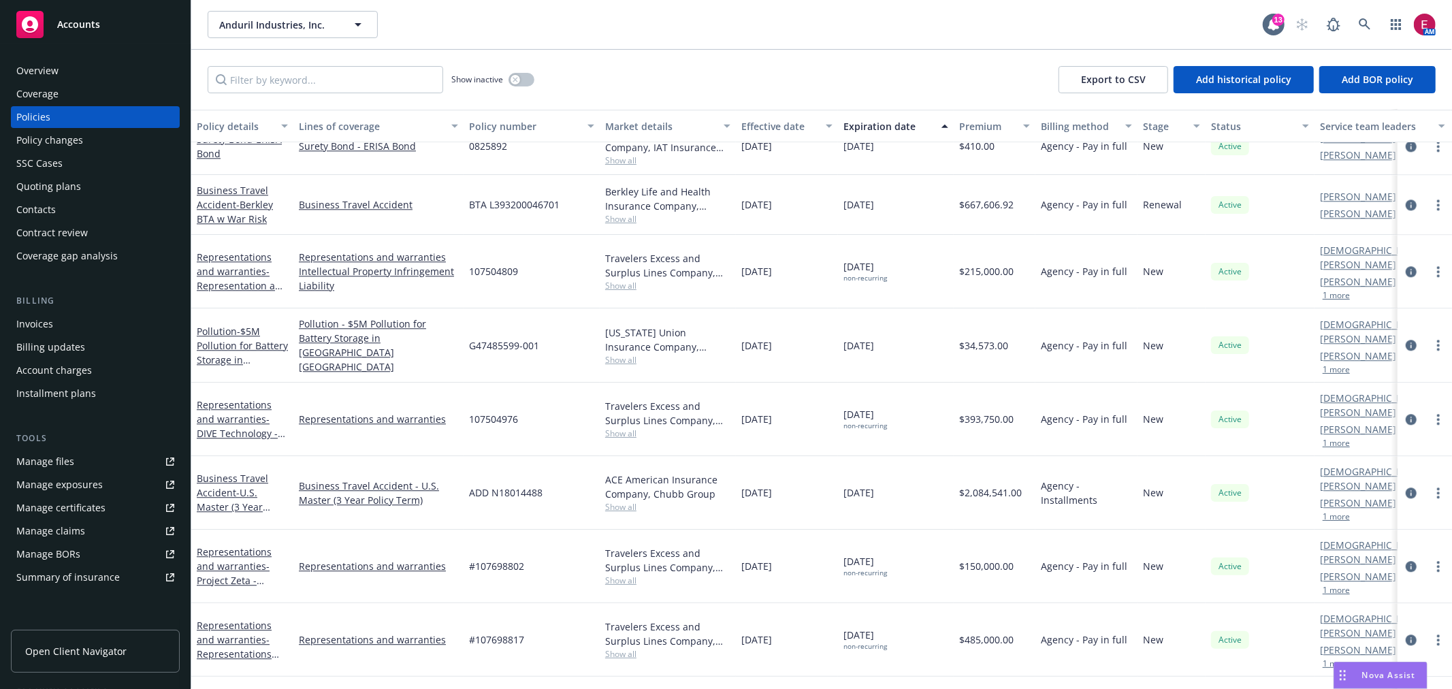
click at [225, 471] on div "Business Travel Accident - U.S. Master (3 Year Policy Term)" at bounding box center [242, 492] width 91 height 43
click at [227, 472] on link "Business Travel Accident - U.S. Master (3 Year Policy Term)" at bounding box center [232, 500] width 71 height 56
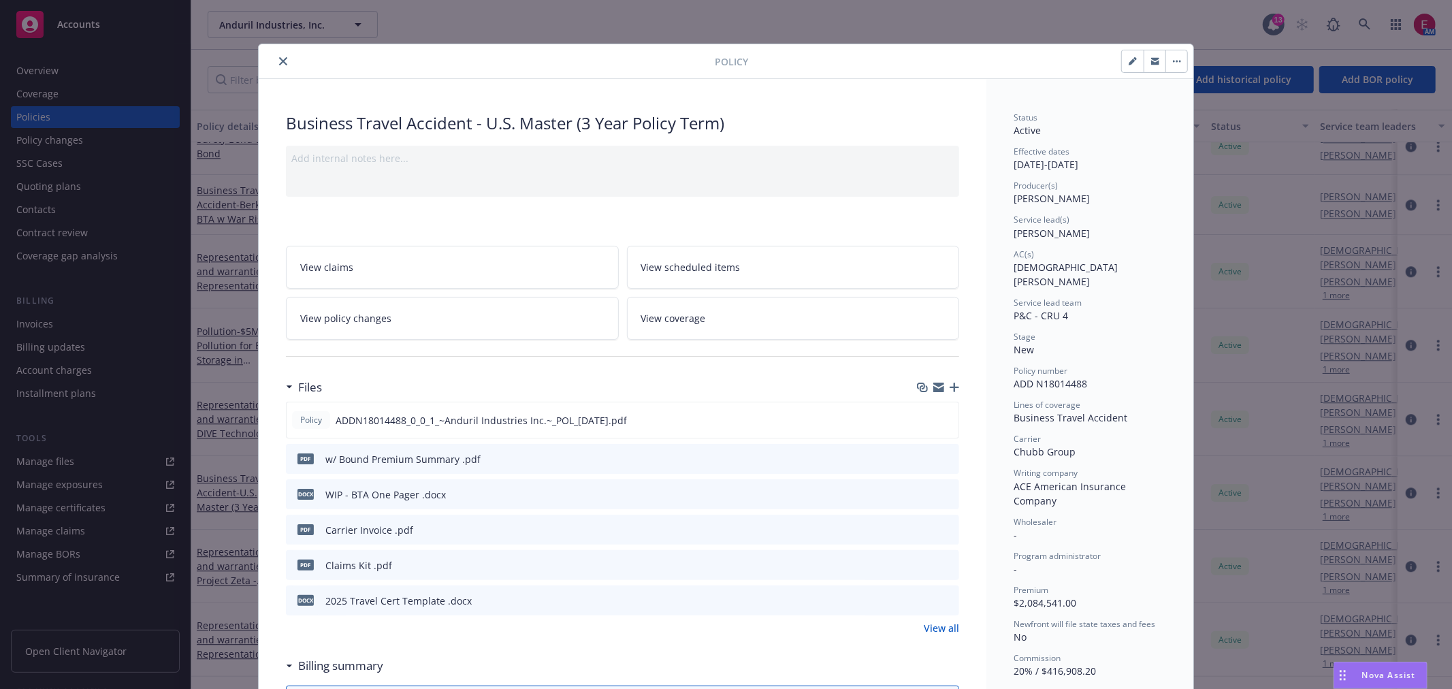
click at [279, 65] on icon "close" at bounding box center [283, 61] width 8 height 8
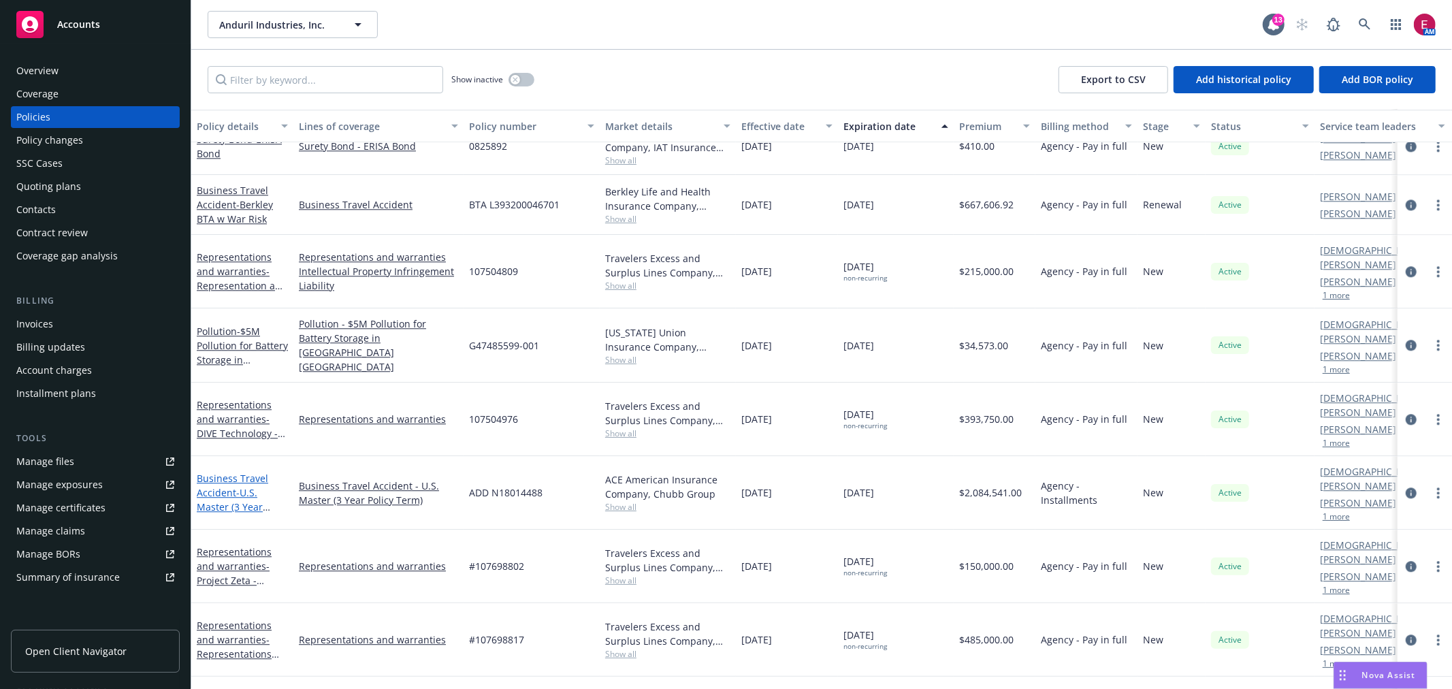
click at [237, 486] on span "- U.S. Master (3 Year Policy Term)" at bounding box center [233, 507] width 73 height 42
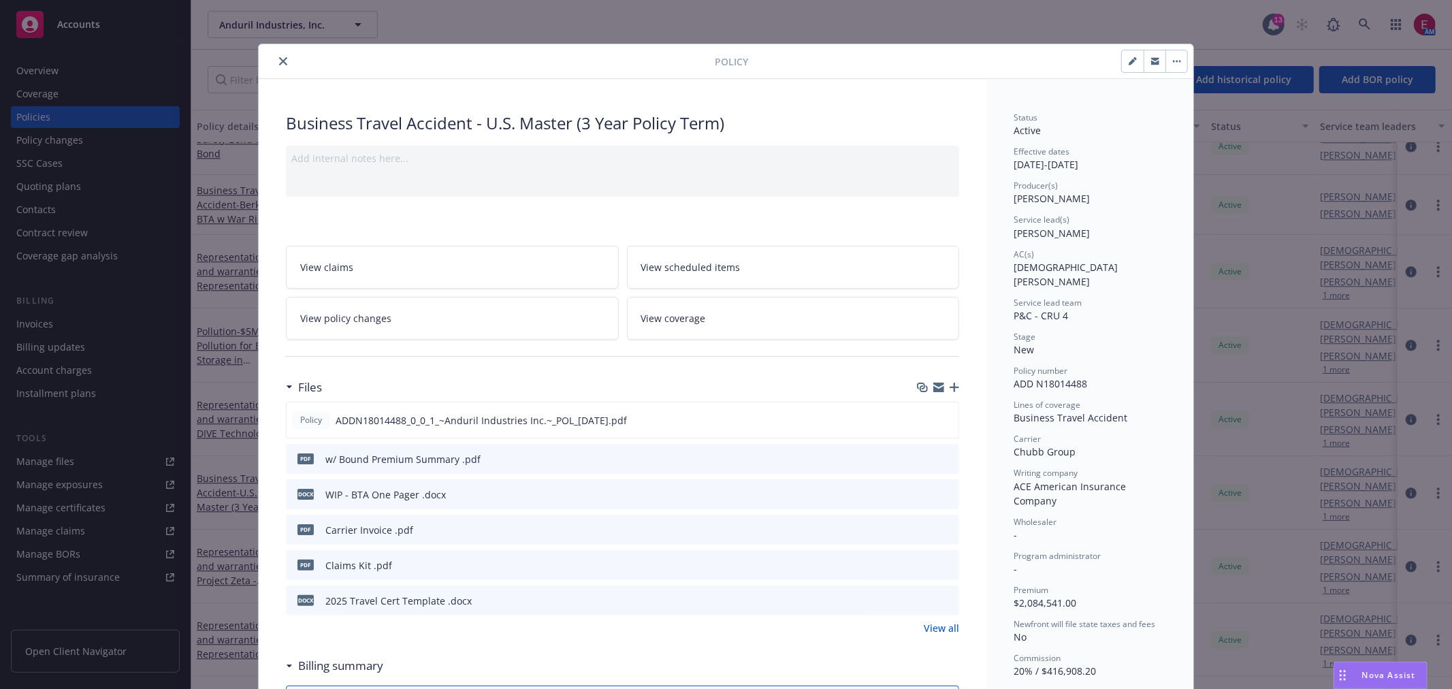
scroll to position [41, 0]
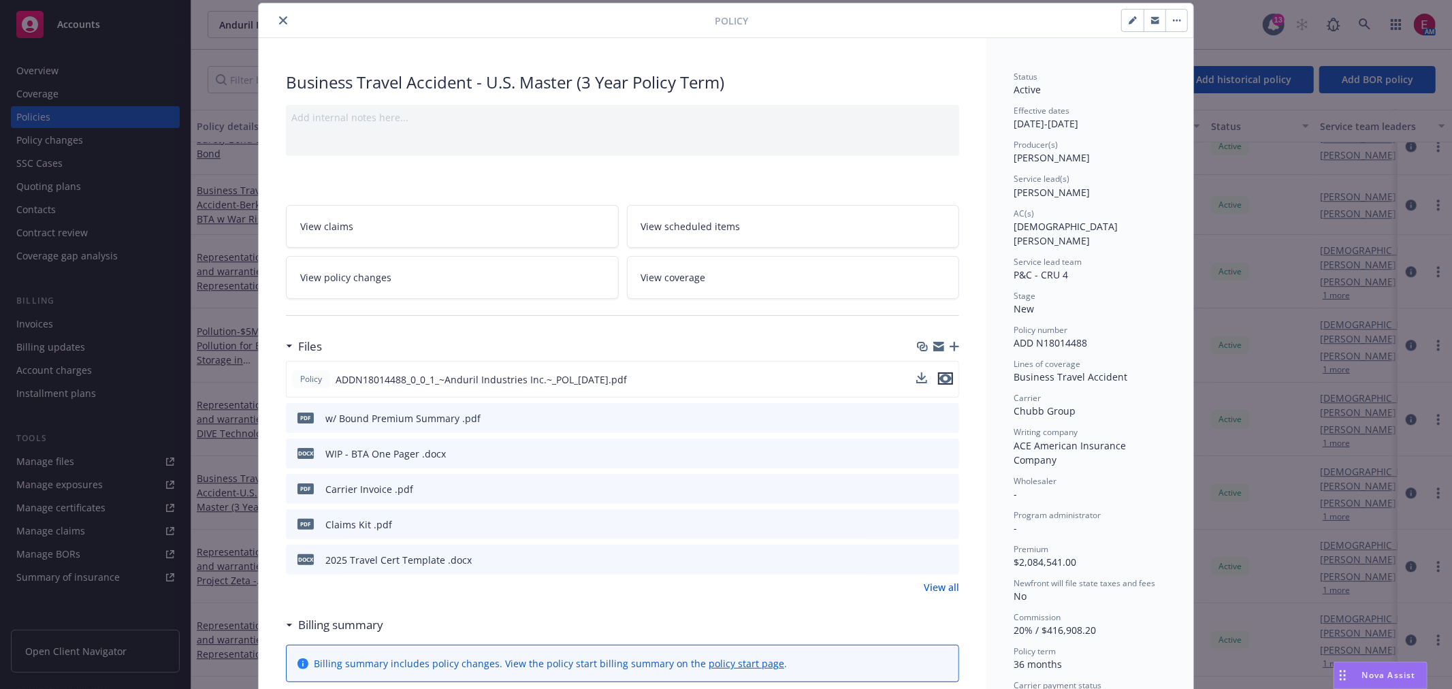
click at [941, 378] on icon "preview file" at bounding box center [945, 379] width 12 height 10
click at [279, 18] on icon "close" at bounding box center [283, 20] width 8 height 8
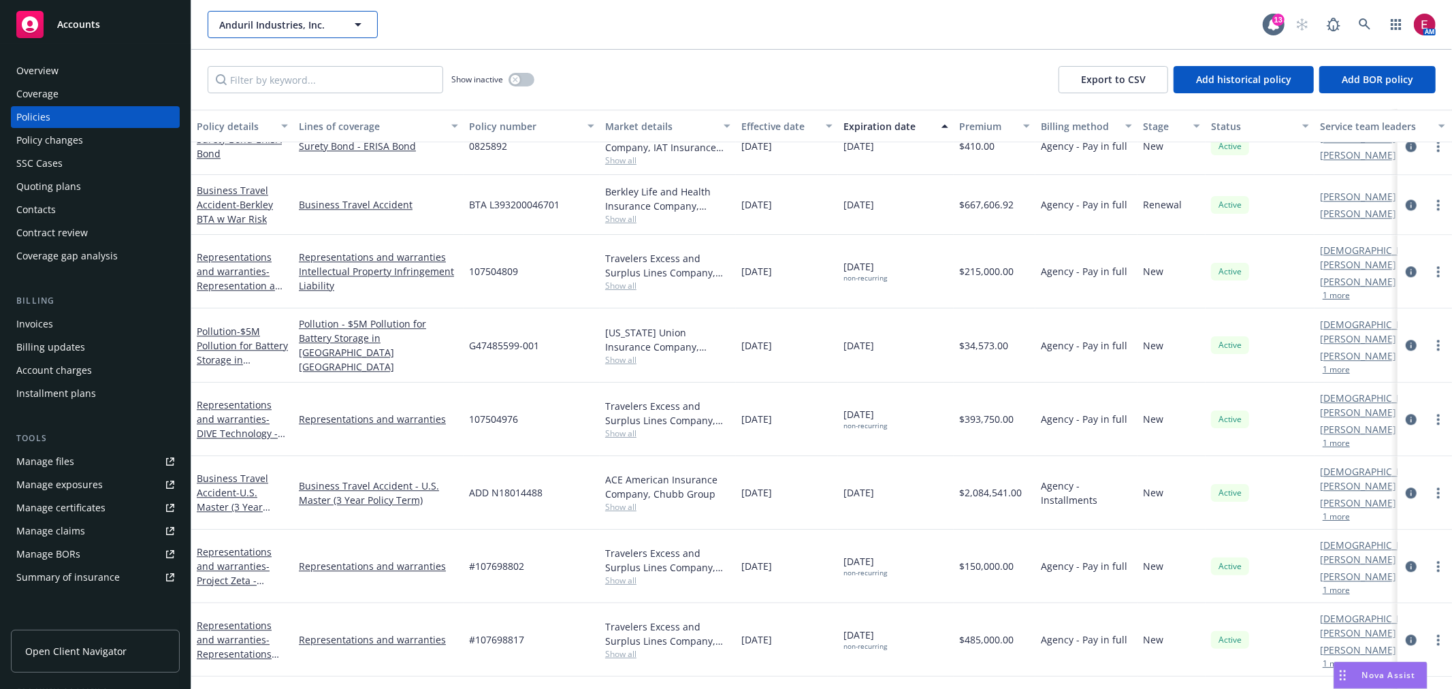
click at [284, 23] on span "Anduril Industries, Inc." at bounding box center [278, 25] width 118 height 14
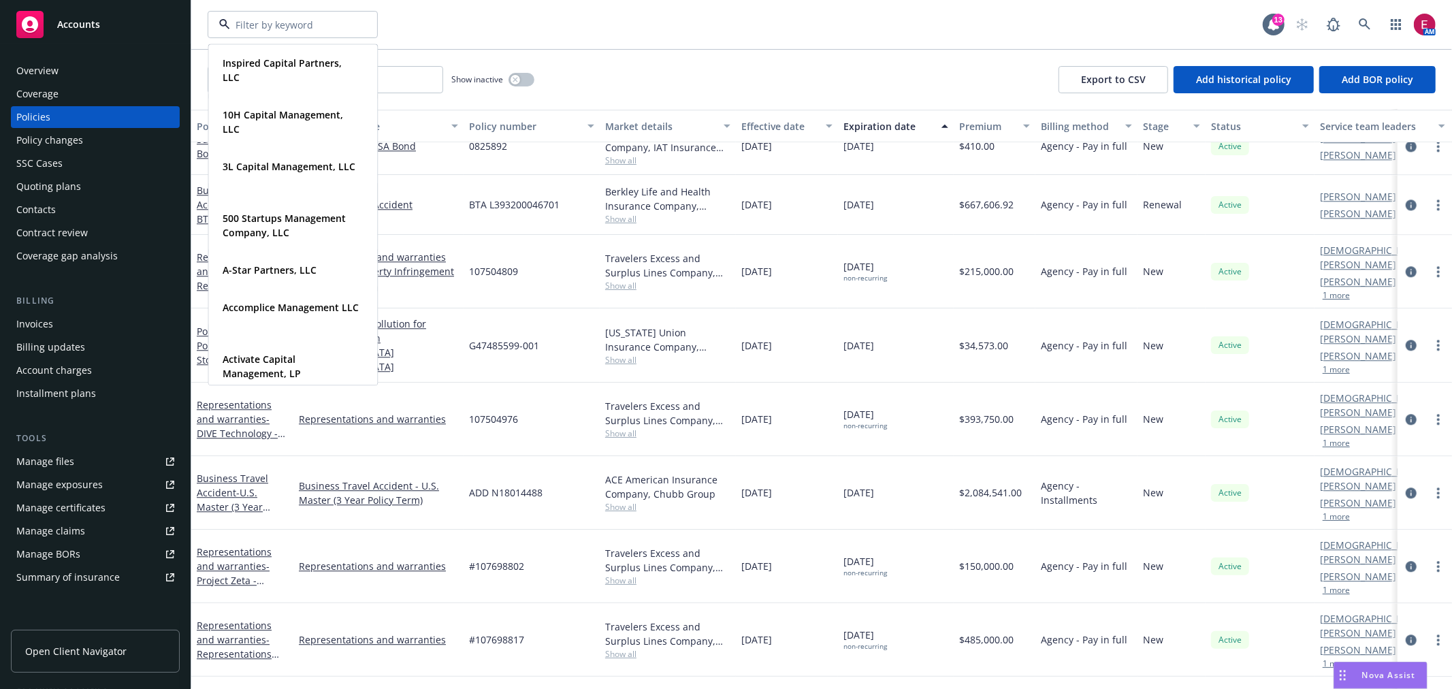
drag, startPoint x: 284, startPoint y: 23, endPoint x: 612, endPoint y: 20, distance: 328.7
click at [603, 22] on div "Inspired Capital Partners, LLC Type Commercial FEIN 83-3019517 10H Capital Mana…" at bounding box center [735, 24] width 1055 height 27
click at [612, 20] on div "Inspired Capital Partners, LLC Type Commercial FEIN 83-3019517 10H Capital Mana…" at bounding box center [735, 24] width 1055 height 27
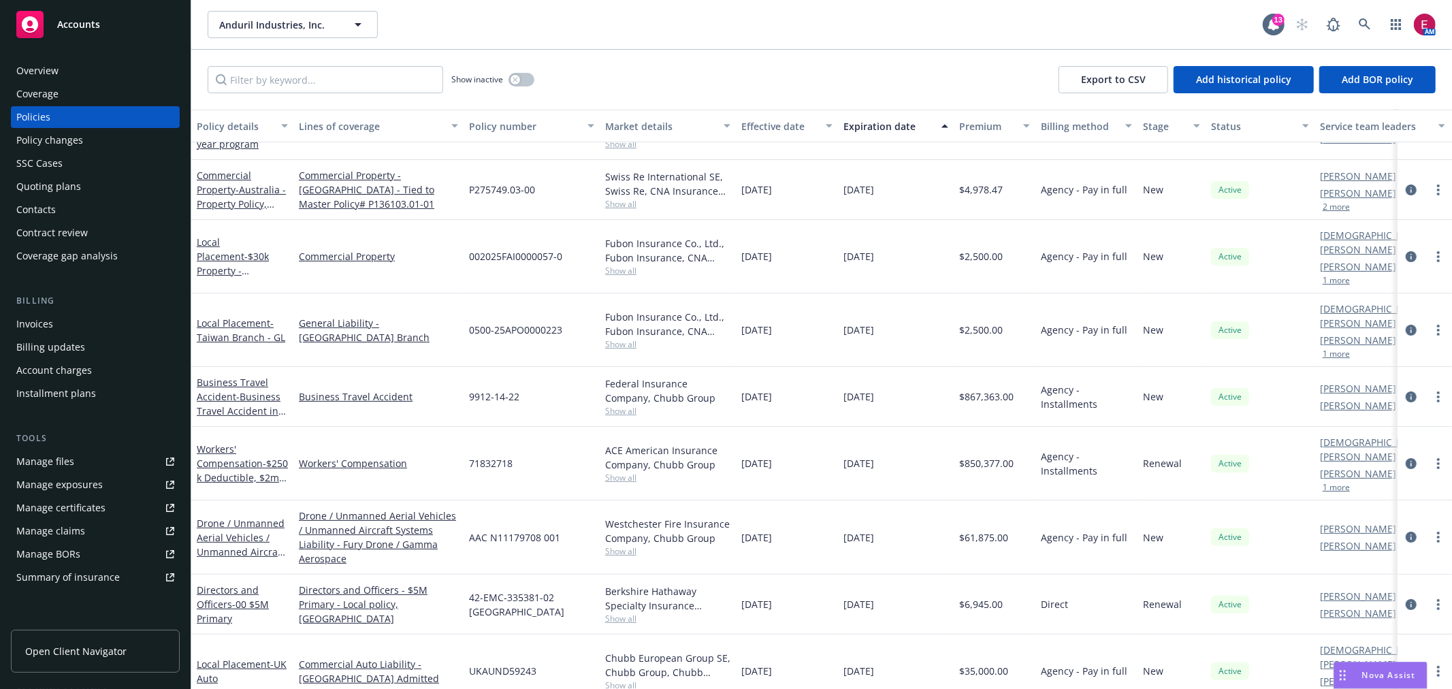
scroll to position [227, 0]
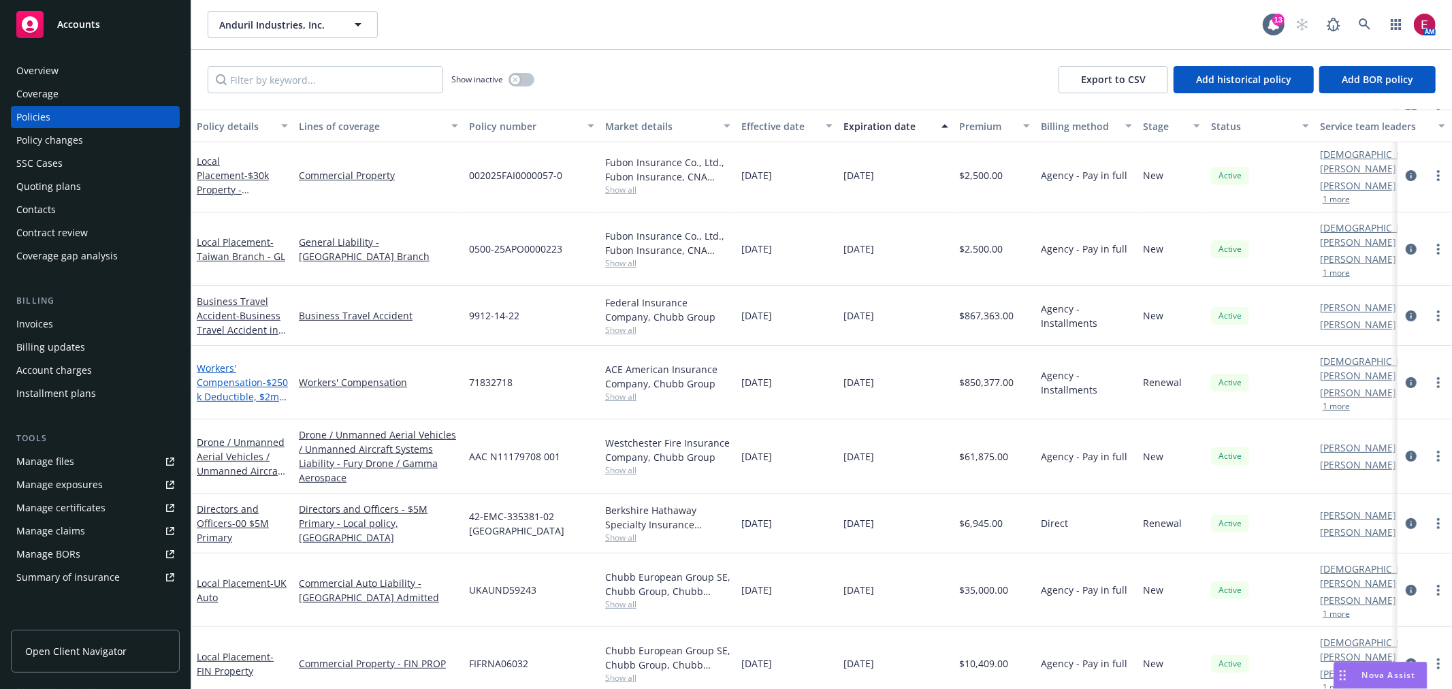
click at [231, 361] on link "Workers' Compensation - $250k Deductible, $2m Loss Aggregate" at bounding box center [242, 389] width 91 height 56
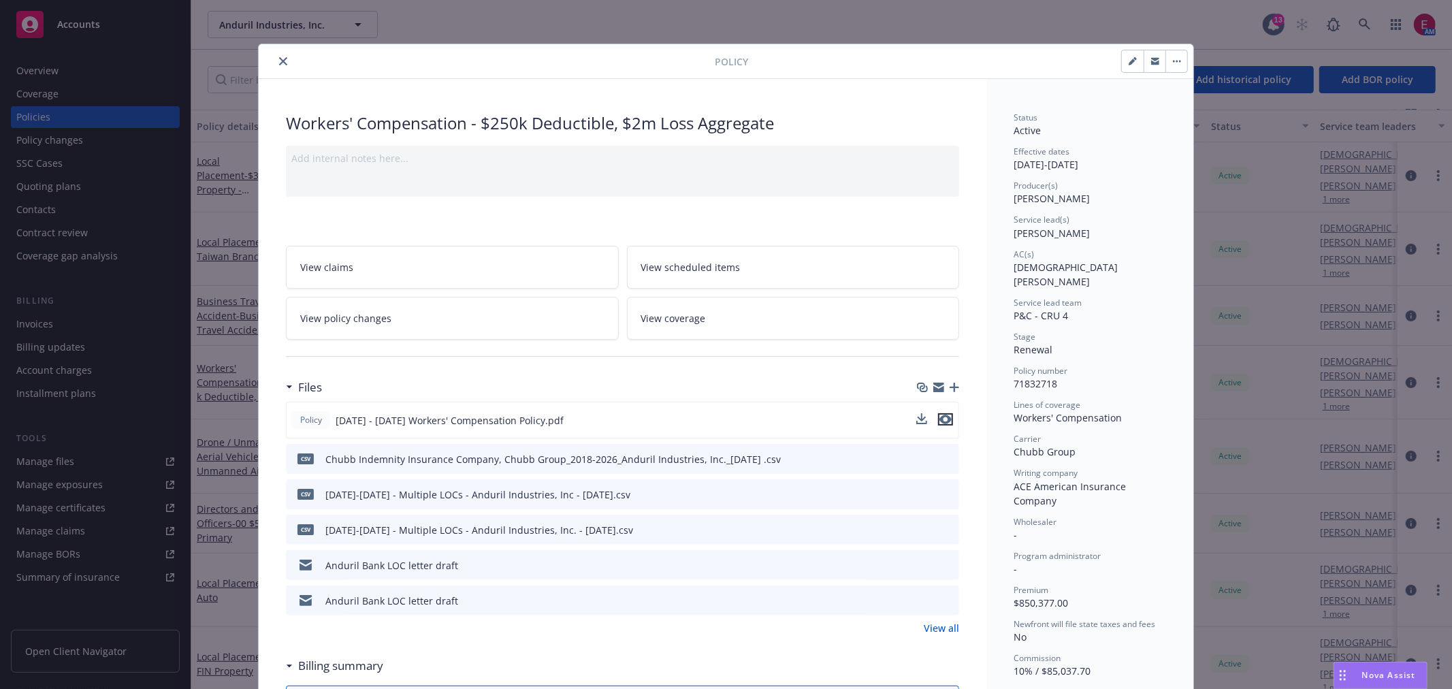
click at [943, 416] on icon "preview file" at bounding box center [945, 419] width 12 height 10
click at [279, 59] on icon "close" at bounding box center [283, 61] width 8 height 8
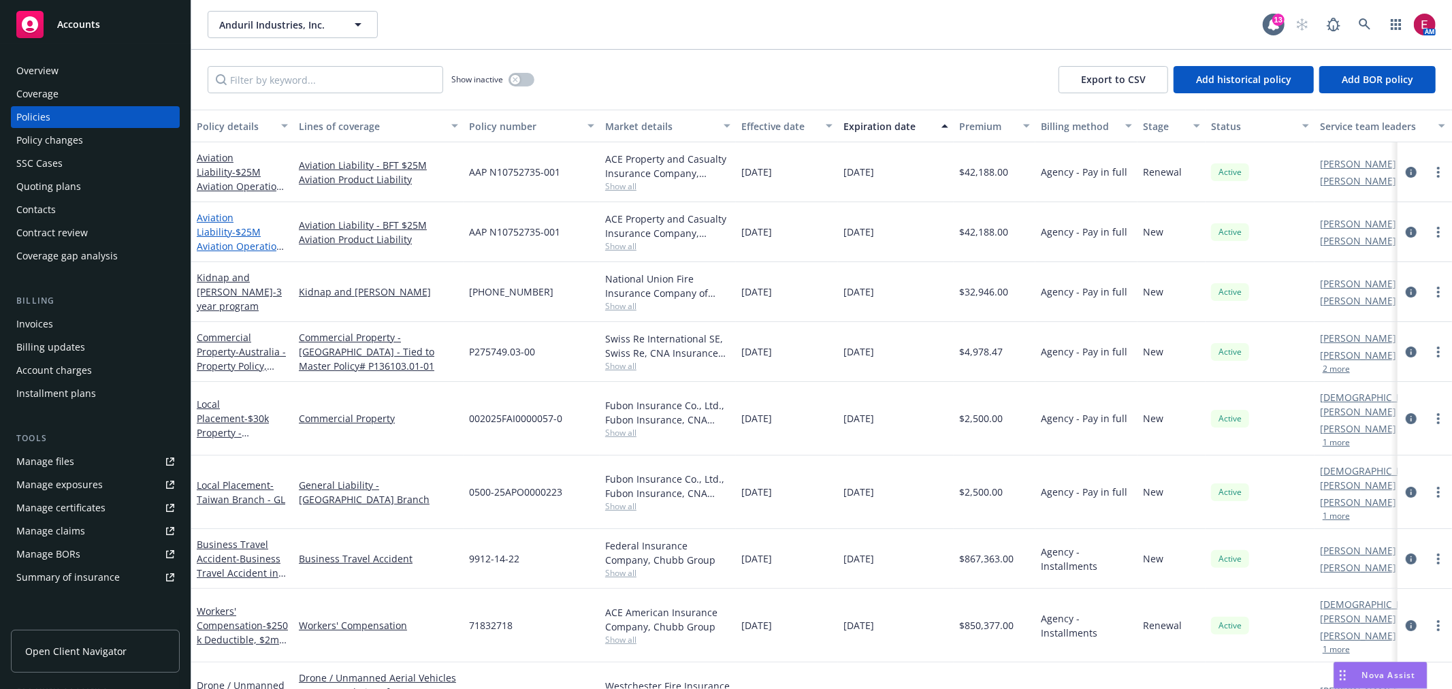
click at [227, 236] on span "- $25M Aviation Operation for BFT - annual premium of $42,188 for 23-24 and 24-…" at bounding box center [240, 267] width 87 height 84
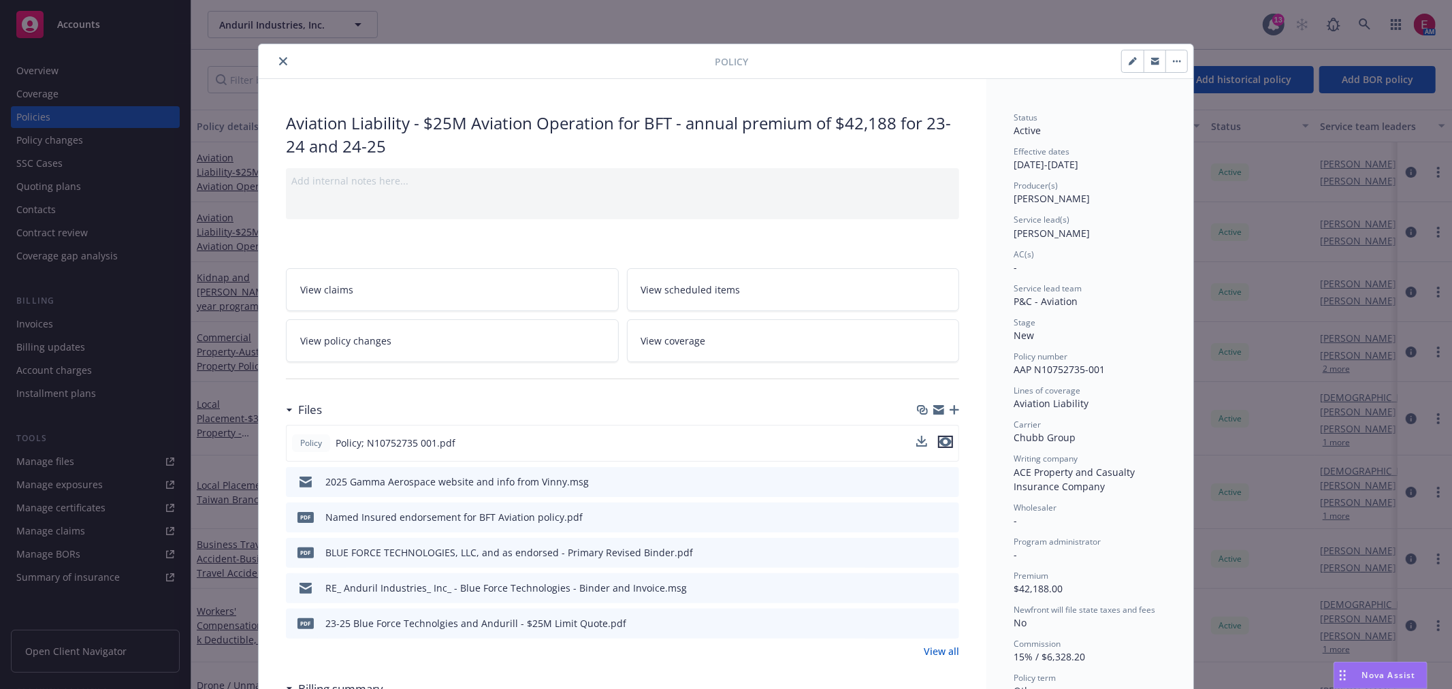
click at [941, 439] on icon "preview file" at bounding box center [945, 442] width 12 height 10
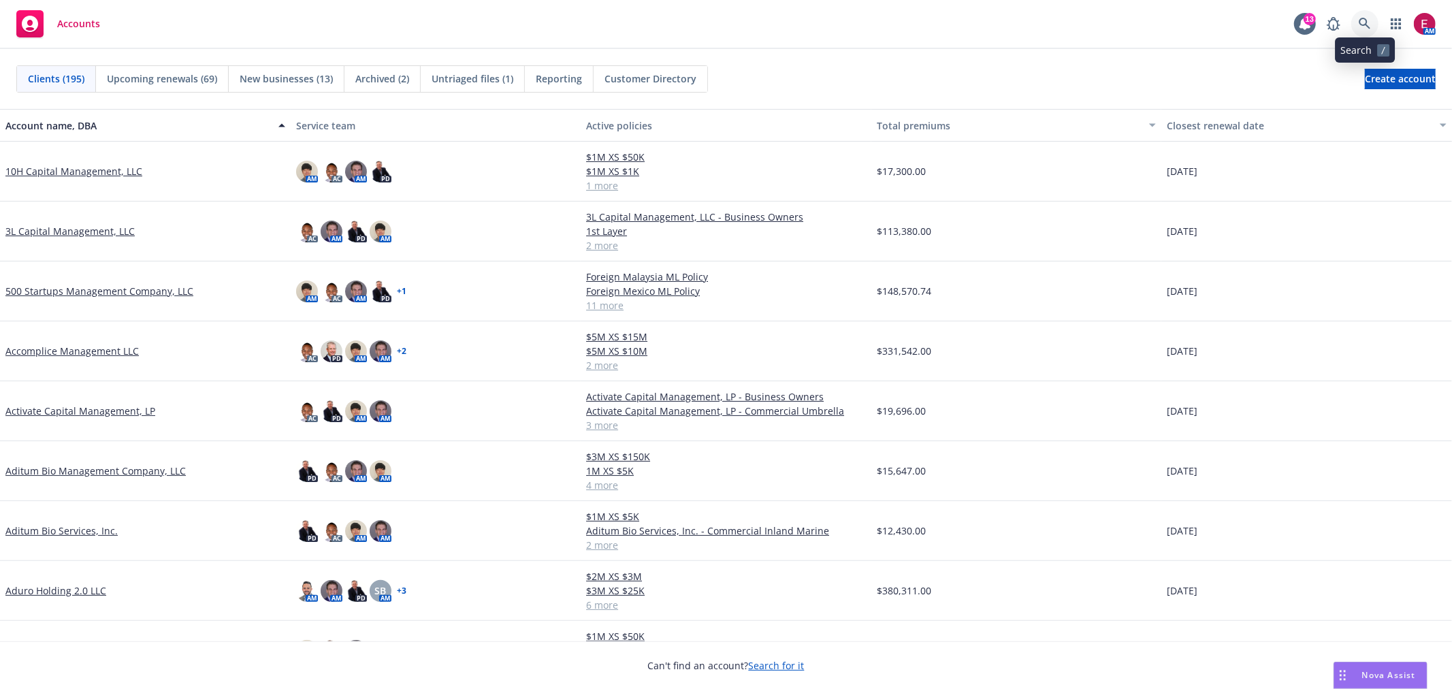
click at [1368, 22] on icon at bounding box center [1364, 24] width 12 height 12
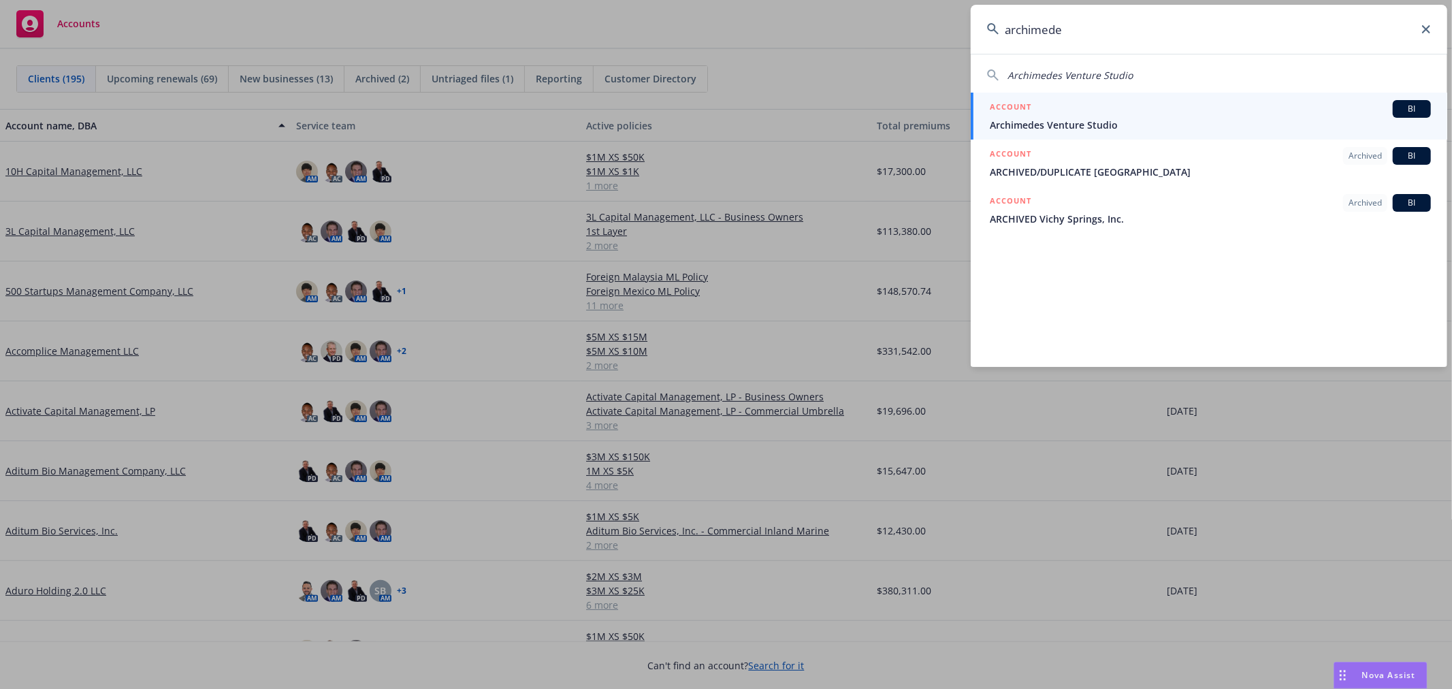
type input "archimede"
click at [1082, 110] on div "ACCOUNT BI" at bounding box center [1210, 109] width 441 height 18
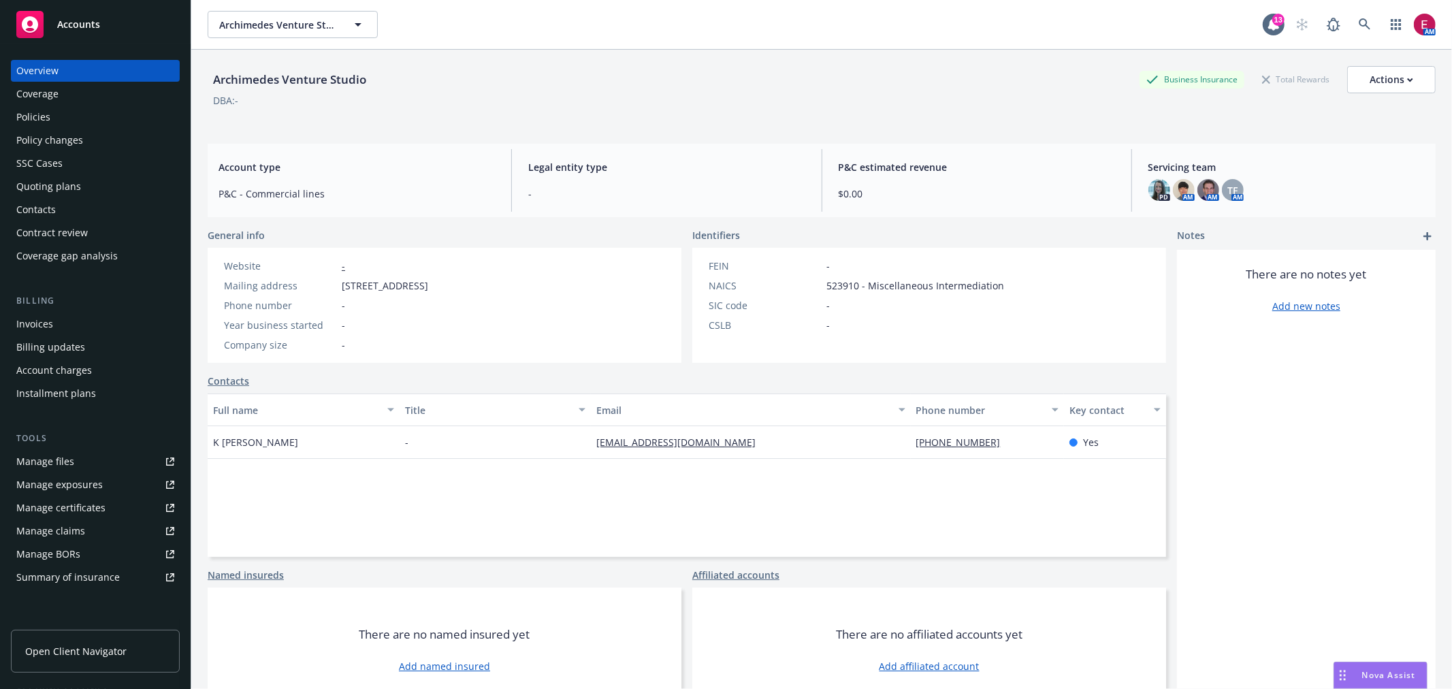
click at [116, 112] on div "Policies" at bounding box center [95, 117] width 158 height 22
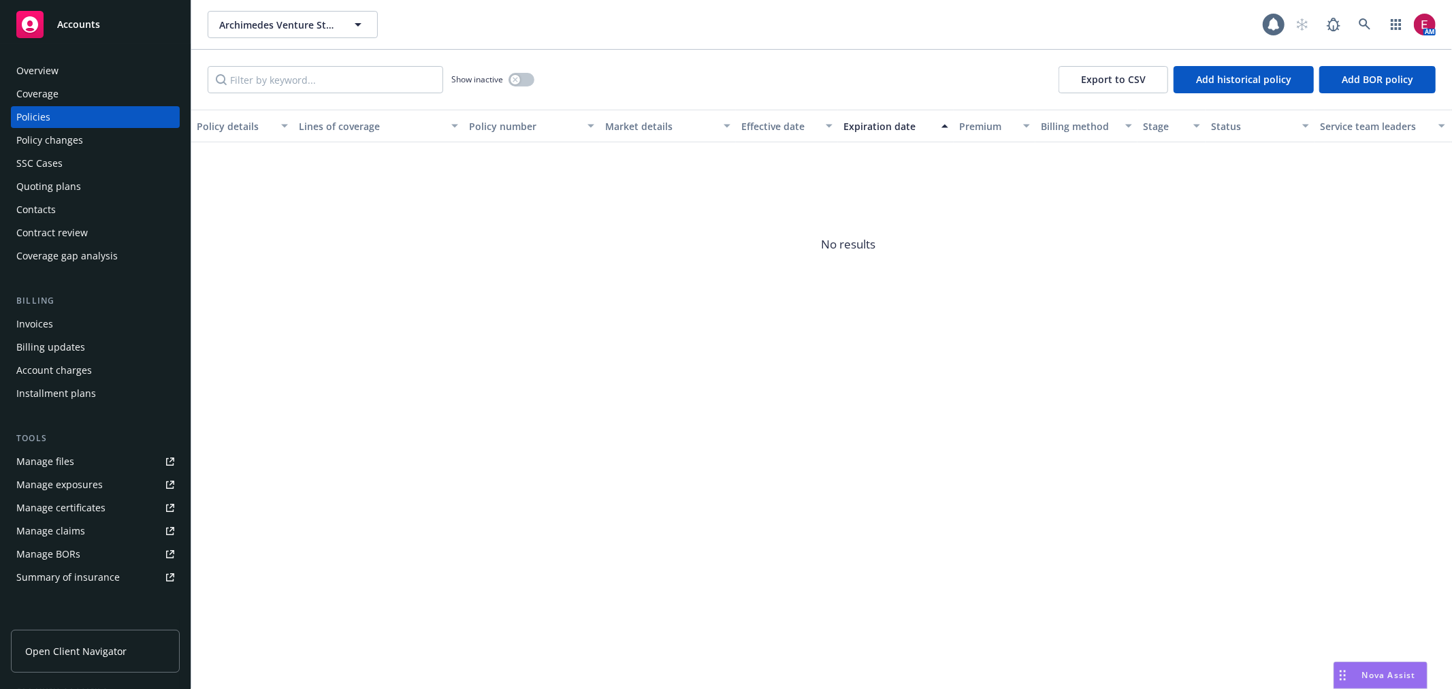
click at [105, 182] on div "Quoting plans" at bounding box center [95, 187] width 158 height 22
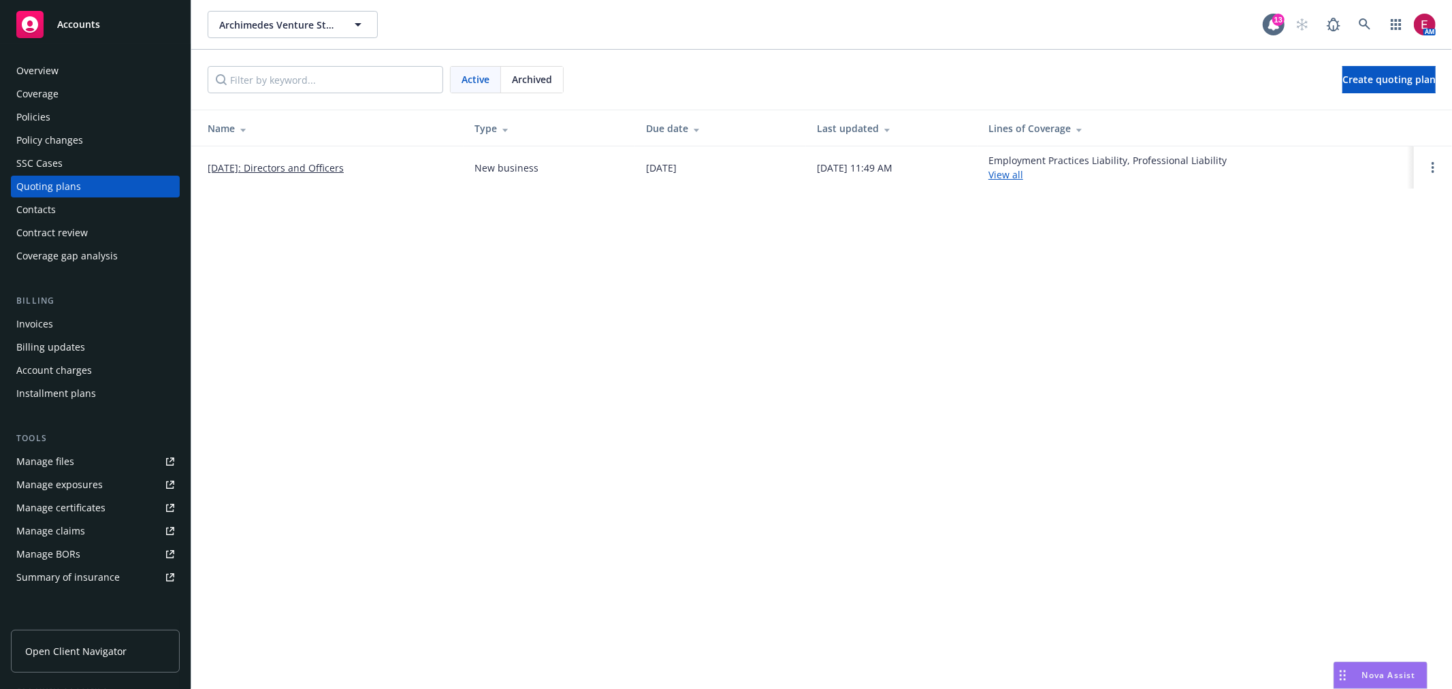
click at [315, 167] on link "[DATE]: Directors and Officers" at bounding box center [276, 168] width 136 height 14
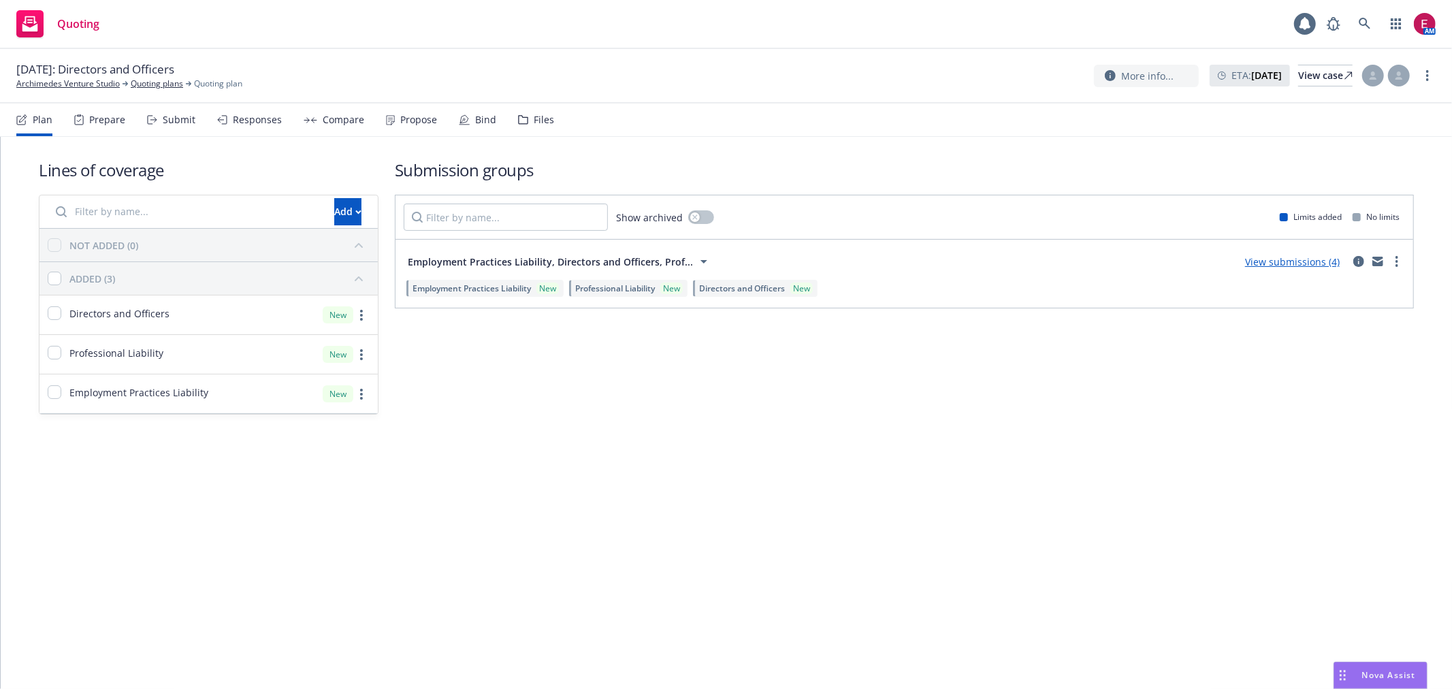
click at [170, 127] on div "Submit" at bounding box center [171, 119] width 48 height 33
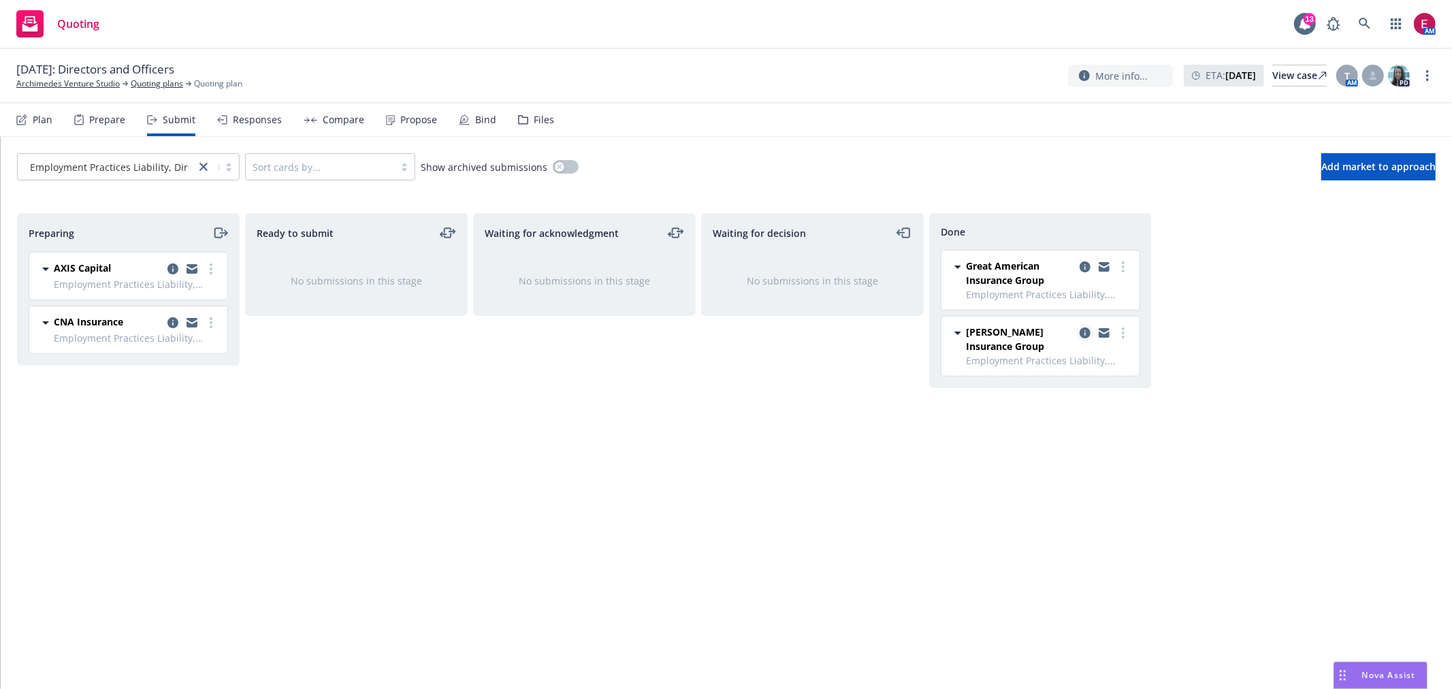
click at [1083, 329] on icon "copy logging email" at bounding box center [1084, 332] width 11 height 11
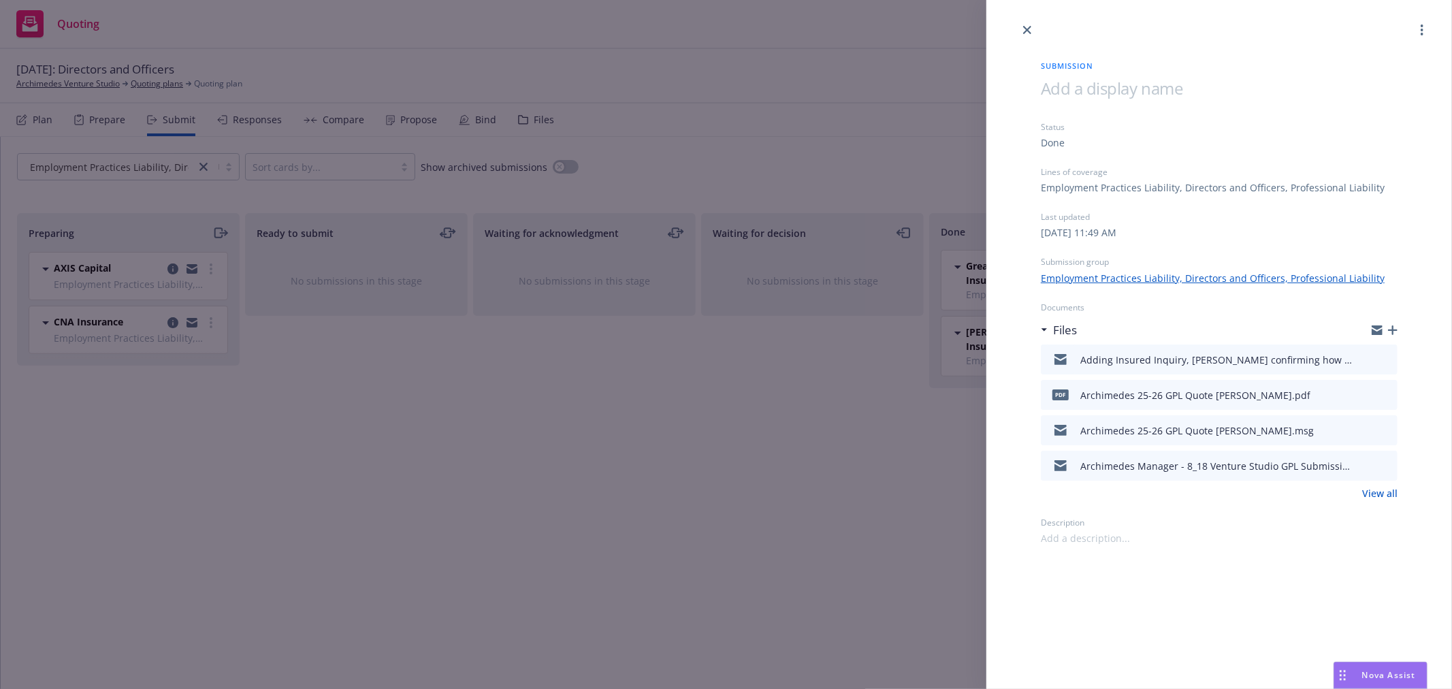
click at [1391, 403] on div "pdf Archimedes 25-26 GPL Quote Hudson.pdf" at bounding box center [1219, 395] width 357 height 30
click at [1386, 397] on icon "preview file" at bounding box center [1384, 394] width 12 height 10
click at [1017, 25] on div at bounding box center [1218, 19] width 465 height 38
click at [1022, 24] on link "close" at bounding box center [1027, 30] width 16 height 16
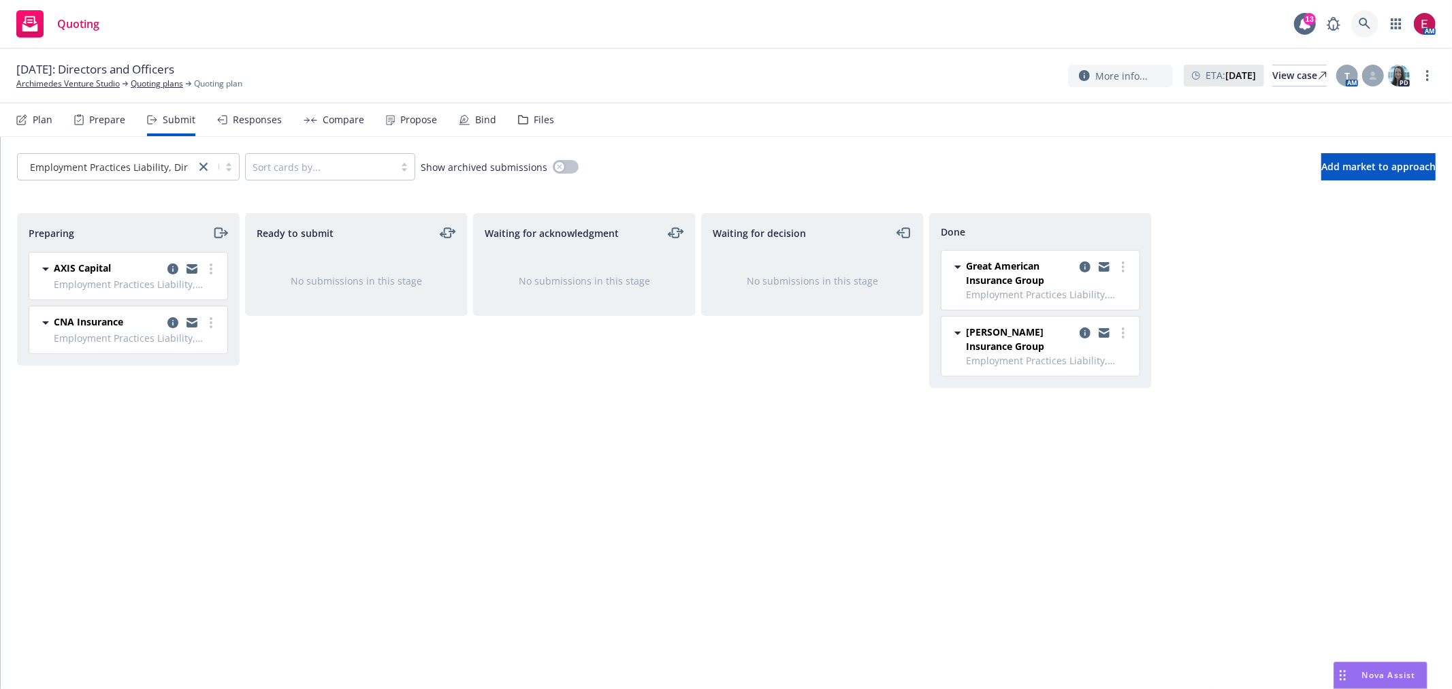
click at [1371, 18] on link at bounding box center [1364, 23] width 27 height 27
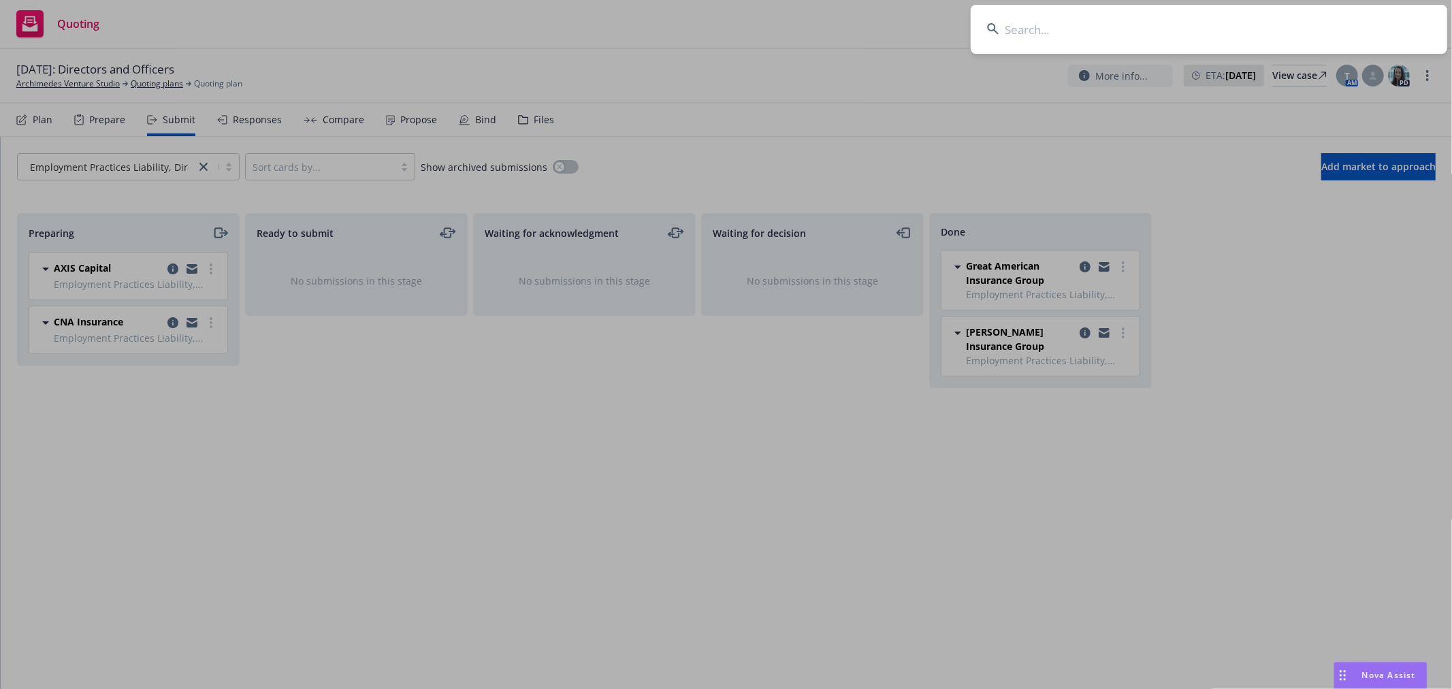
type input "l"
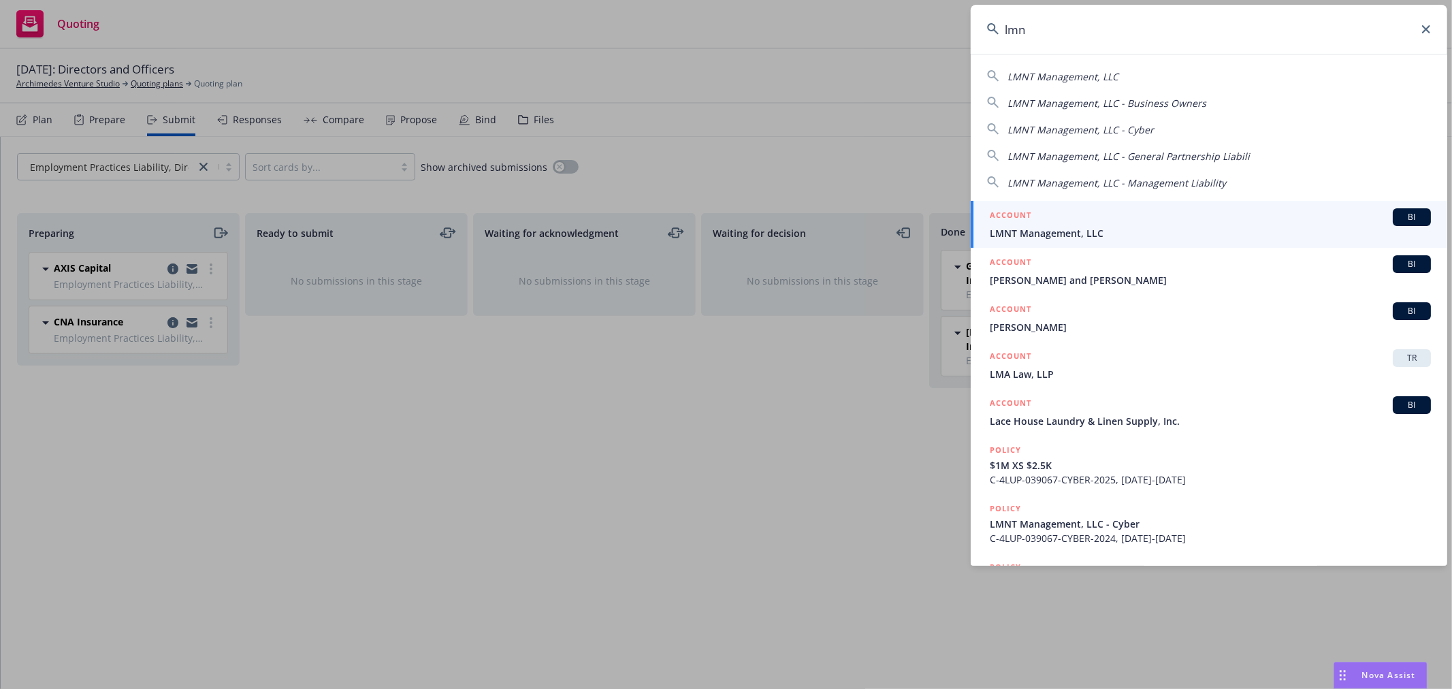
click at [1064, 35] on input "lmn" at bounding box center [1208, 29] width 476 height 49
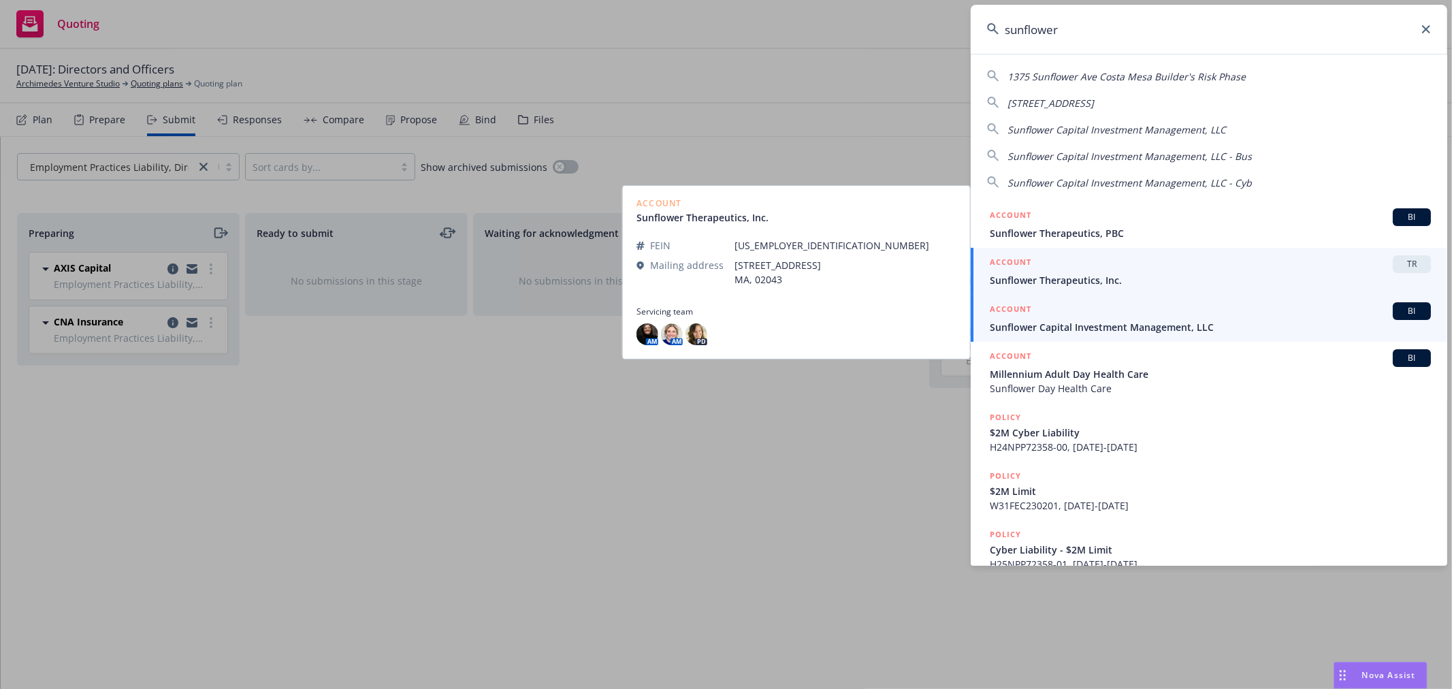
type input "sunflower"
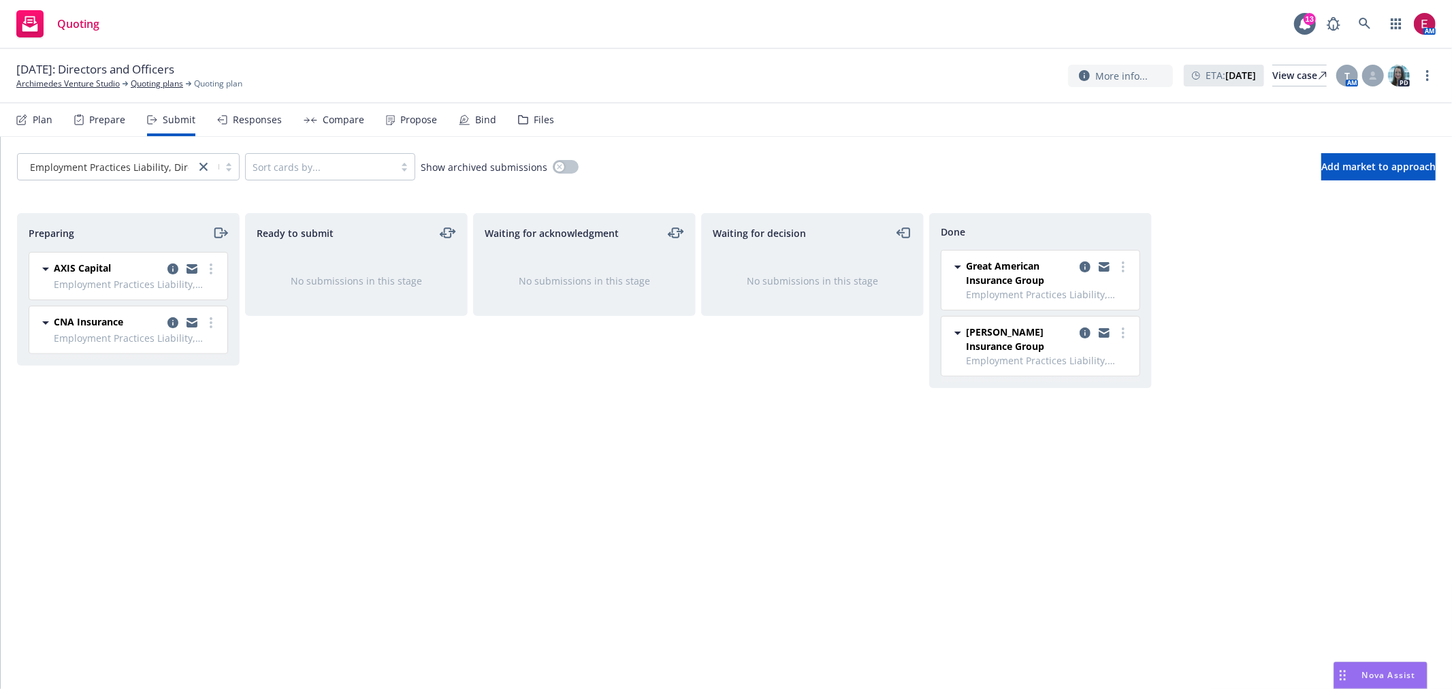
drag, startPoint x: 633, startPoint y: 416, endPoint x: 868, endPoint y: 352, distance: 243.5
click at [1073, 332] on span "Hudson Insurance Group" at bounding box center [1020, 339] width 108 height 29
click at [1080, 332] on icon "copy logging email" at bounding box center [1084, 332] width 11 height 11
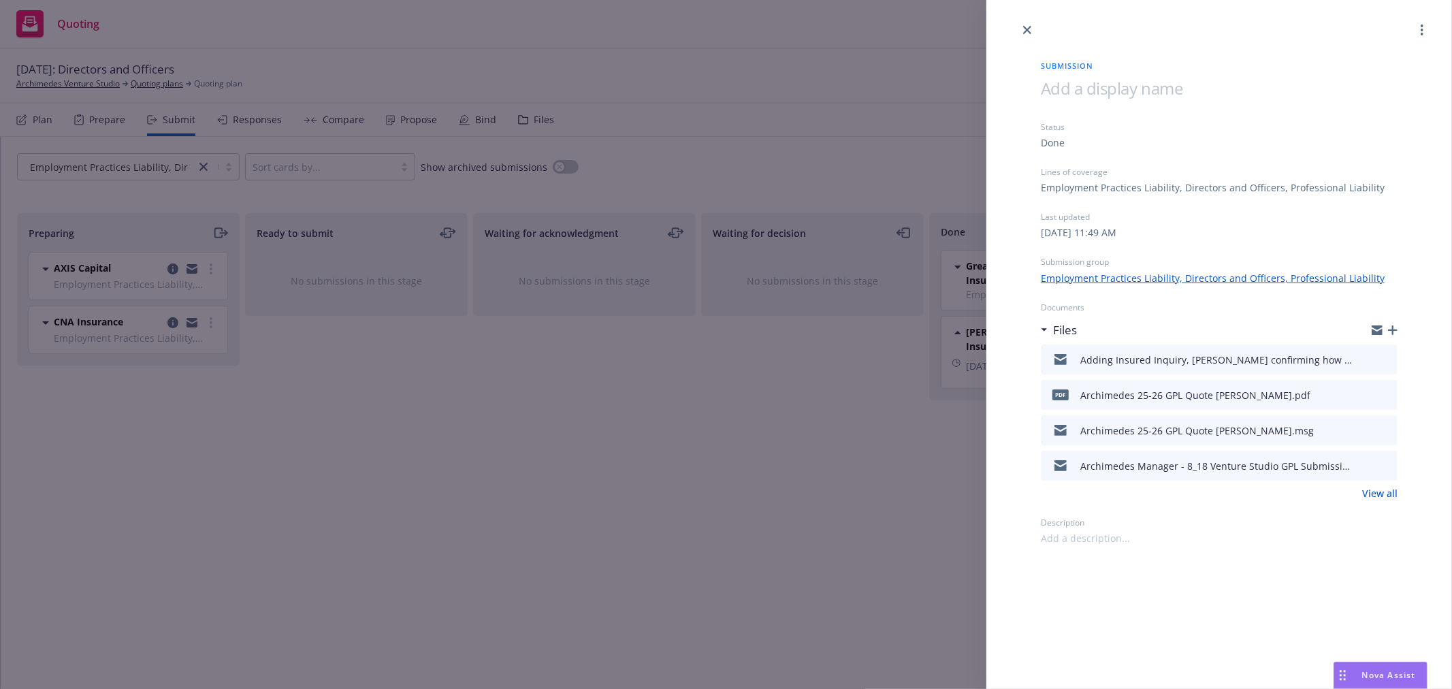
click at [1382, 393] on icon "preview file" at bounding box center [1384, 394] width 12 height 10
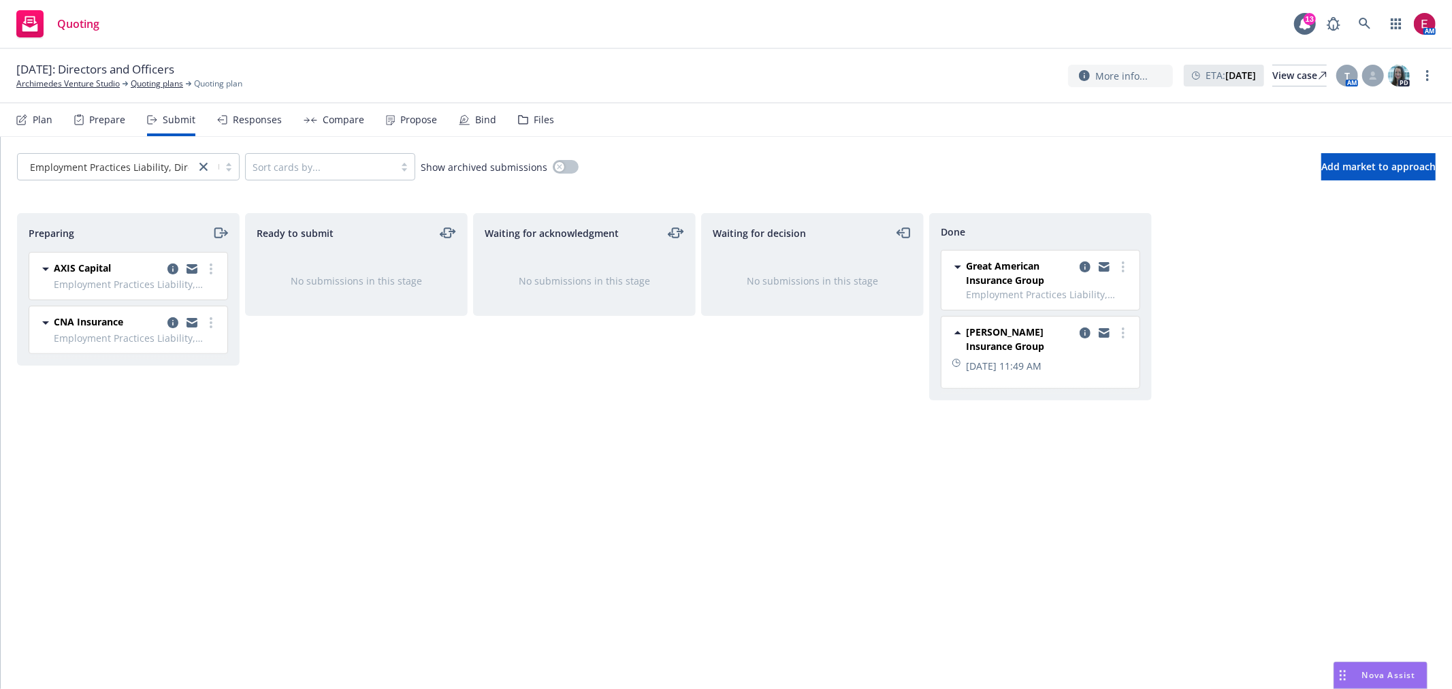
click at [874, 39] on div "Quoting 13 AM" at bounding box center [726, 24] width 1452 height 49
click at [1371, 21] on link at bounding box center [1364, 23] width 27 height 27
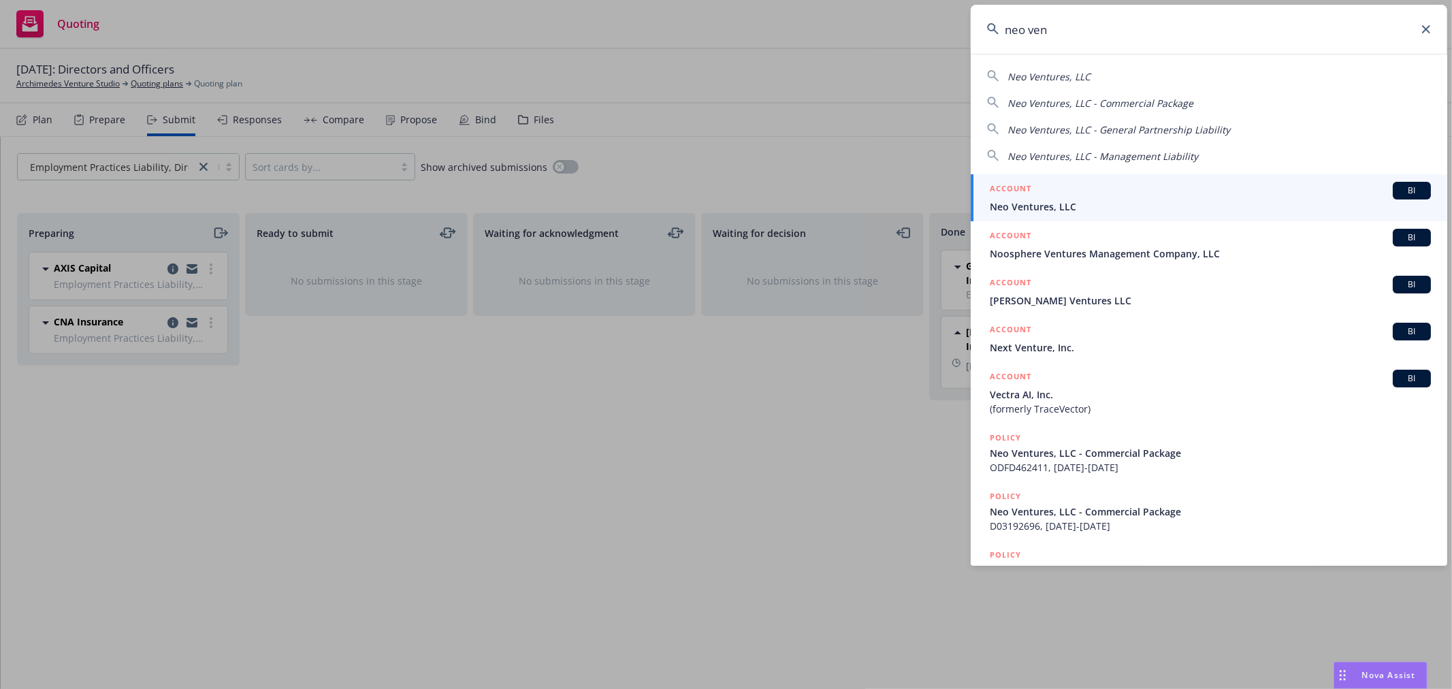
type input "neo ven"
click at [1082, 184] on div "ACCOUNT BI" at bounding box center [1210, 191] width 441 height 18
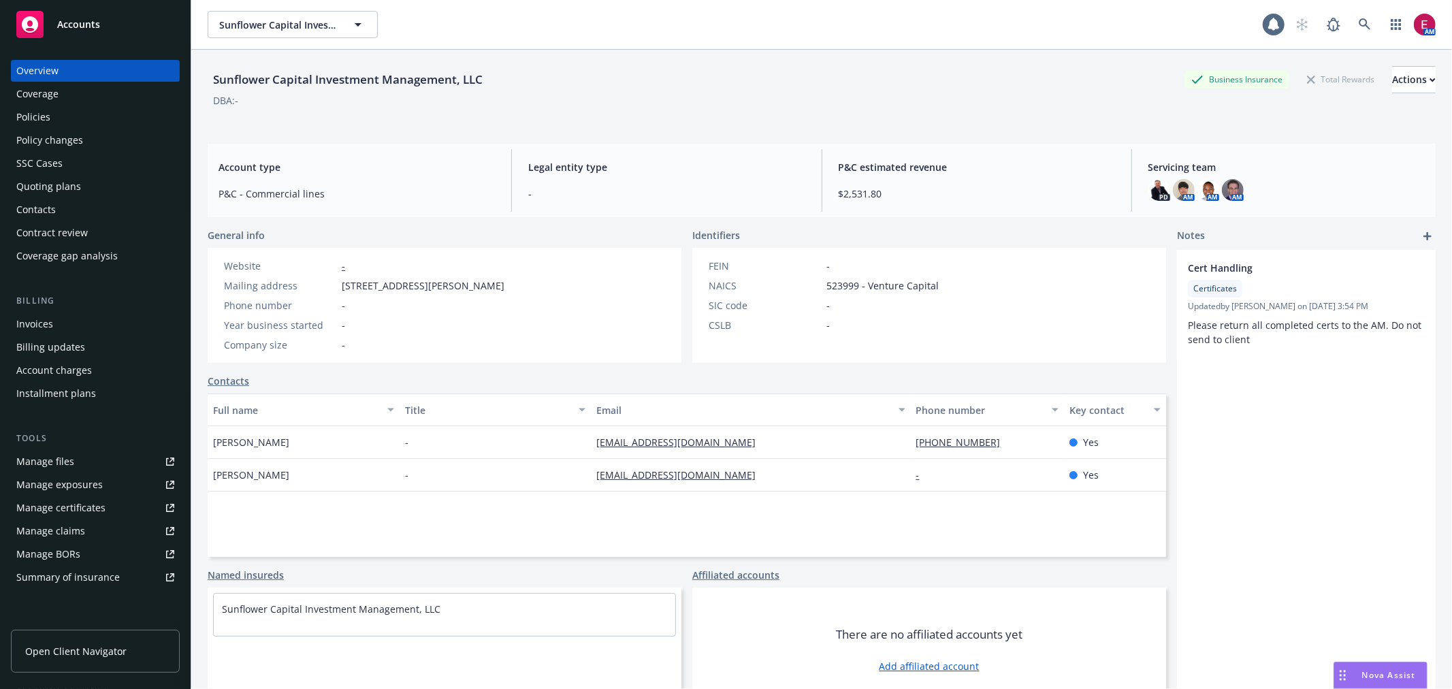
click at [98, 116] on div "Policies" at bounding box center [95, 117] width 158 height 22
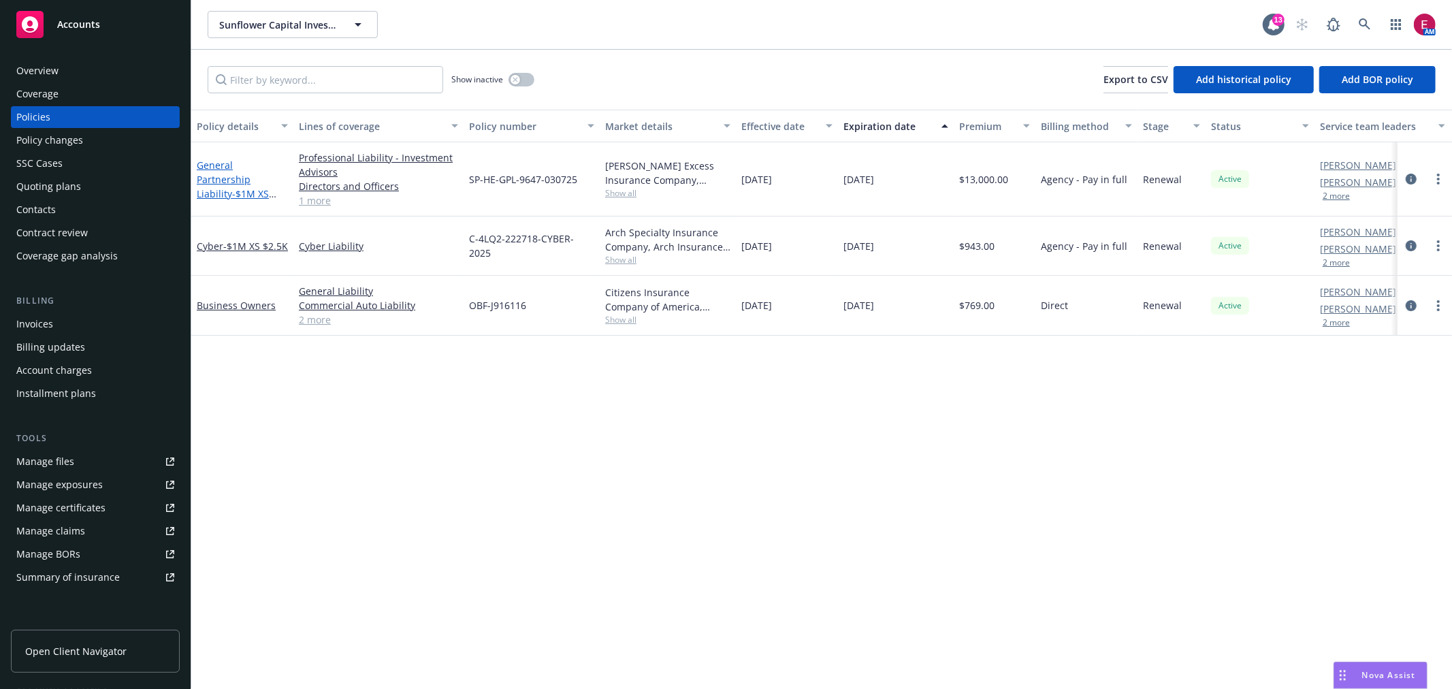
click at [252, 163] on link "General Partnership Liability - $1M XS $100K" at bounding box center [233, 187] width 72 height 56
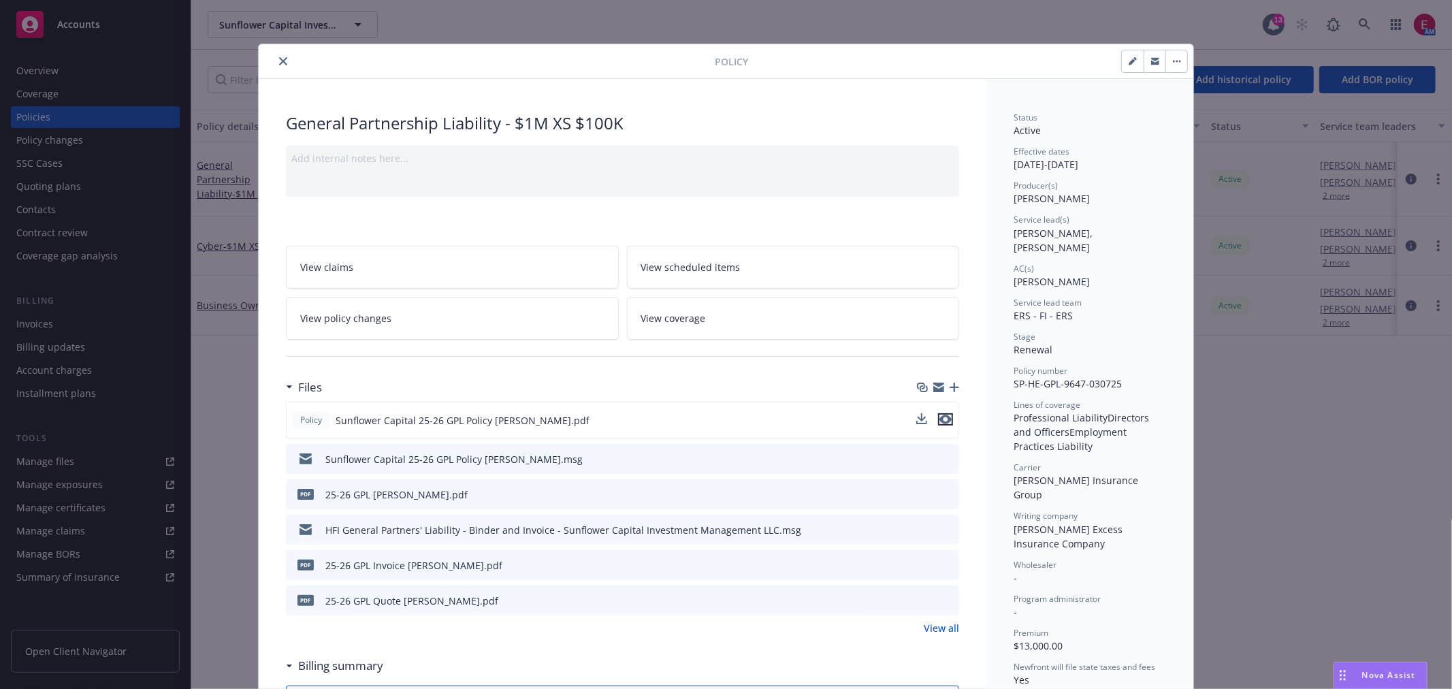
click at [943, 419] on icon "preview file" at bounding box center [945, 419] width 12 height 10
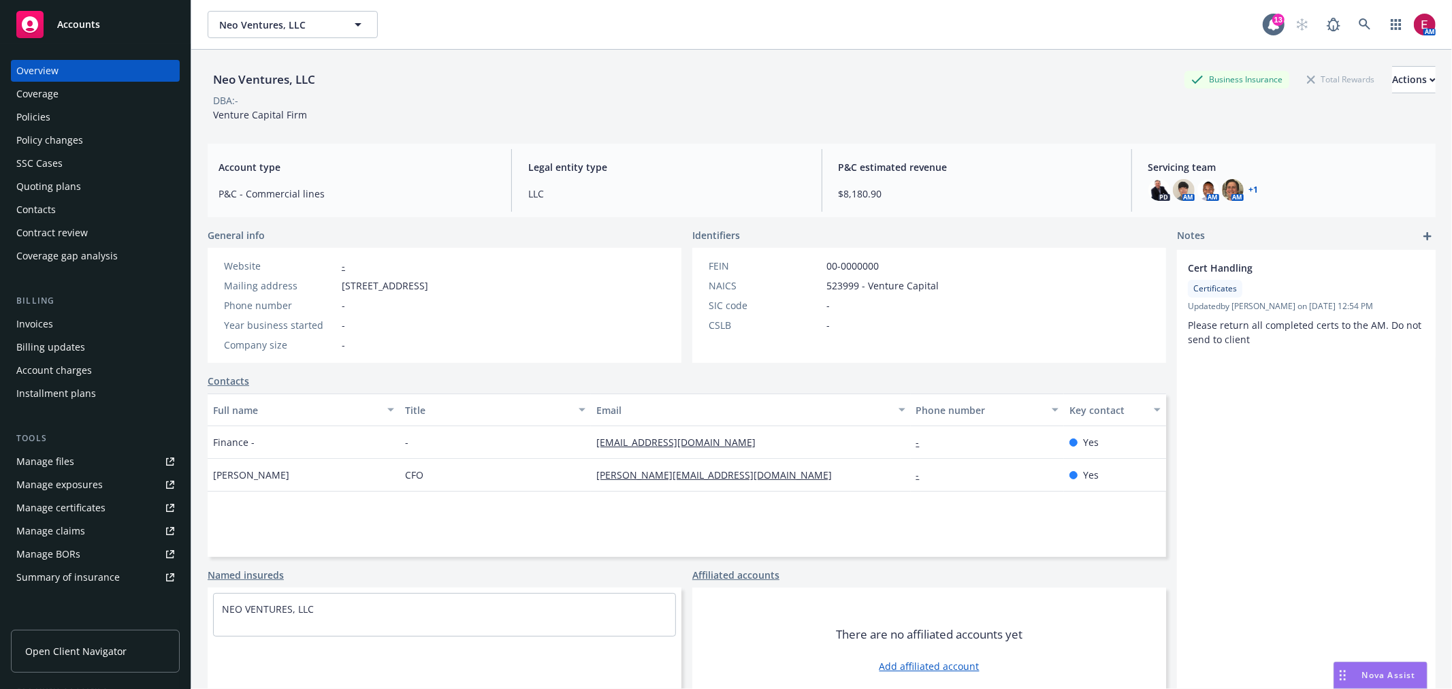
click at [92, 106] on div "Policies" at bounding box center [95, 117] width 158 height 22
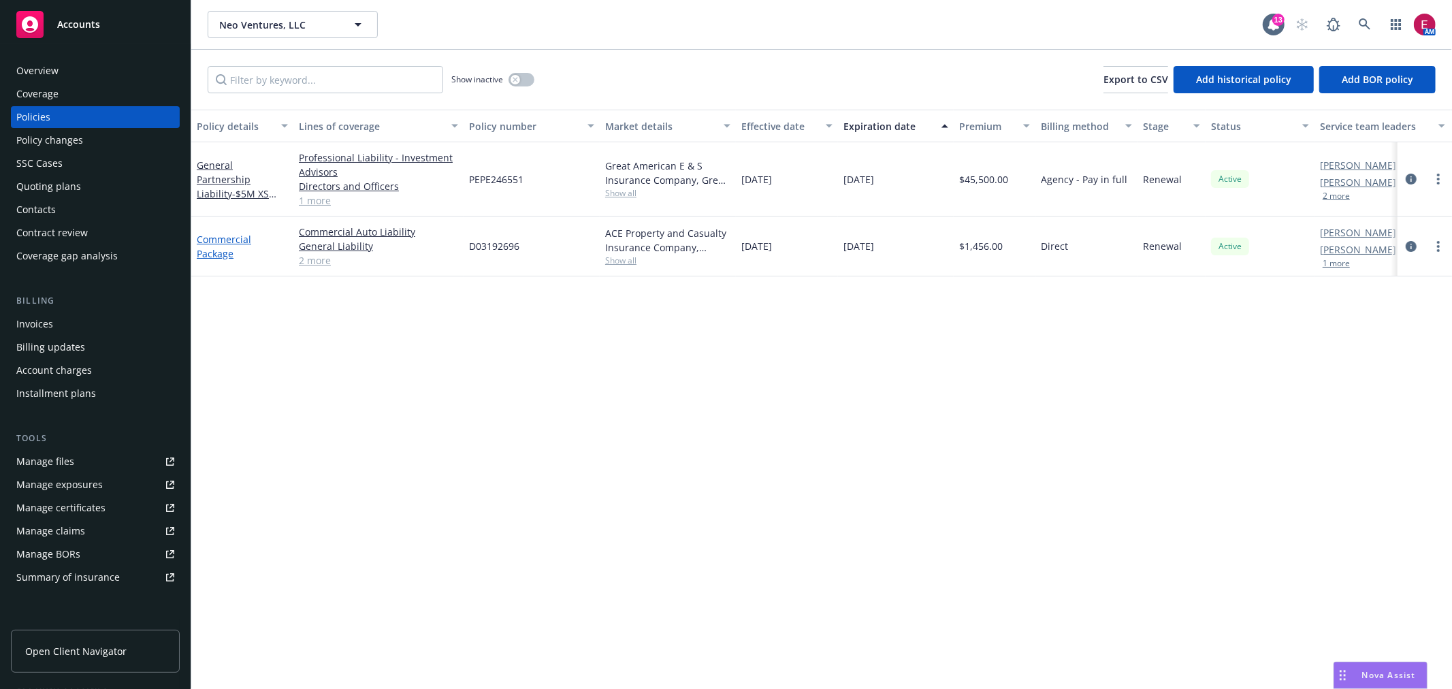
click at [220, 237] on link "Commercial Package" at bounding box center [224, 246] width 54 height 27
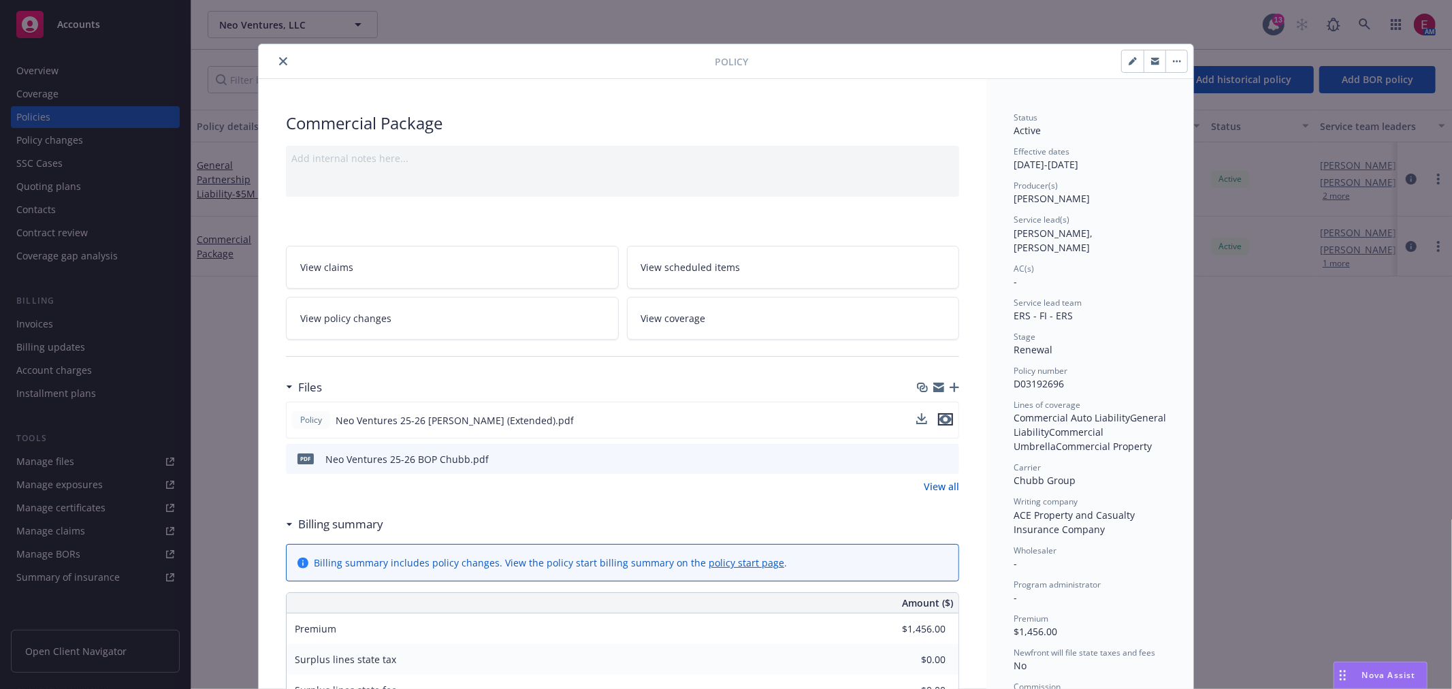
click at [941, 416] on icon "preview file" at bounding box center [945, 419] width 12 height 10
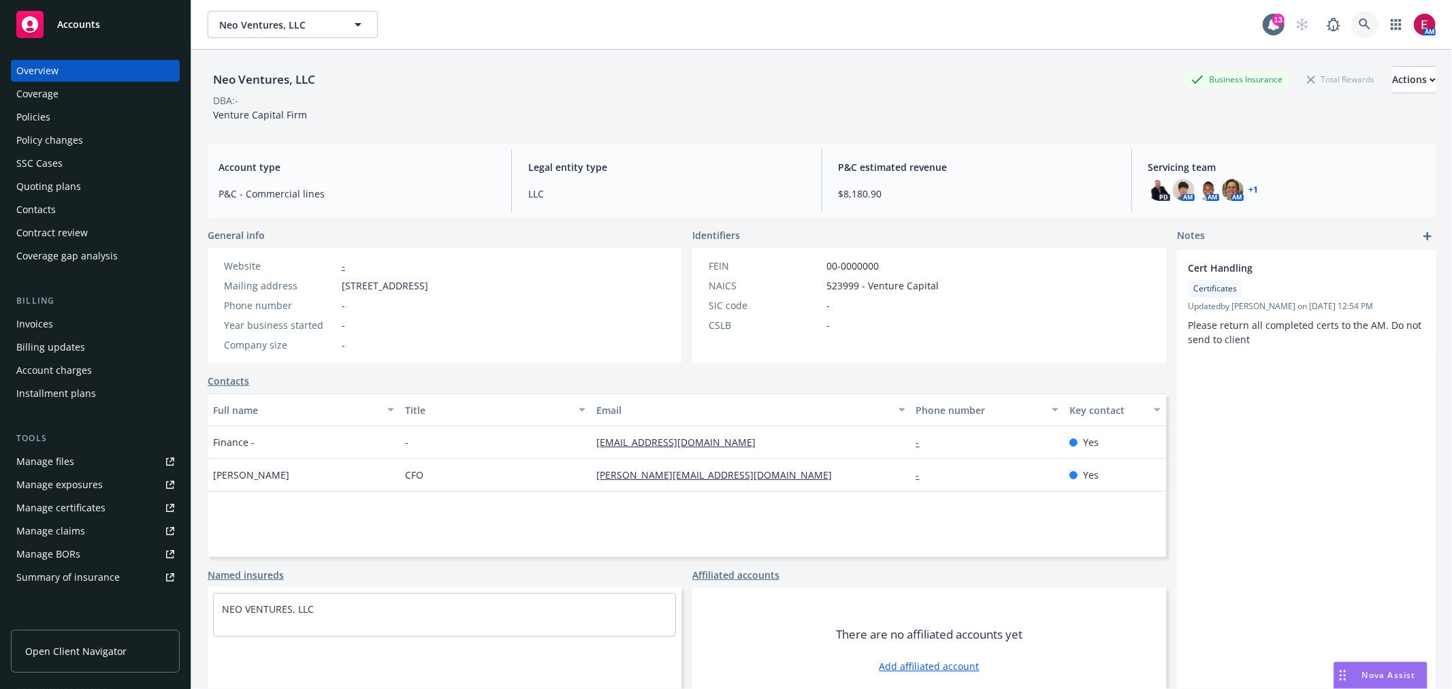
click at [1362, 18] on link at bounding box center [1364, 24] width 27 height 27
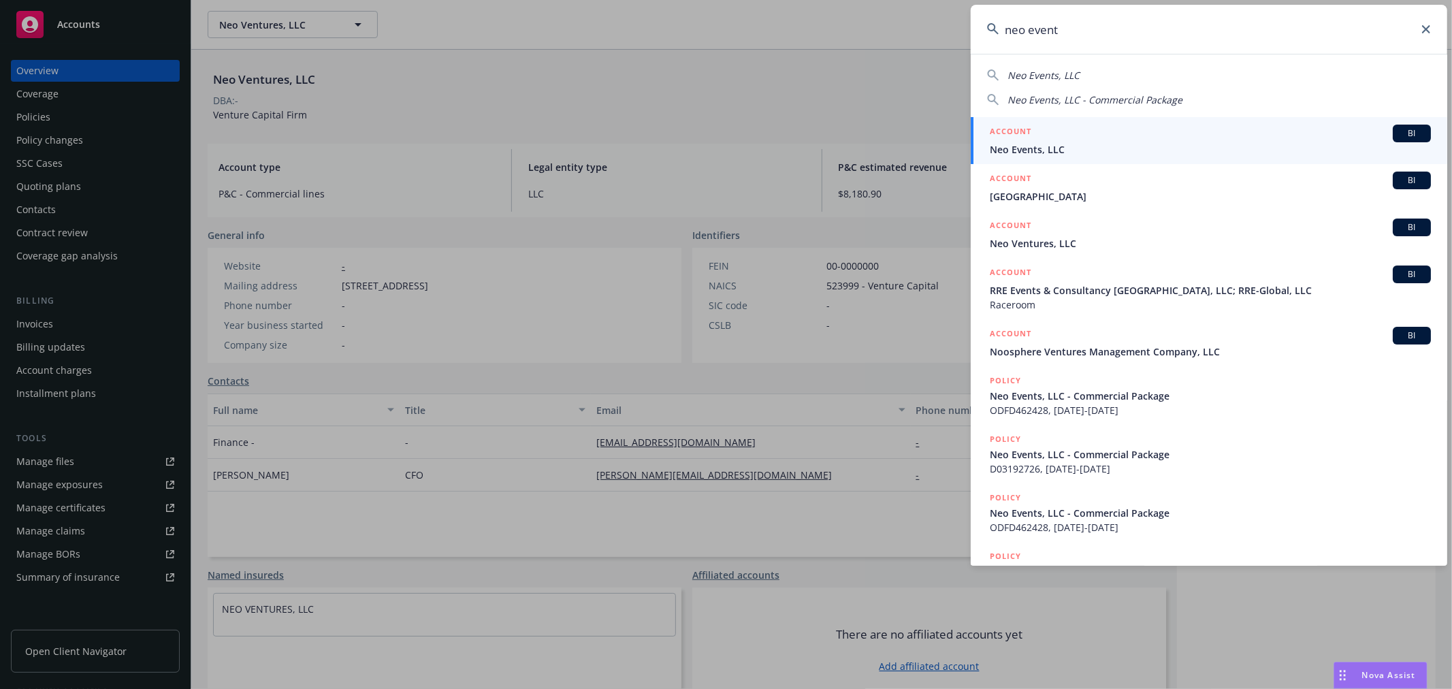
type input "neo event"
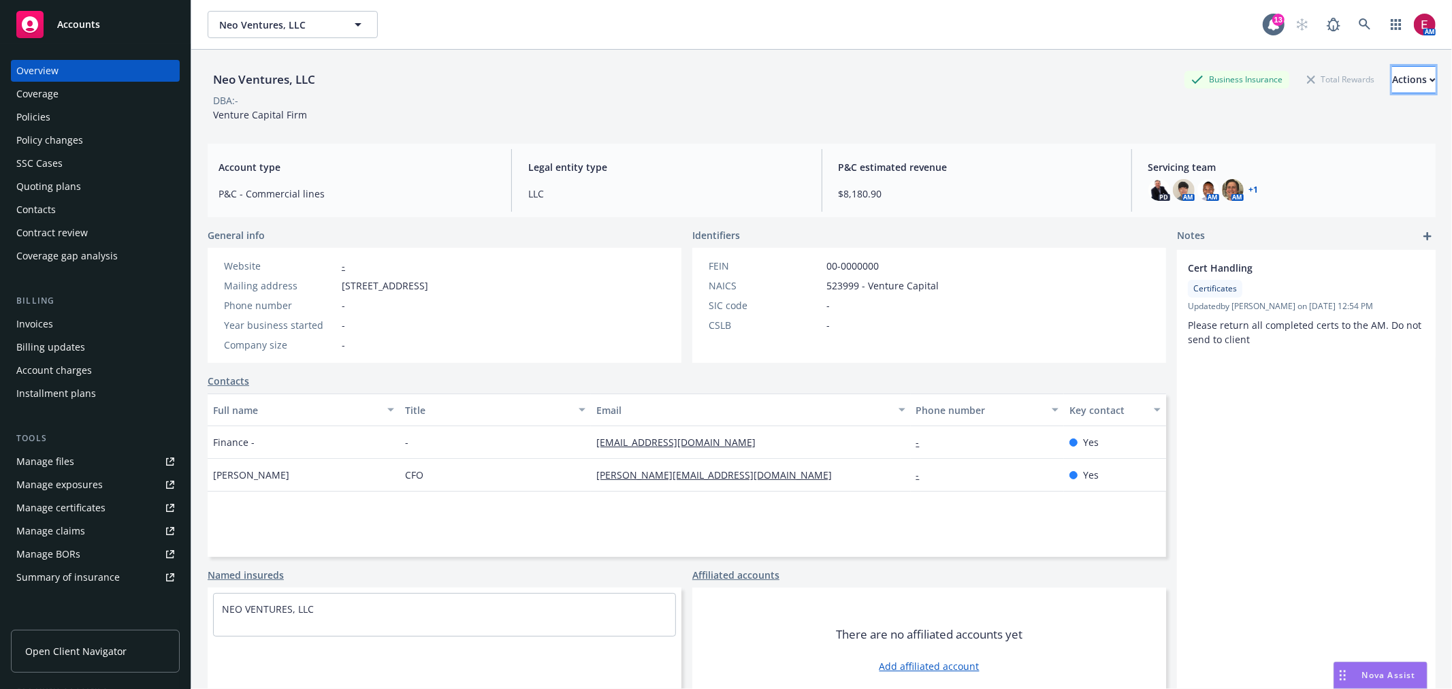
click at [1392, 82] on button "Actions" at bounding box center [1414, 79] width 44 height 27
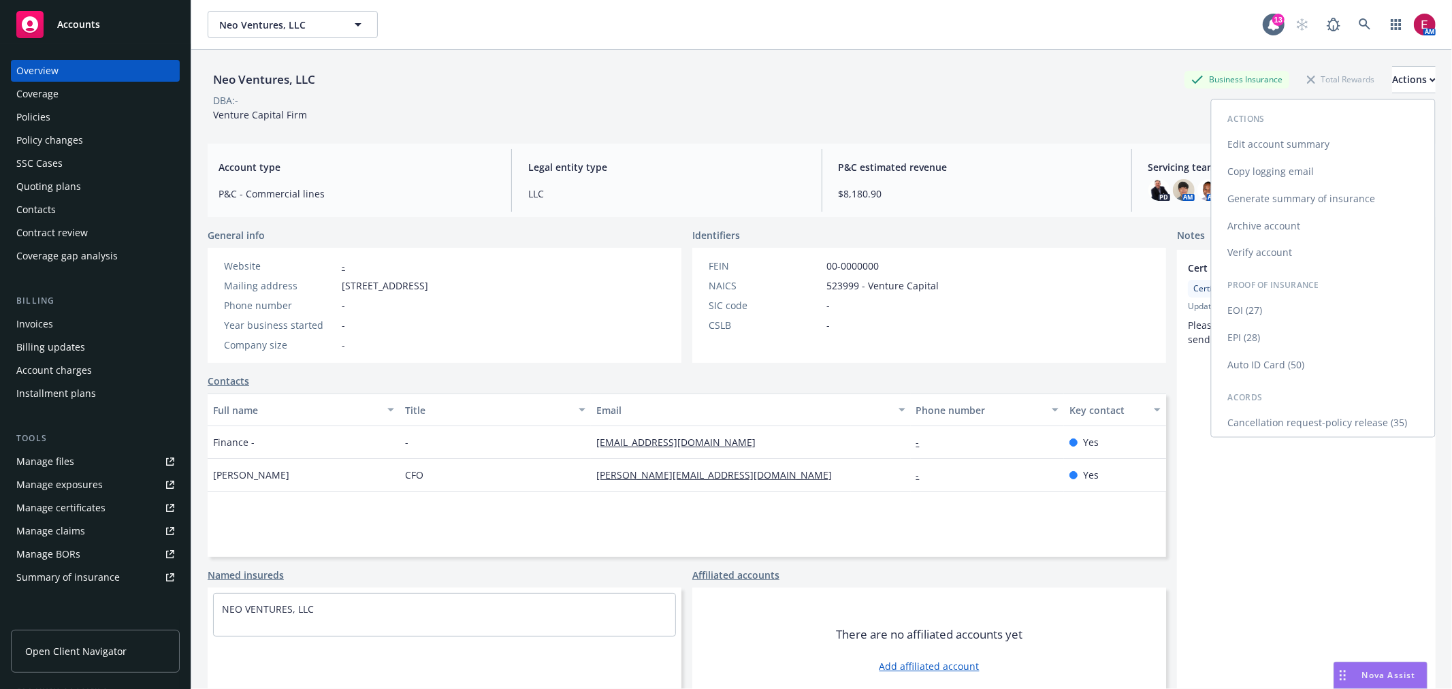
click at [1307, 146] on link "Edit account summary" at bounding box center [1322, 144] width 223 height 27
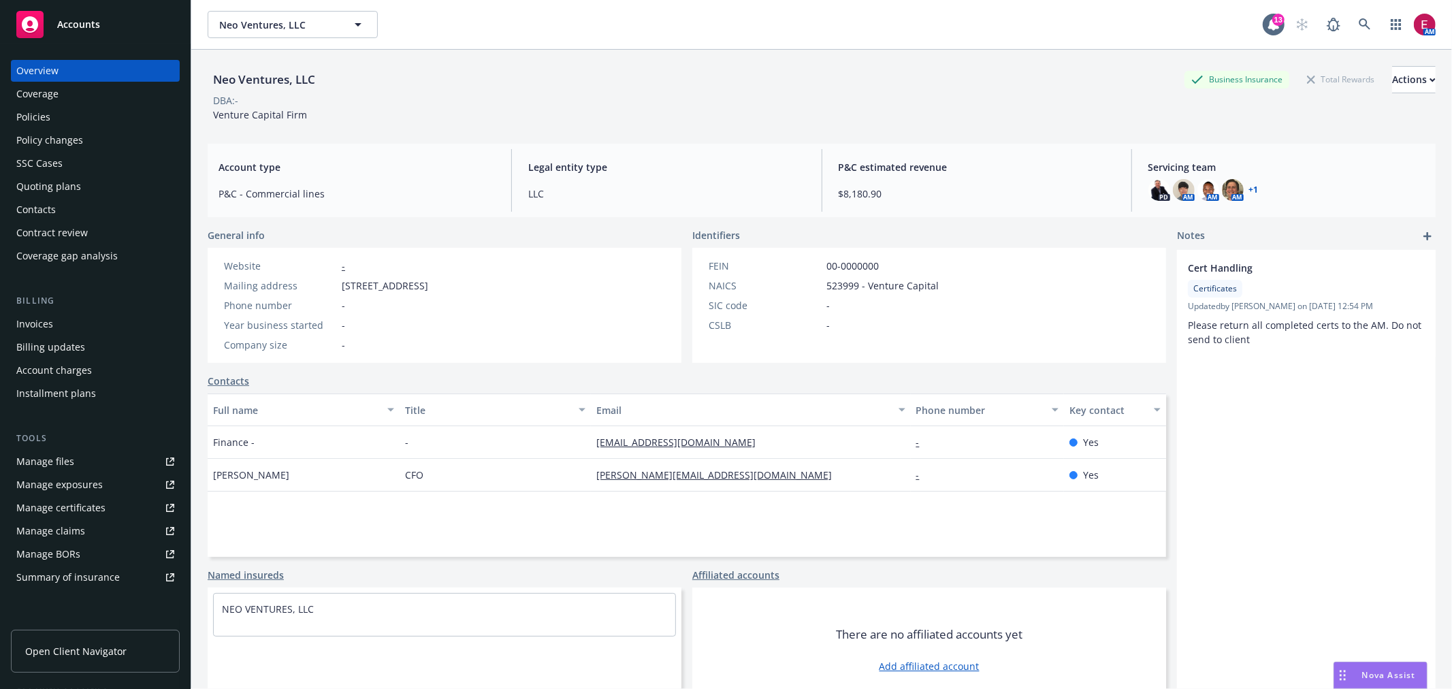
select select "US"
select select "LLC"
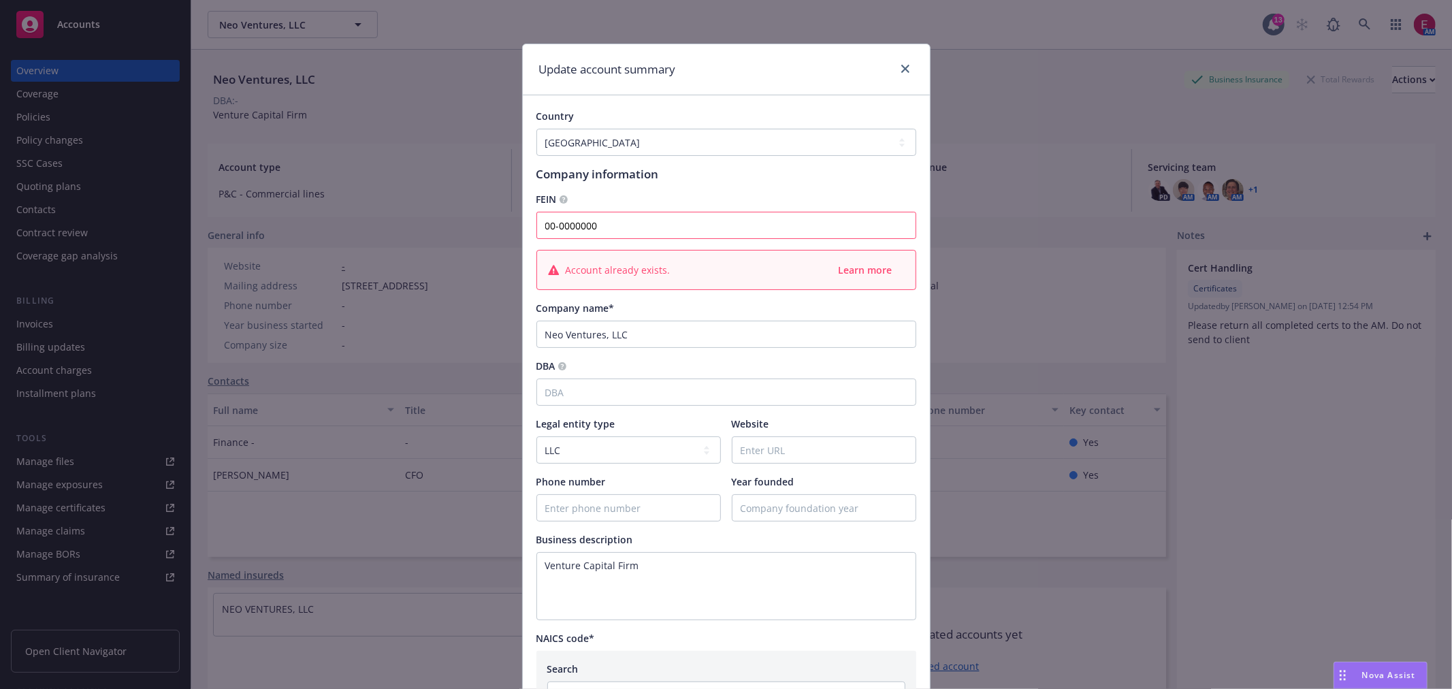
scroll to position [378, 0]
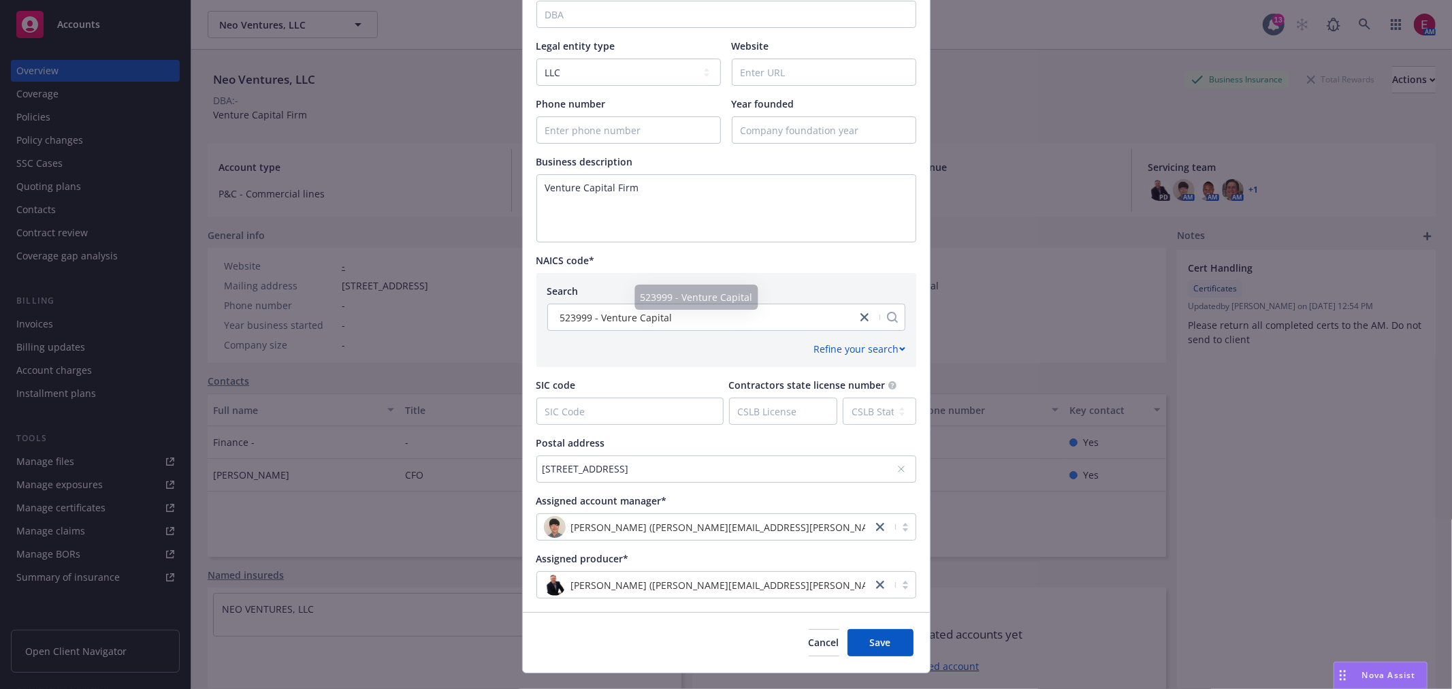
click at [674, 470] on div "[STREET_ADDRESS]" at bounding box center [719, 468] width 354 height 14
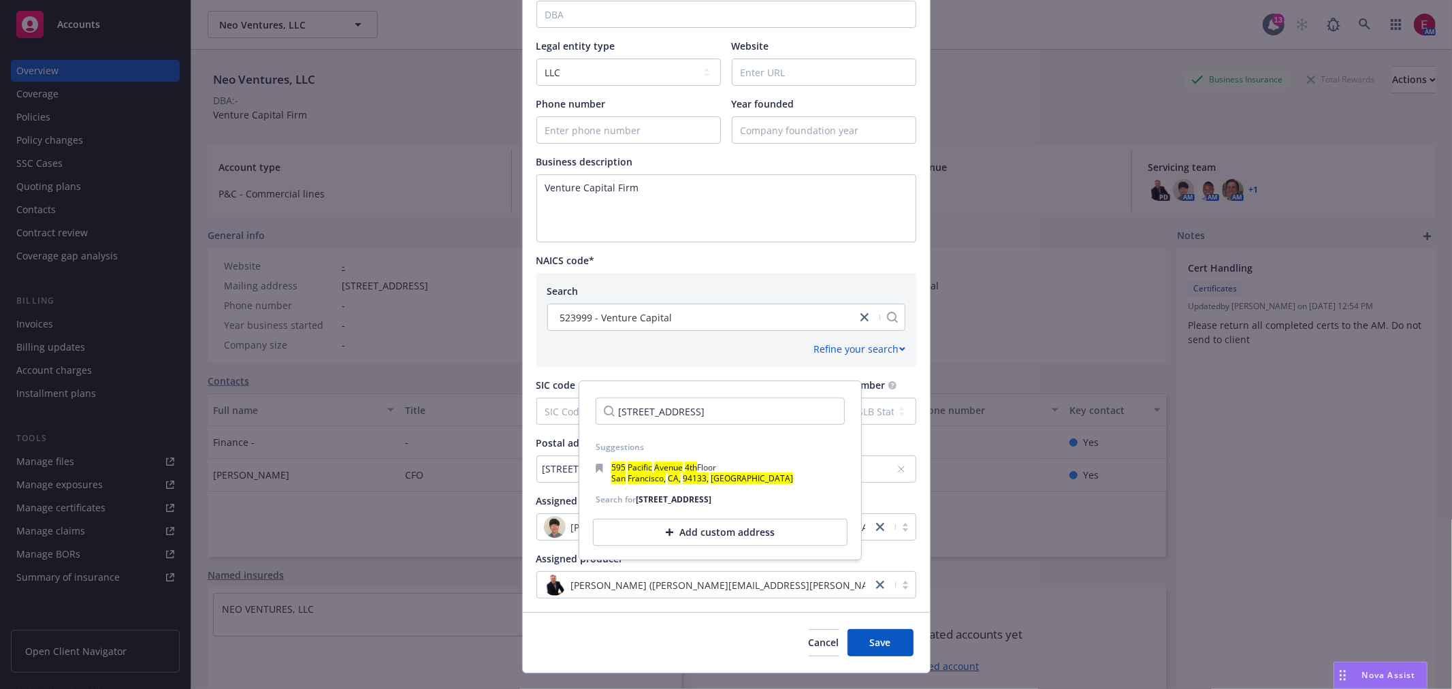
click at [683, 546] on div "Add custom address" at bounding box center [720, 532] width 255 height 27
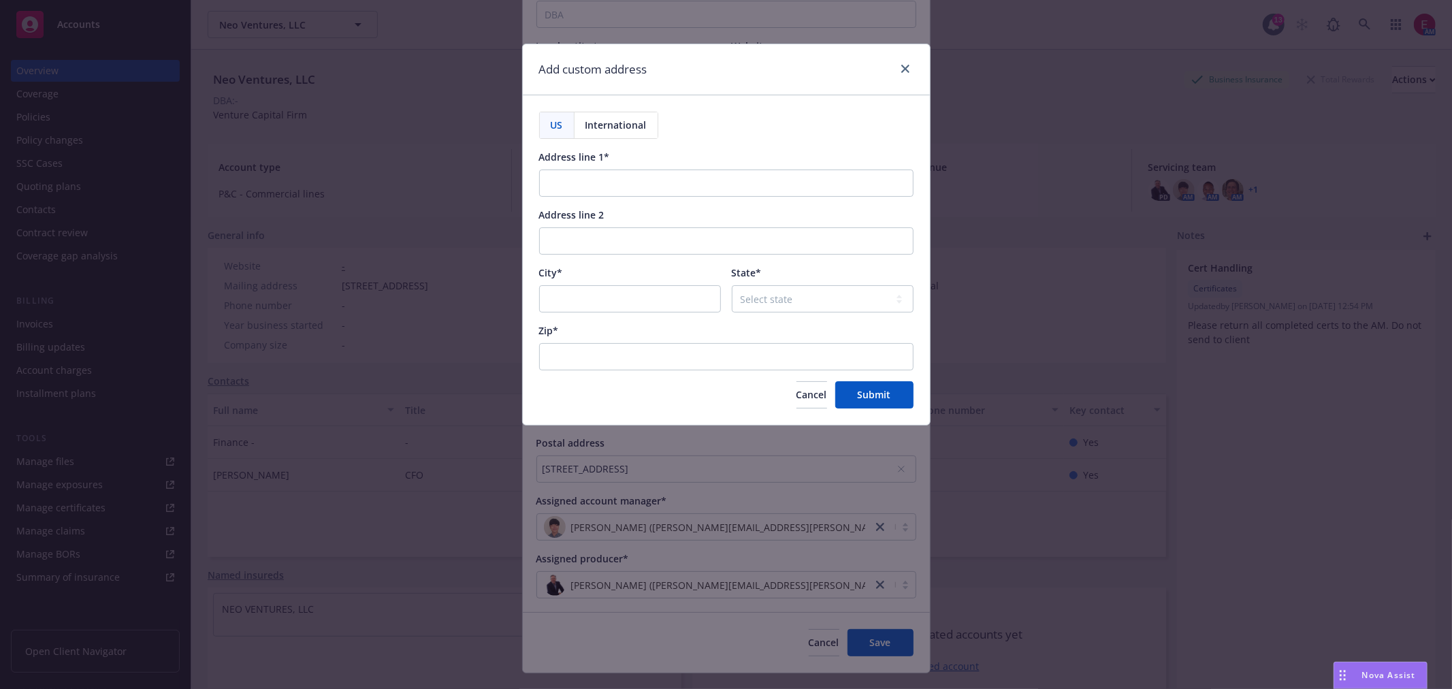
drag, startPoint x: 614, startPoint y: 162, endPoint x: 614, endPoint y: 189, distance: 26.5
click at [614, 167] on div "Address line 1*" at bounding box center [726, 173] width 374 height 47
click at [614, 189] on input "Address line 1*" at bounding box center [726, 182] width 374 height 27
paste input "[STREET_ADDRESS]"
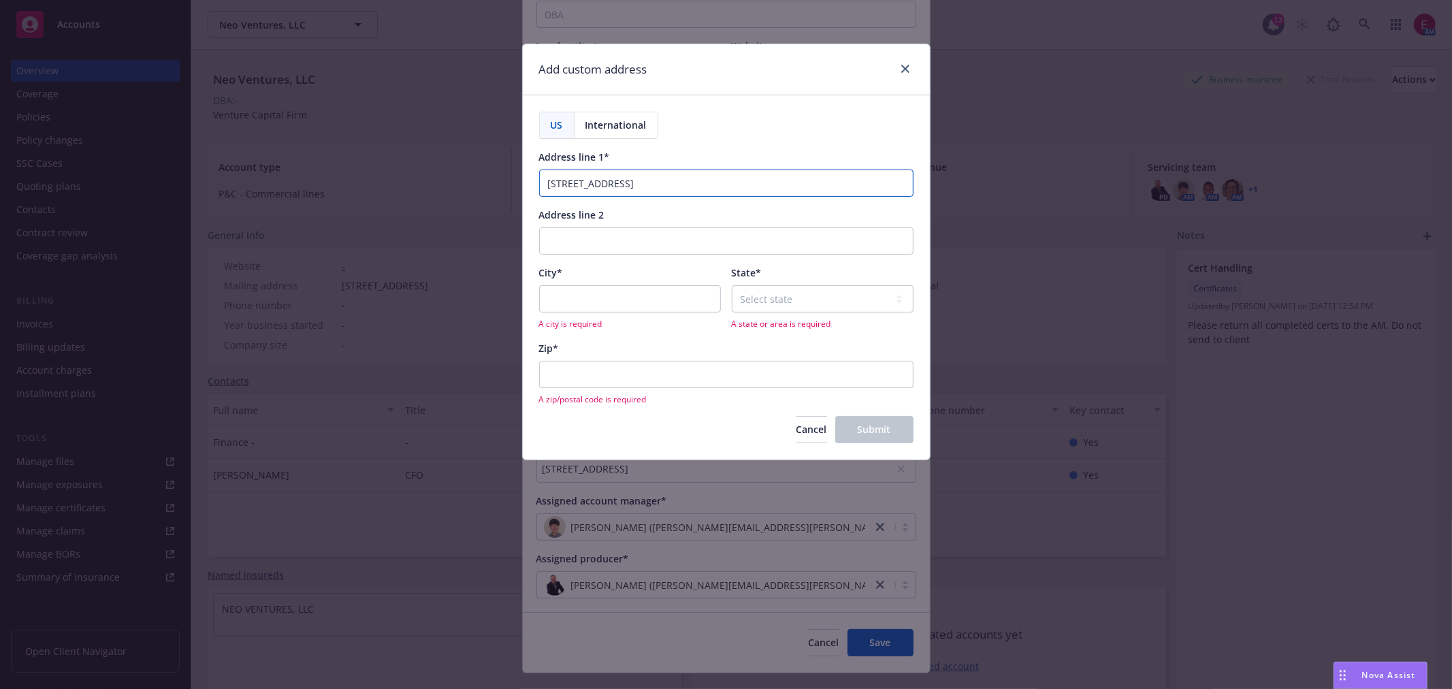
type input "[STREET_ADDRESS]"
drag, startPoint x: 583, startPoint y: 310, endPoint x: 589, endPoint y: 302, distance: 10.1
click at [584, 310] on input "City*" at bounding box center [630, 298] width 182 height 27
type input "San Francisco"
select select "CA"
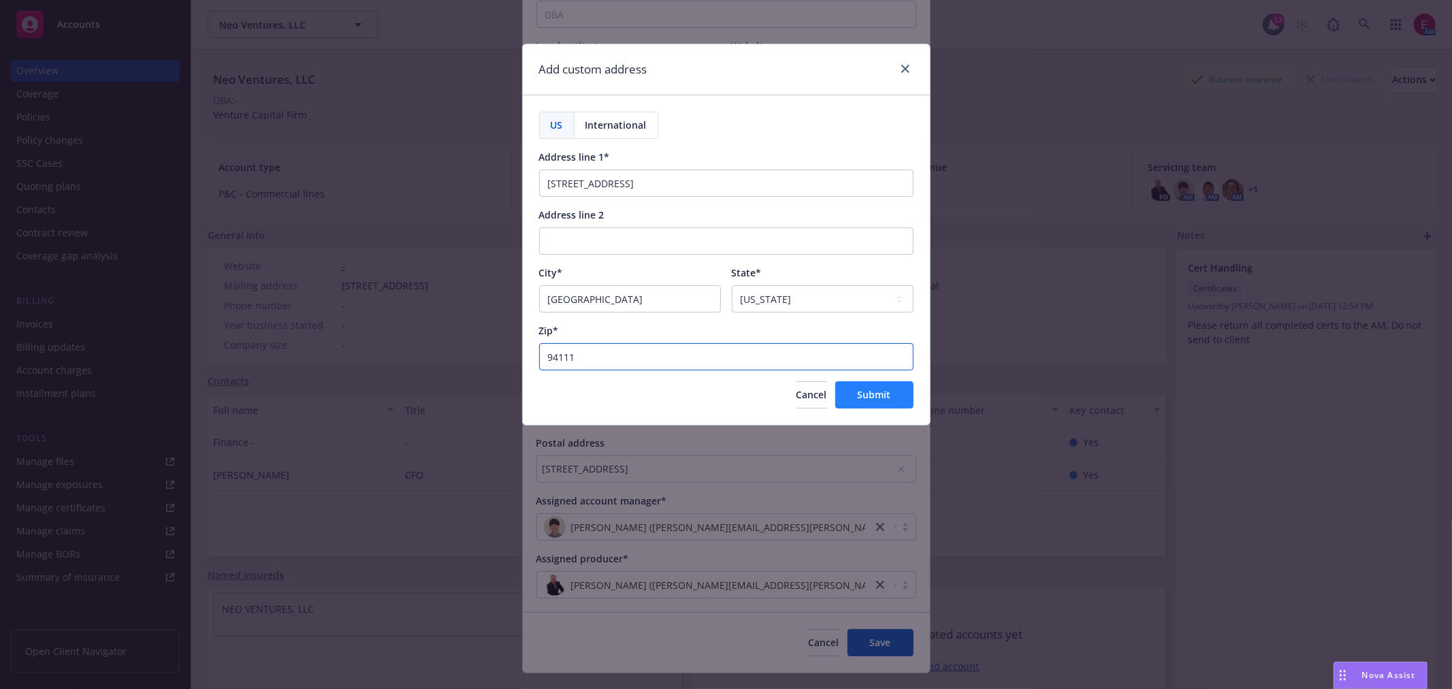
type input "94111"
click at [897, 406] on button "Submit" at bounding box center [874, 394] width 78 height 27
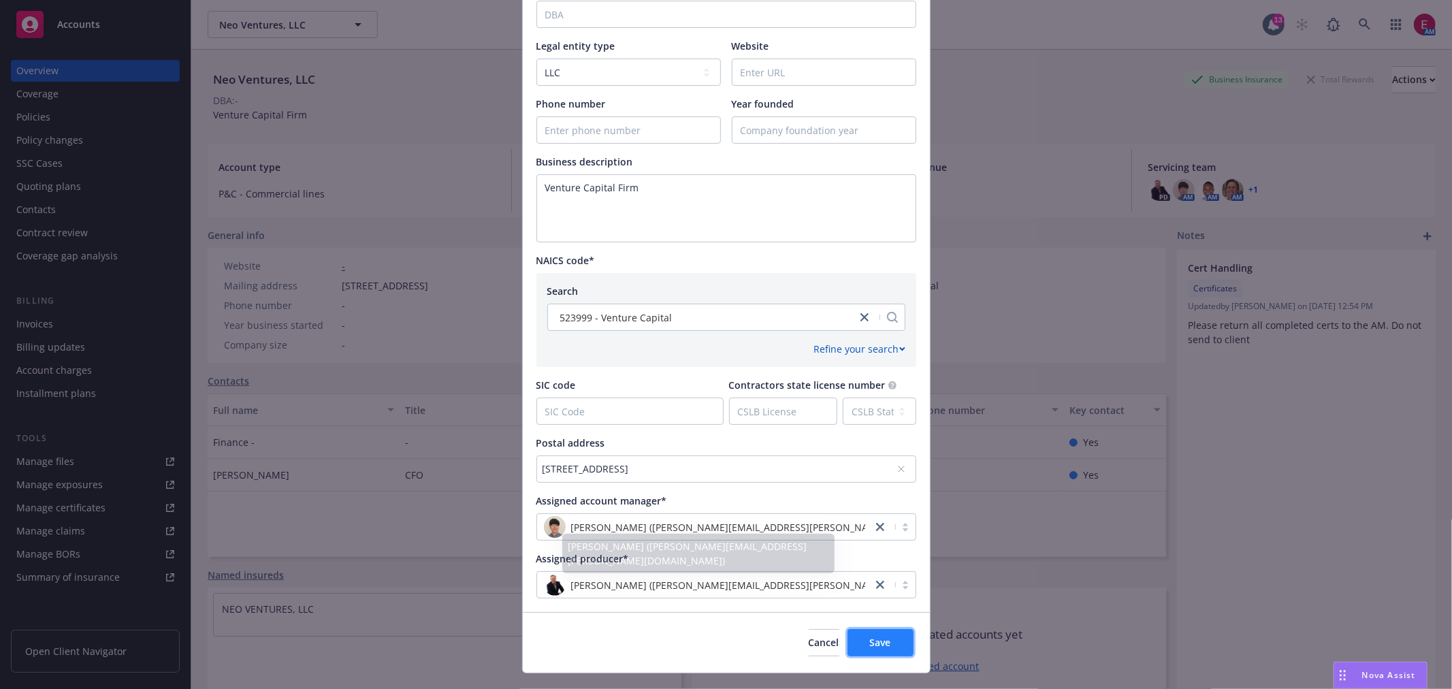
click at [895, 644] on button "Save" at bounding box center [880, 642] width 66 height 27
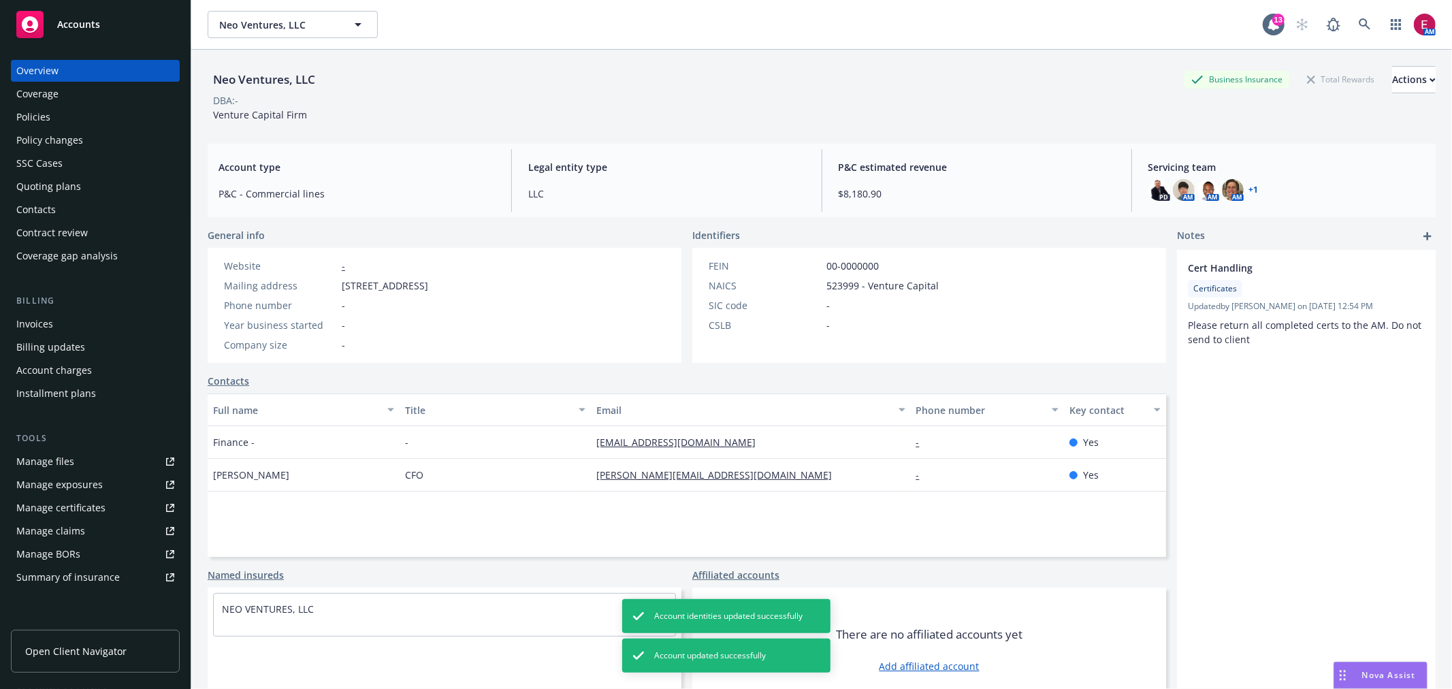
click at [50, 116] on div "Policies" at bounding box center [95, 117] width 158 height 22
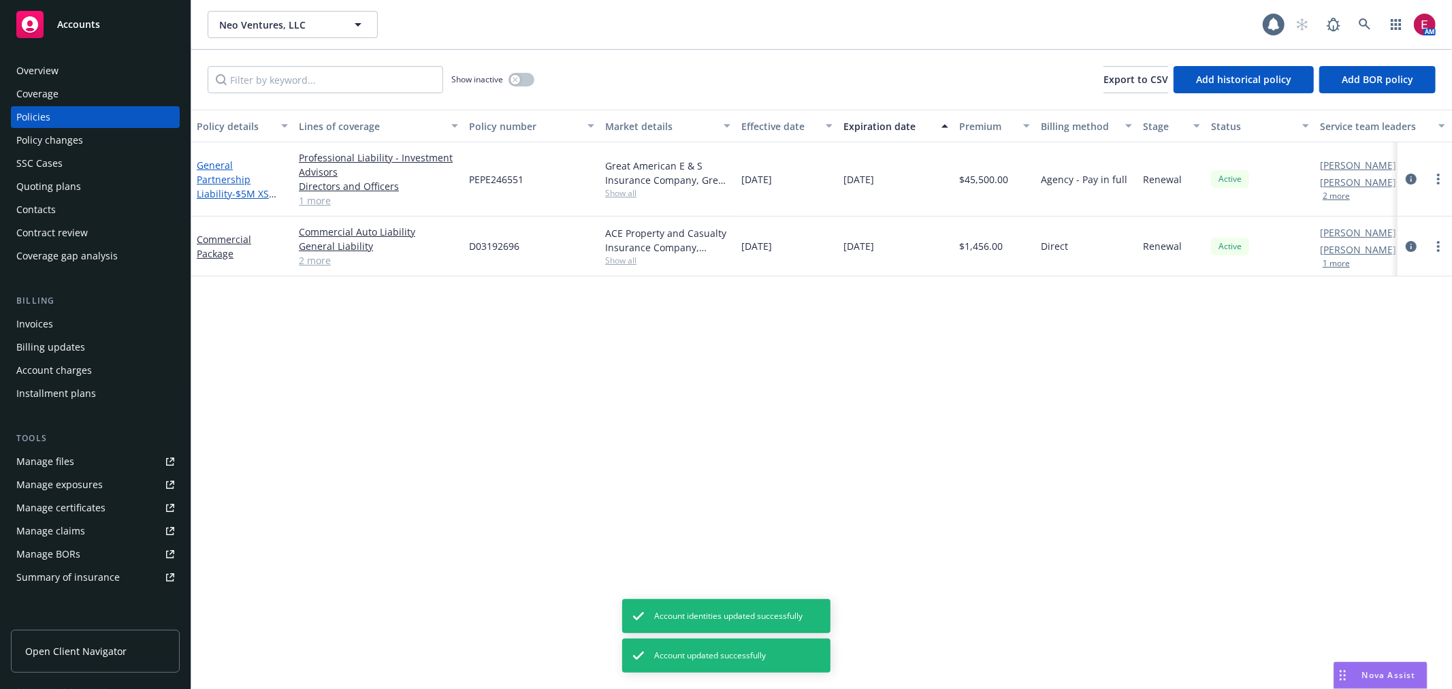
click at [235, 168] on link "General Partnership Liability - $5M XS $100K" at bounding box center [233, 187] width 72 height 56
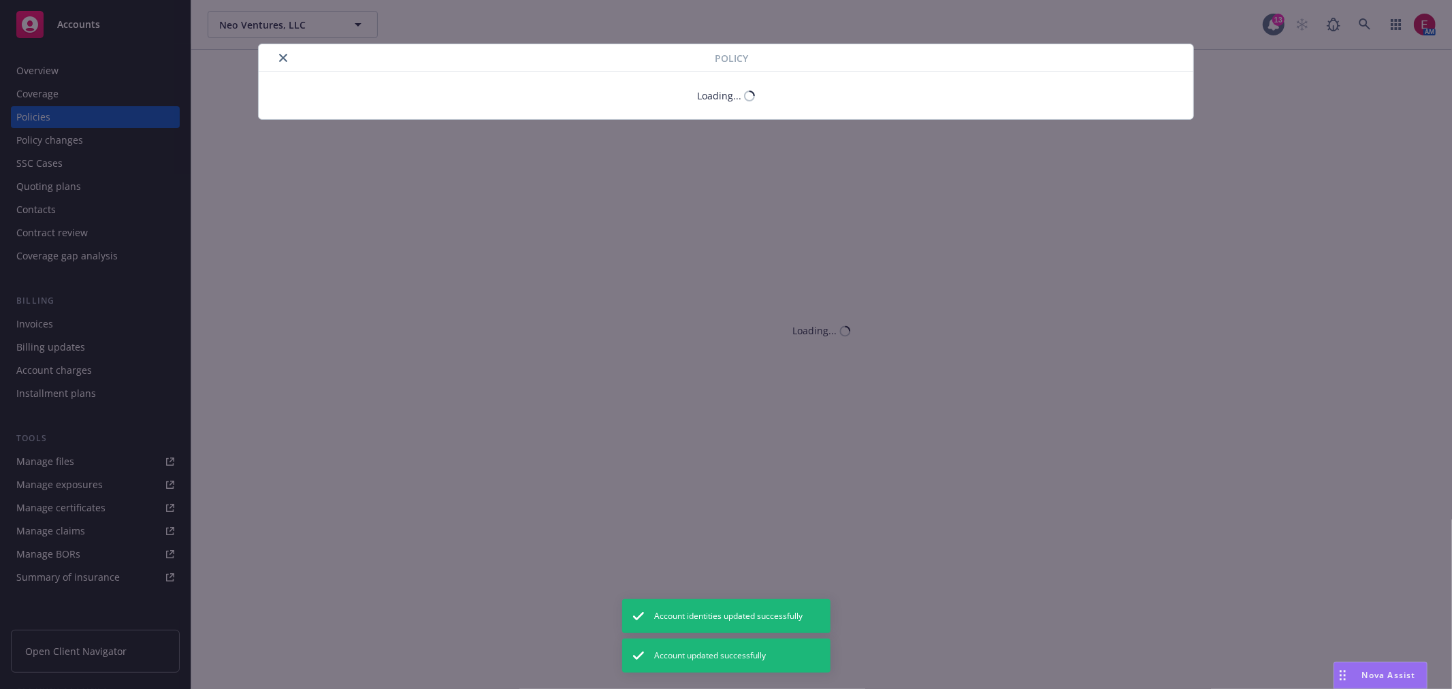
click at [706, 368] on div "Policy Loading..." at bounding box center [726, 344] width 1452 height 689
click at [274, 54] on div at bounding box center [489, 58] width 451 height 16
click at [278, 54] on div at bounding box center [489, 58] width 451 height 16
click at [279, 54] on icon "close" at bounding box center [283, 58] width 8 height 8
click at [284, 54] on icon "close" at bounding box center [283, 58] width 8 height 8
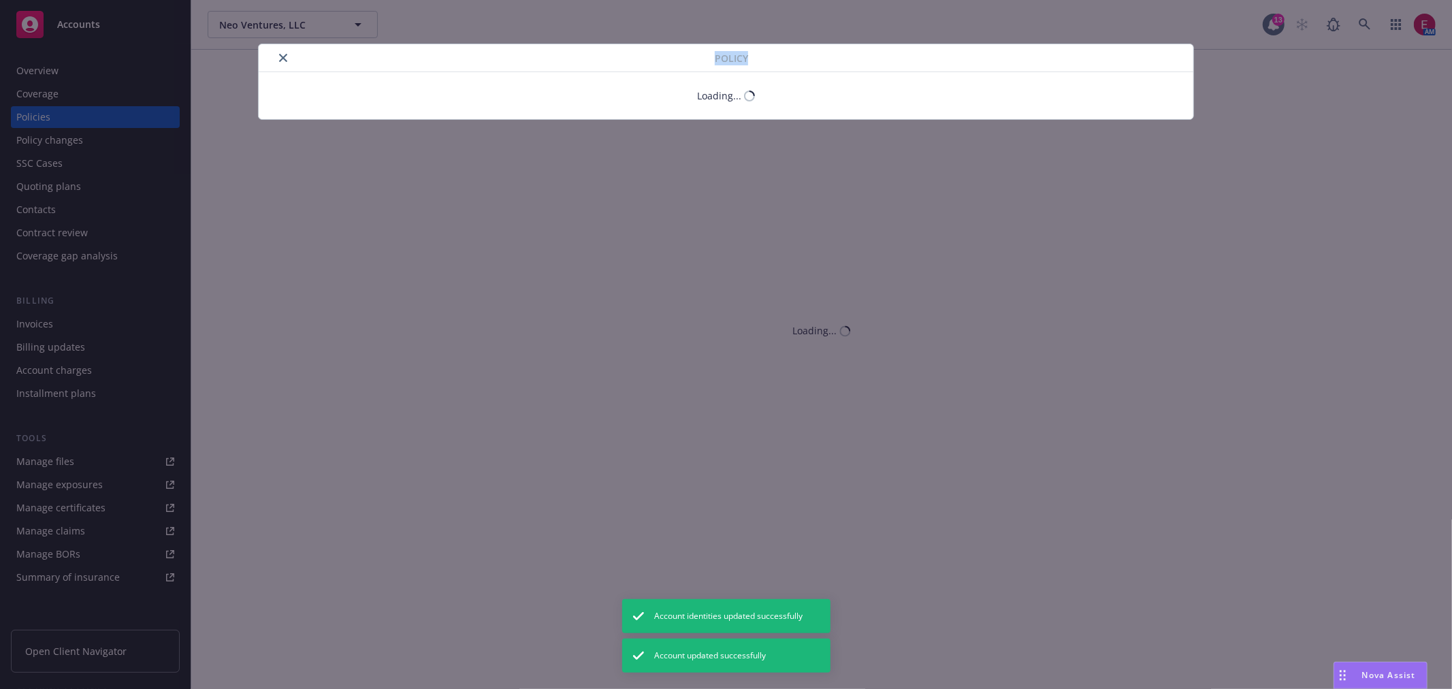
click at [248, 65] on div "Policy Loading..." at bounding box center [726, 344] width 1452 height 689
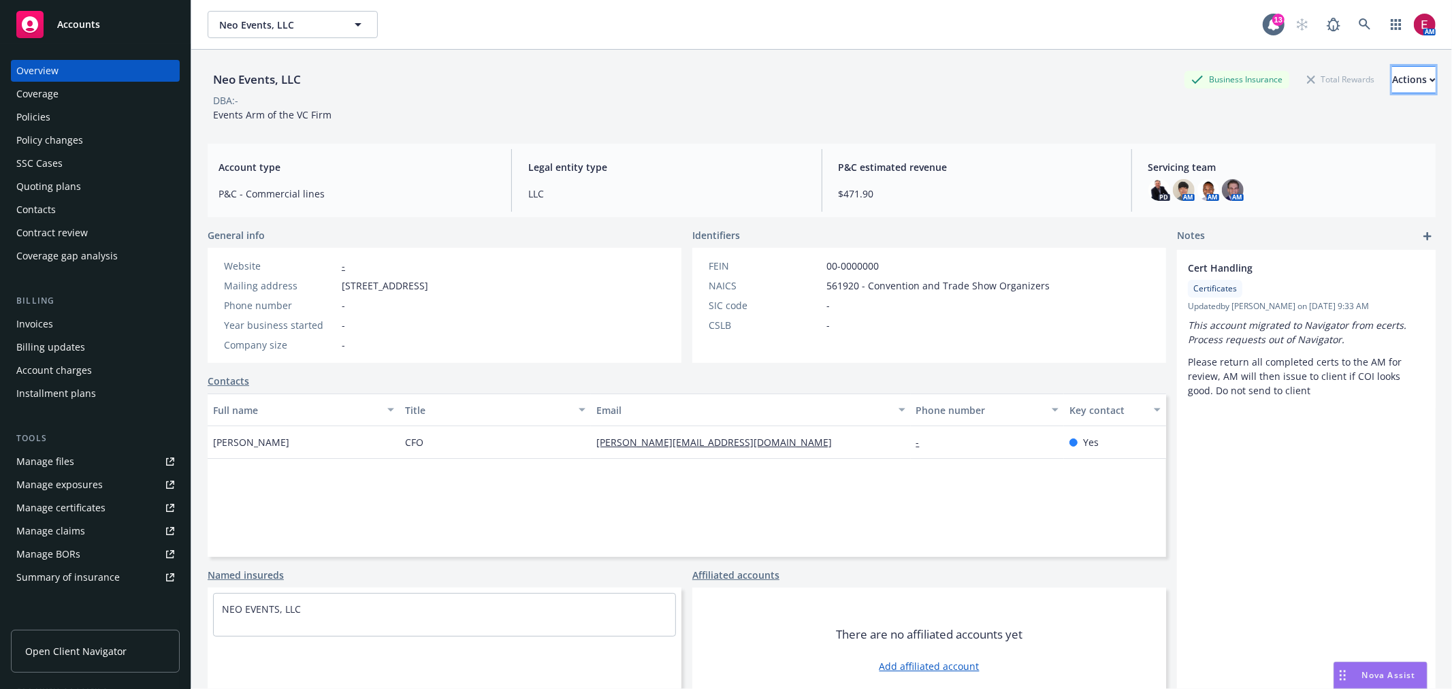
click at [1392, 76] on div "Actions" at bounding box center [1414, 80] width 44 height 26
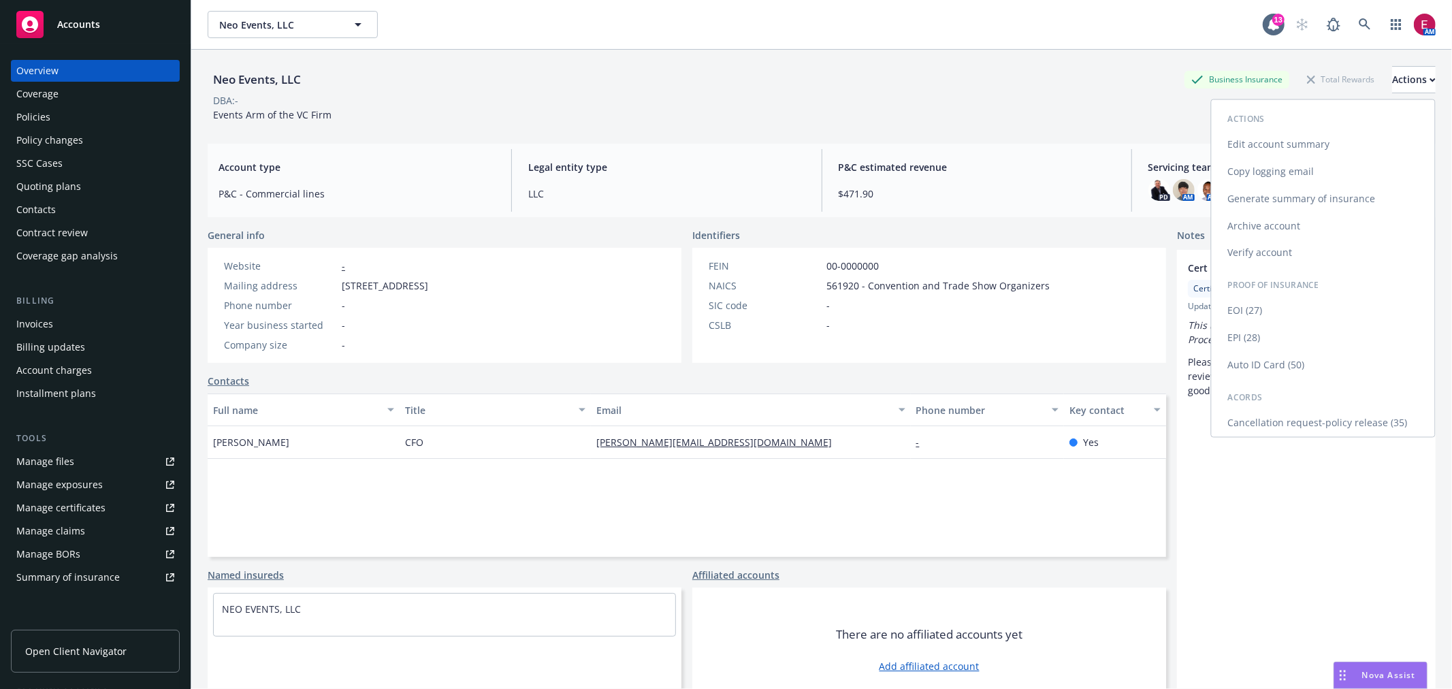
click at [1297, 138] on link "Edit account summary" at bounding box center [1322, 144] width 223 height 27
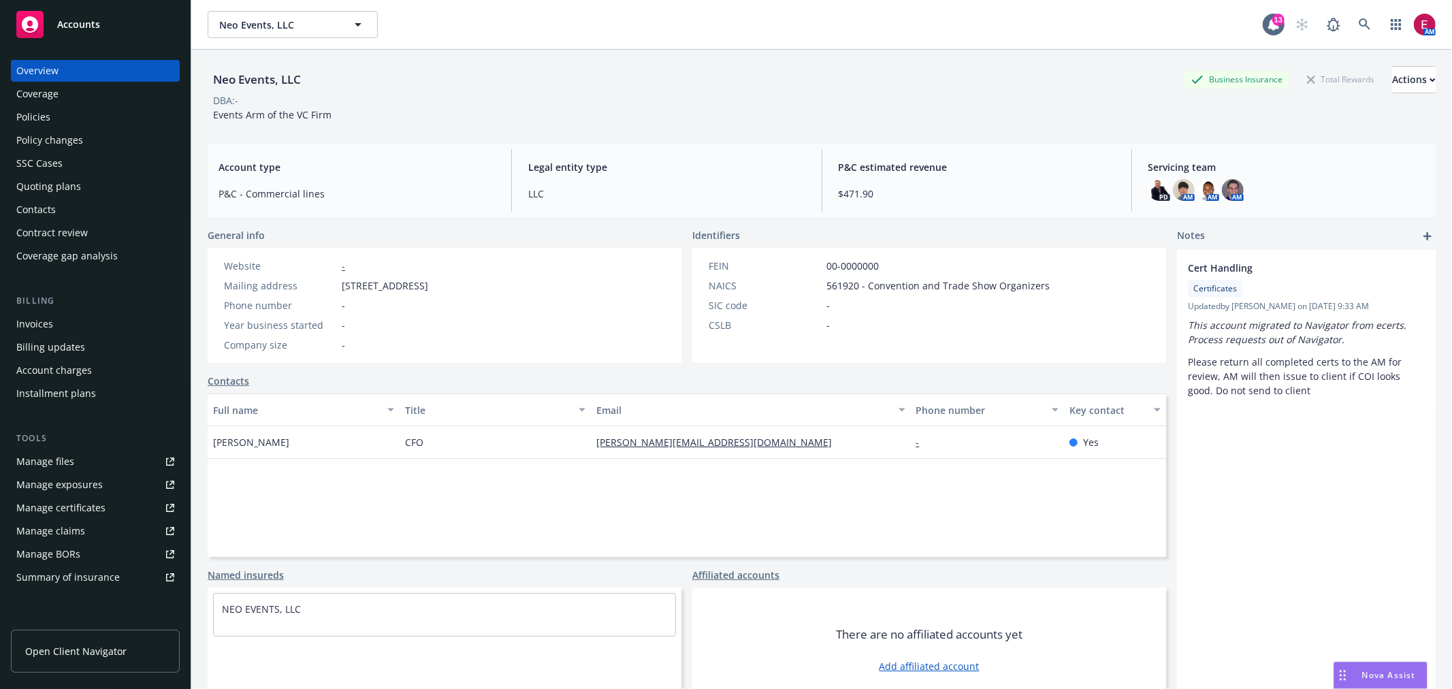
select select "US"
select select "LLC"
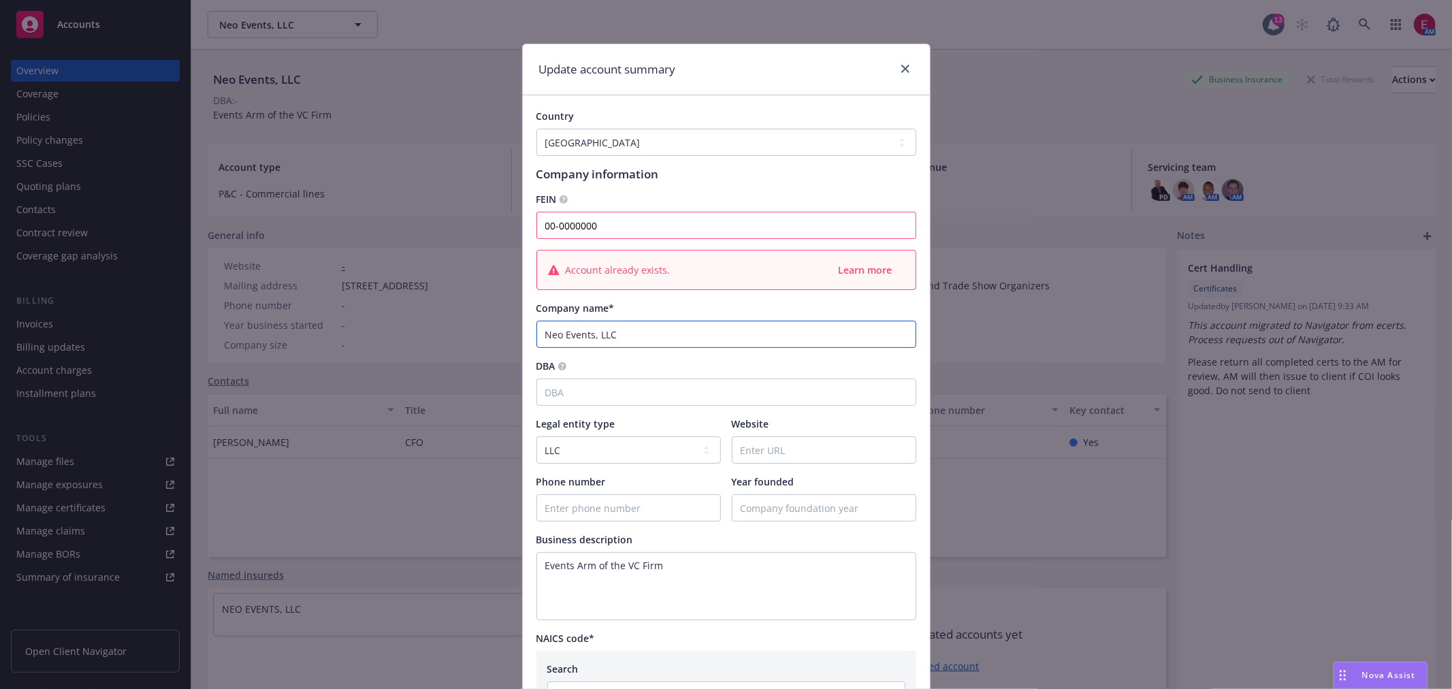
drag, startPoint x: 638, startPoint y: 331, endPoint x: 579, endPoint y: 332, distance: 58.5
click at [579, 332] on input "Neo Events, LLC" at bounding box center [726, 334] width 380 height 27
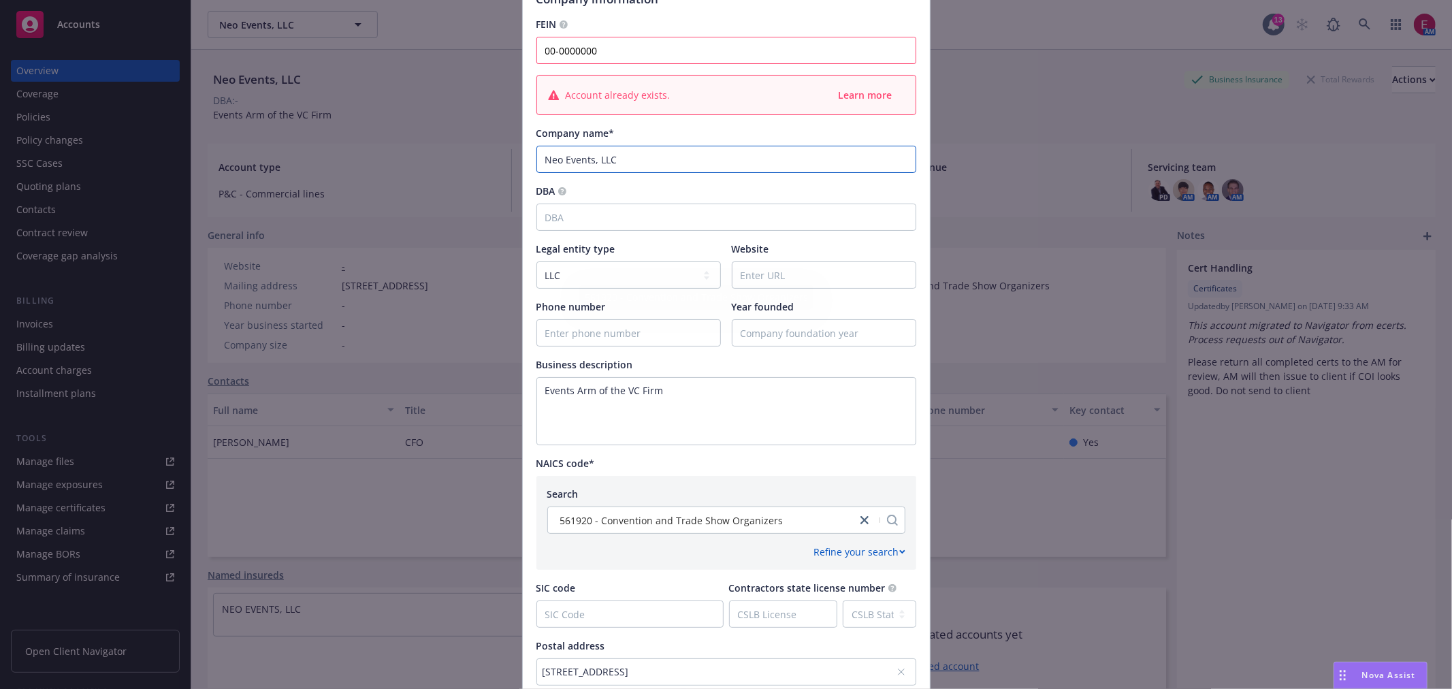
scroll to position [378, 0]
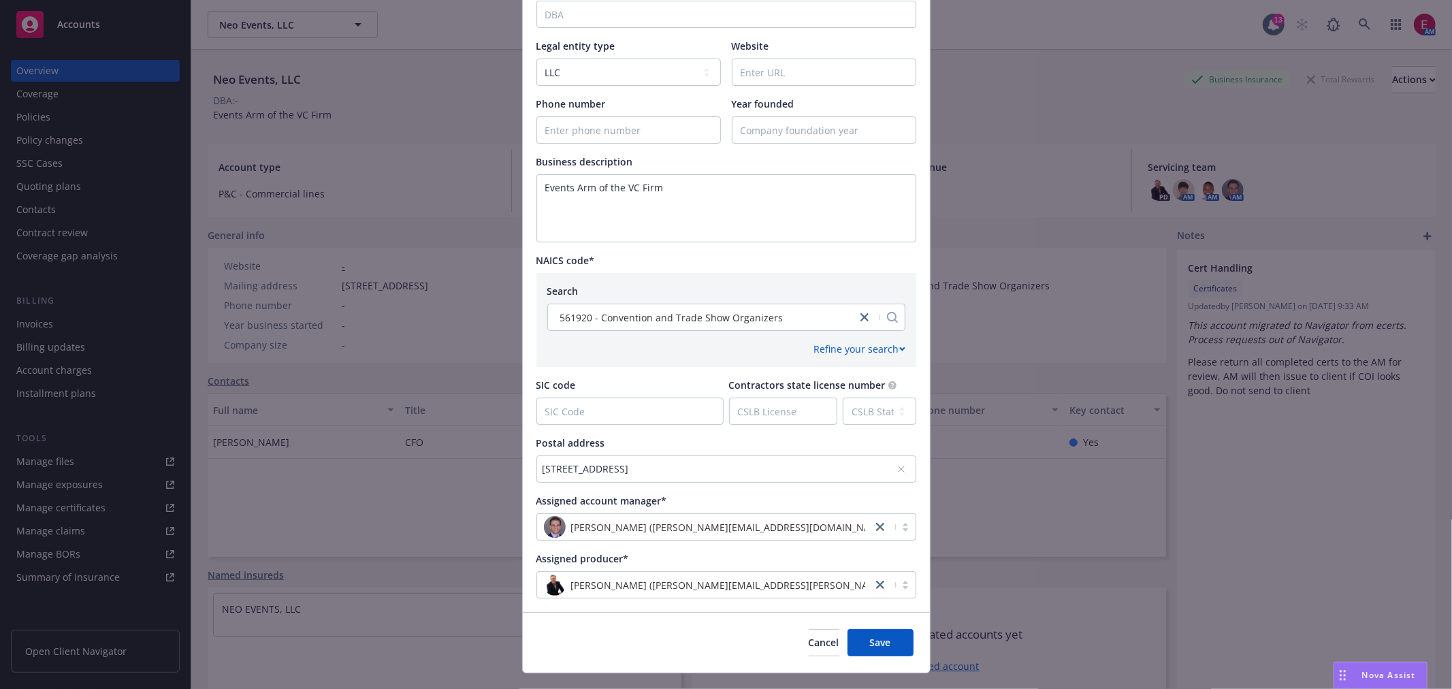
click at [727, 470] on div "[STREET_ADDRESS]" at bounding box center [719, 468] width 354 height 14
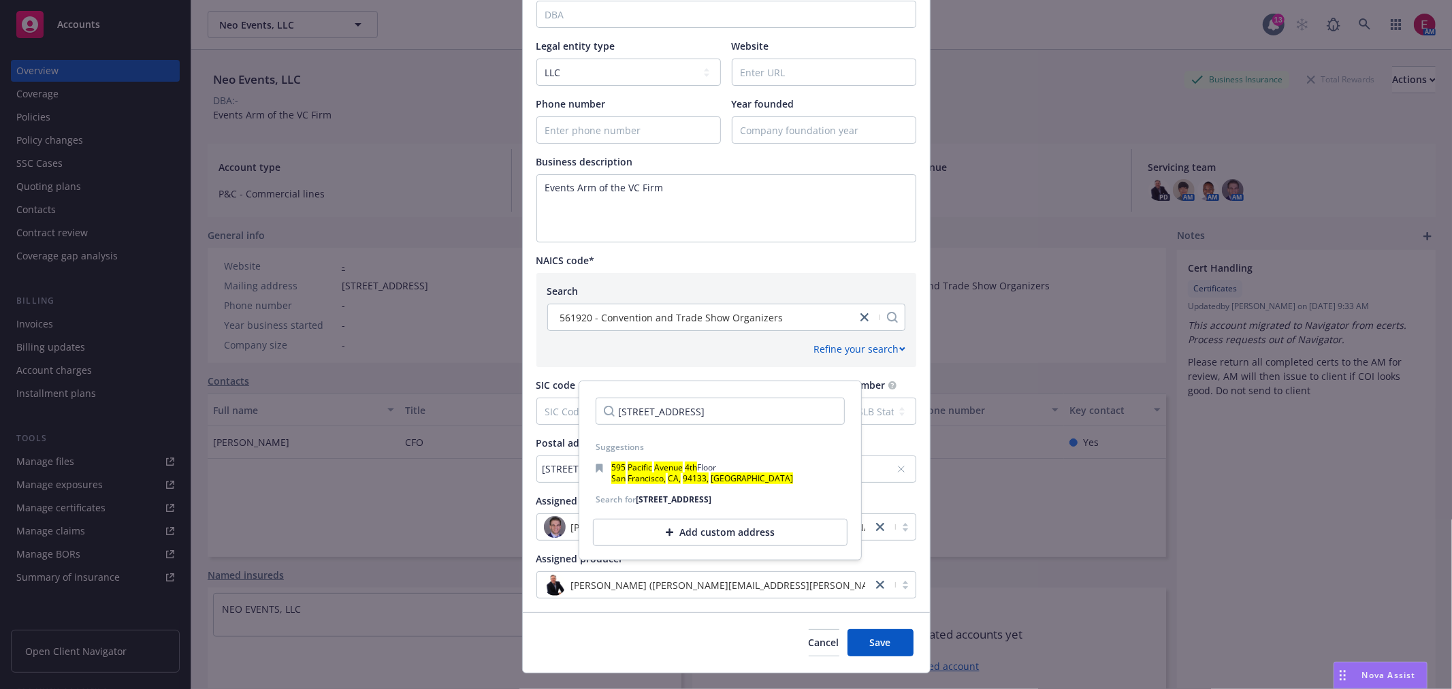
click at [702, 546] on div "Add custom address" at bounding box center [720, 532] width 255 height 27
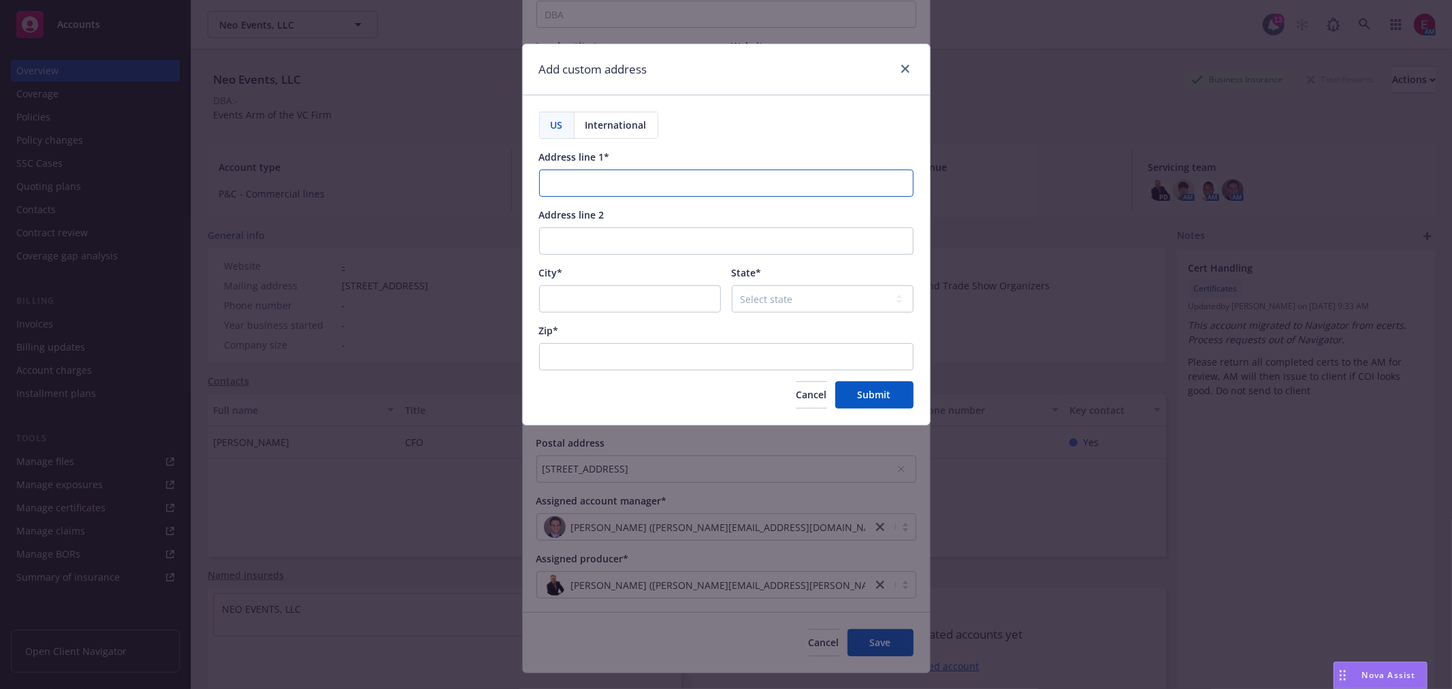
click at [649, 186] on input "Address line 1*" at bounding box center [726, 182] width 374 height 27
paste input "[STREET_ADDRESS]"
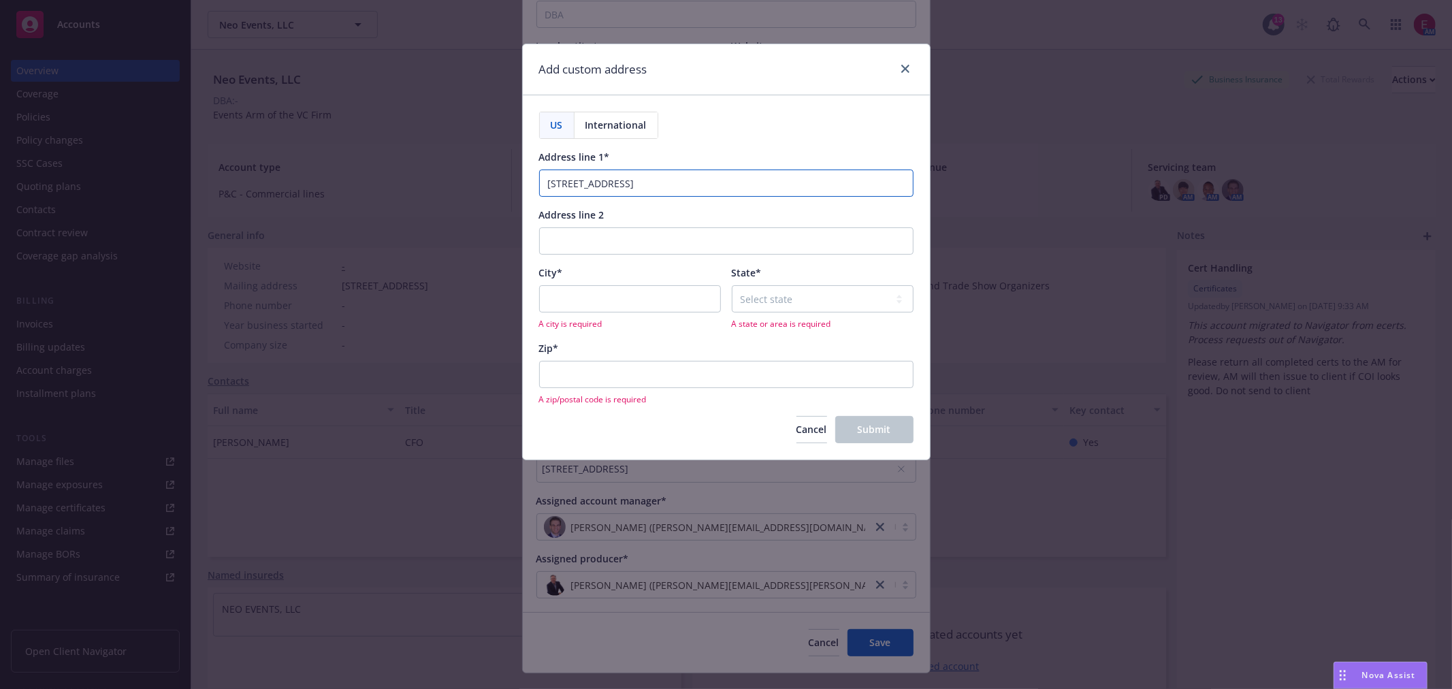
type input "[STREET_ADDRESS]"
click at [615, 294] on input "City*" at bounding box center [630, 298] width 182 height 27
type input "[GEOGRAPHIC_DATA]"
select select "CA"
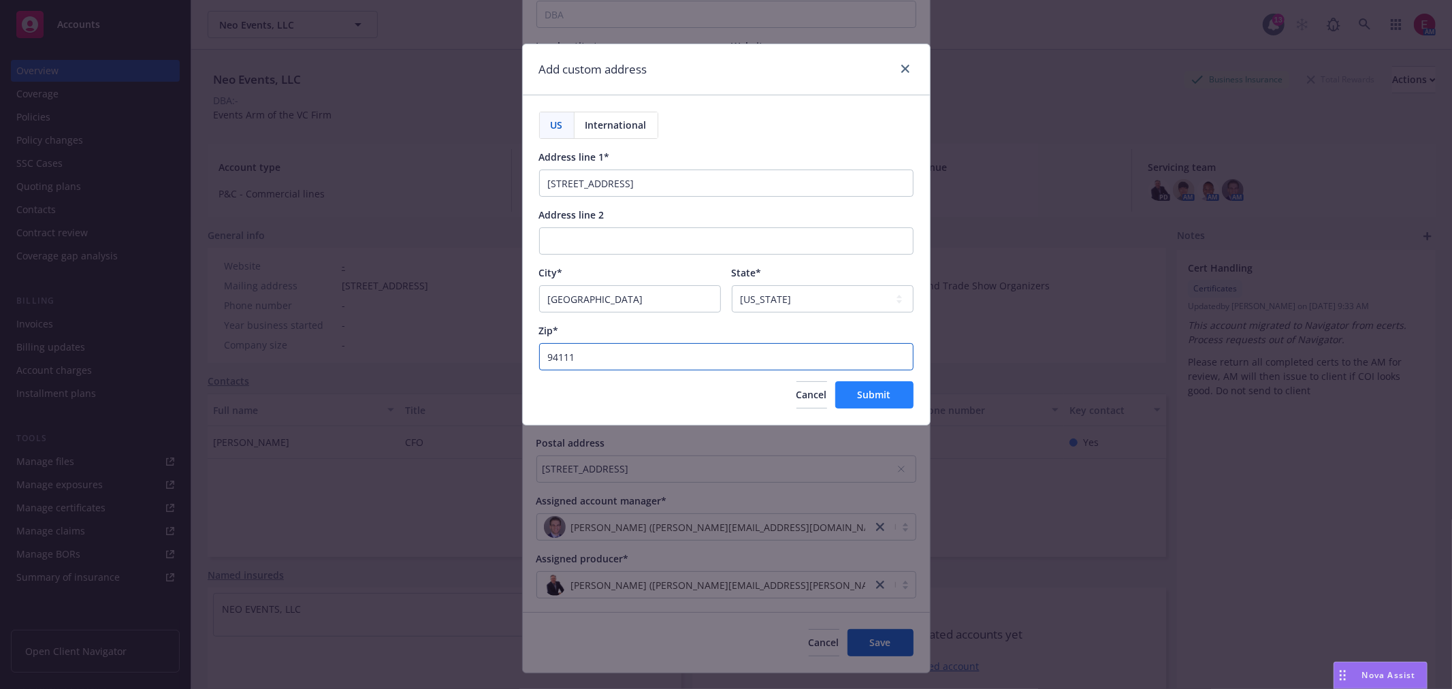
type input "94111"
click at [896, 395] on button "Submit" at bounding box center [874, 394] width 78 height 27
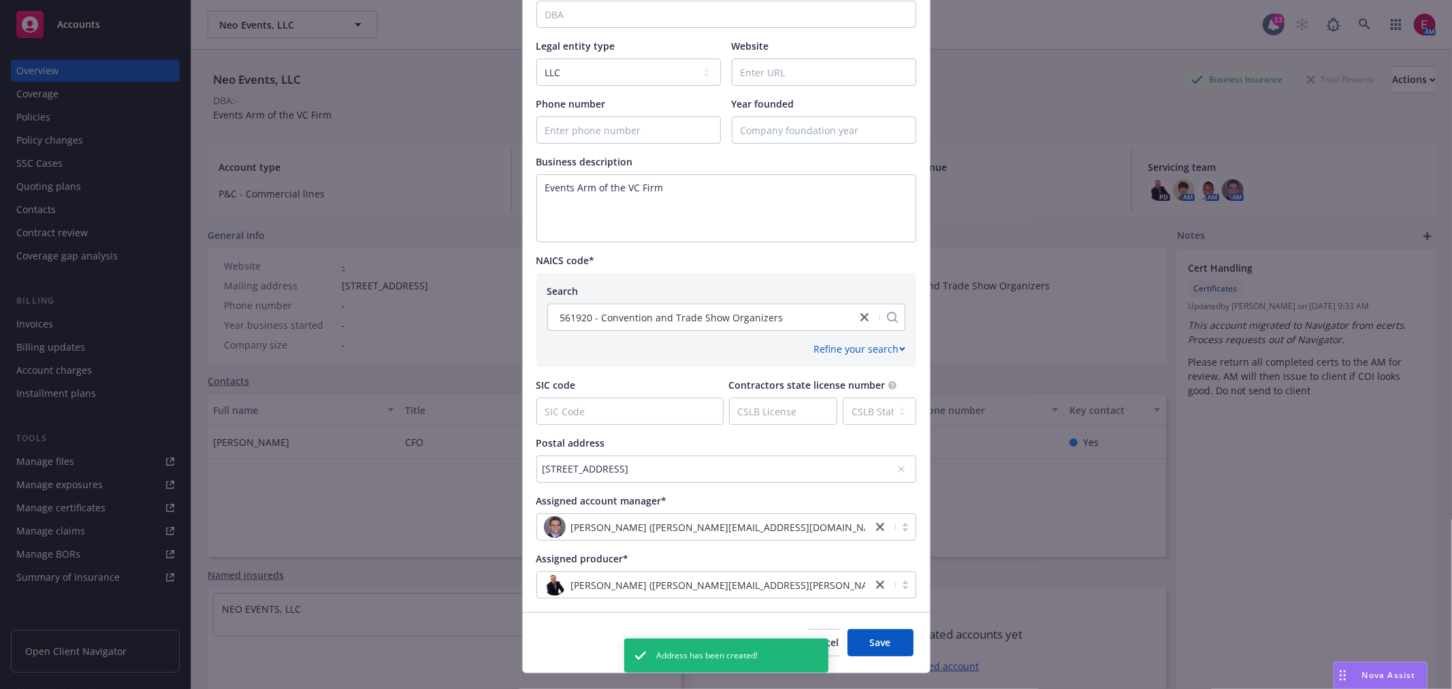
click at [389, 374] on div "Update account summary Country Afghanistan Albania Algeria American Samoa Andor…" at bounding box center [726, 344] width 1452 height 689
click at [888, 643] on button "Save" at bounding box center [880, 642] width 66 height 27
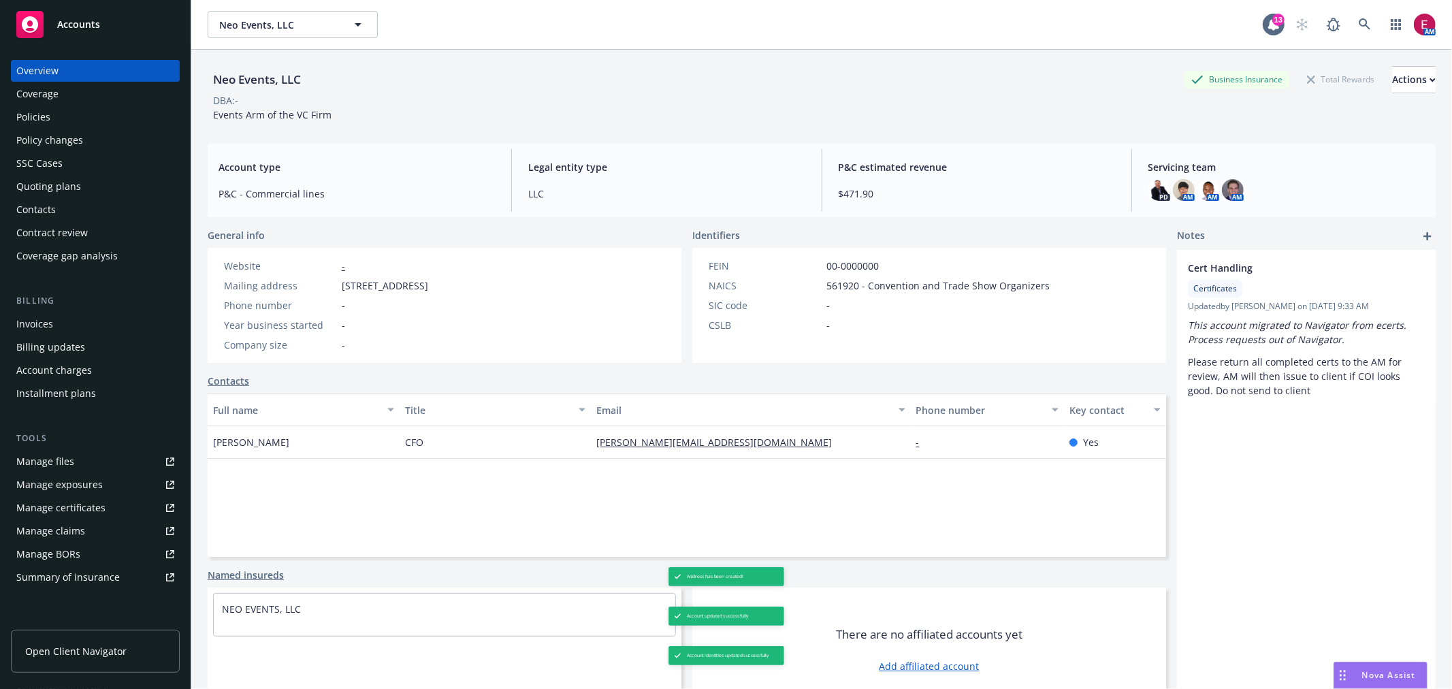
click at [89, 106] on div "Policies" at bounding box center [95, 117] width 158 height 22
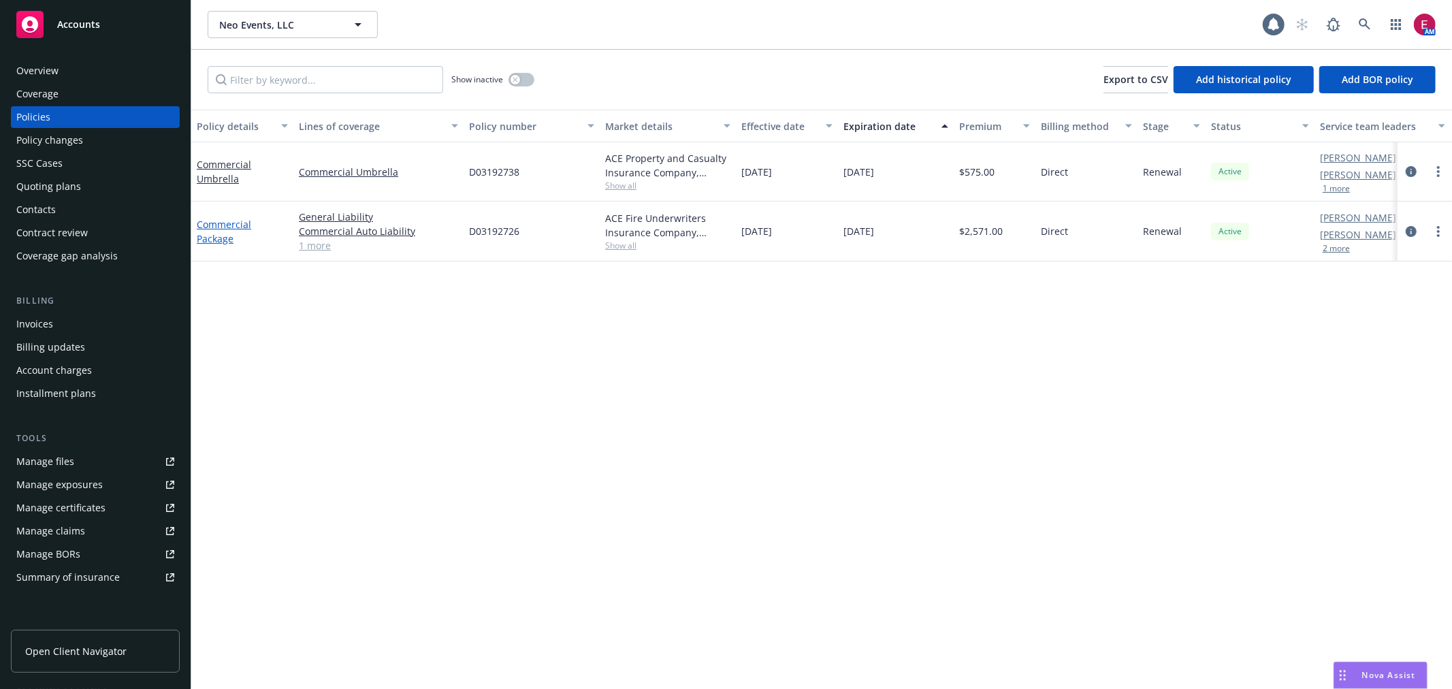
click at [227, 233] on link "Commercial Package" at bounding box center [224, 231] width 54 height 27
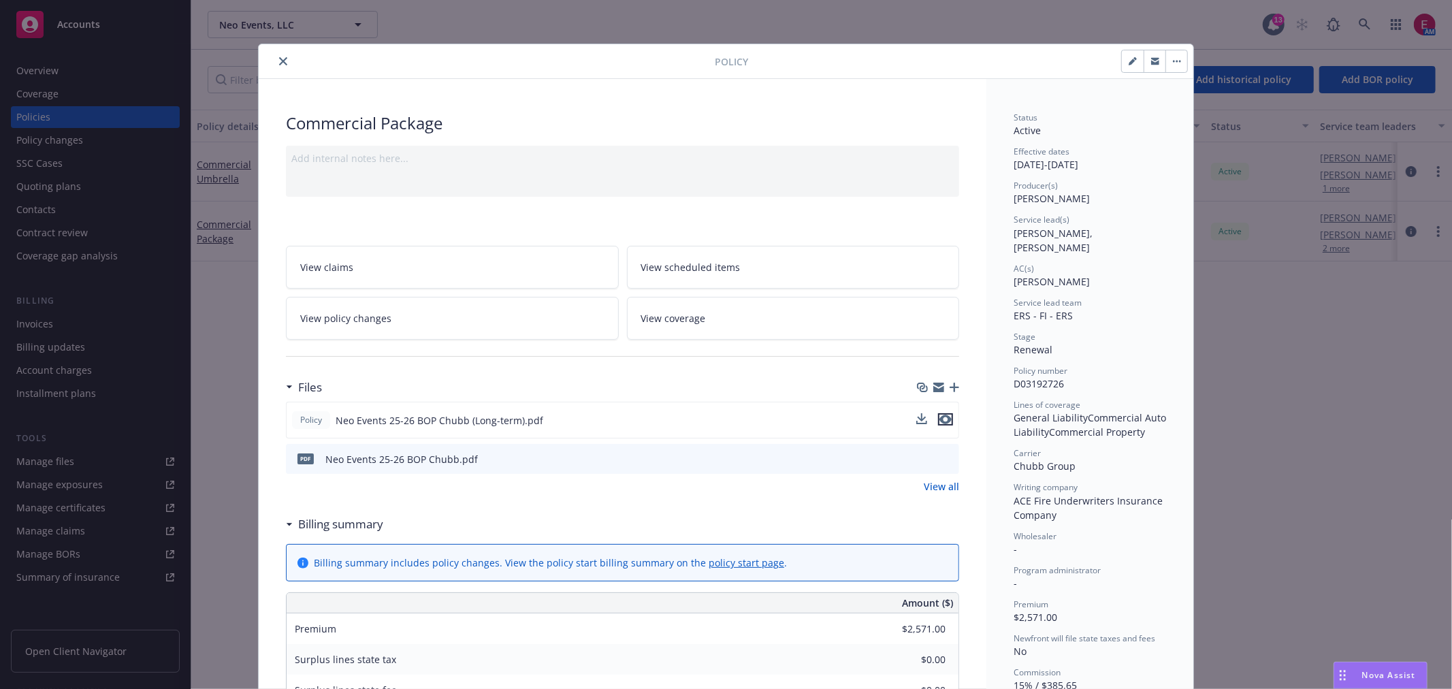
click at [947, 418] on button "preview file" at bounding box center [945, 419] width 15 height 12
